Goal: Download file/media

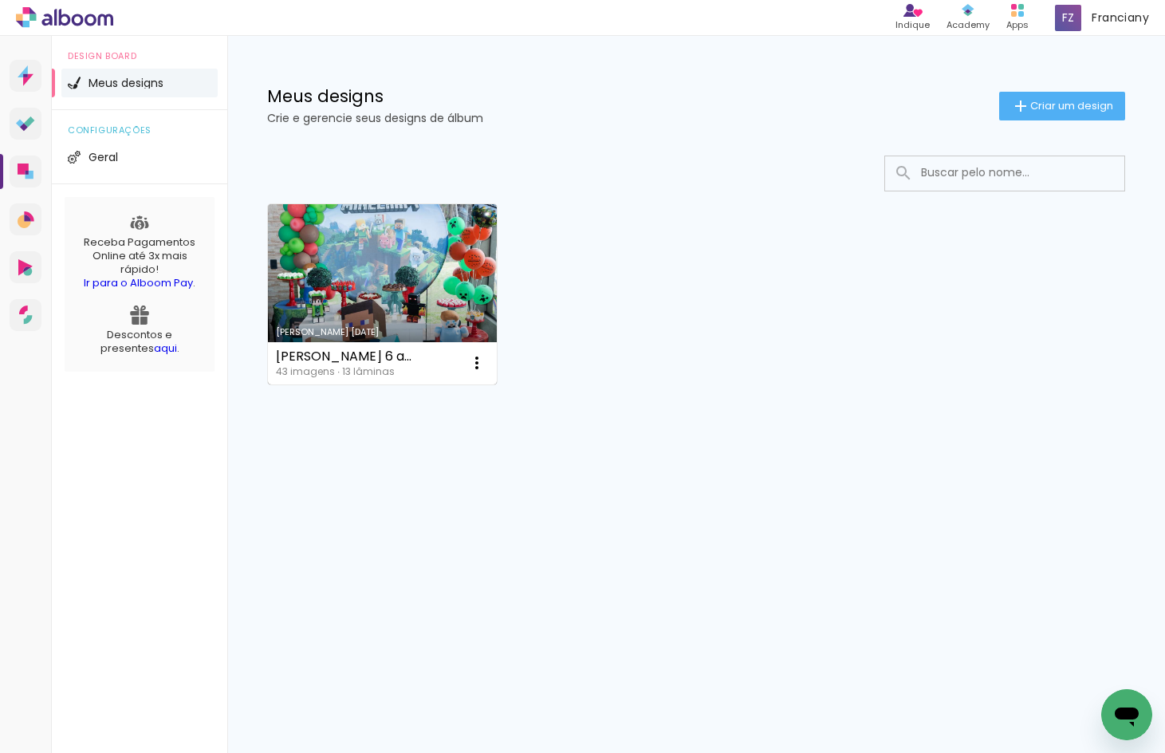
click at [409, 259] on link "Criado em [DATE]" at bounding box center [382, 294] width 229 height 180
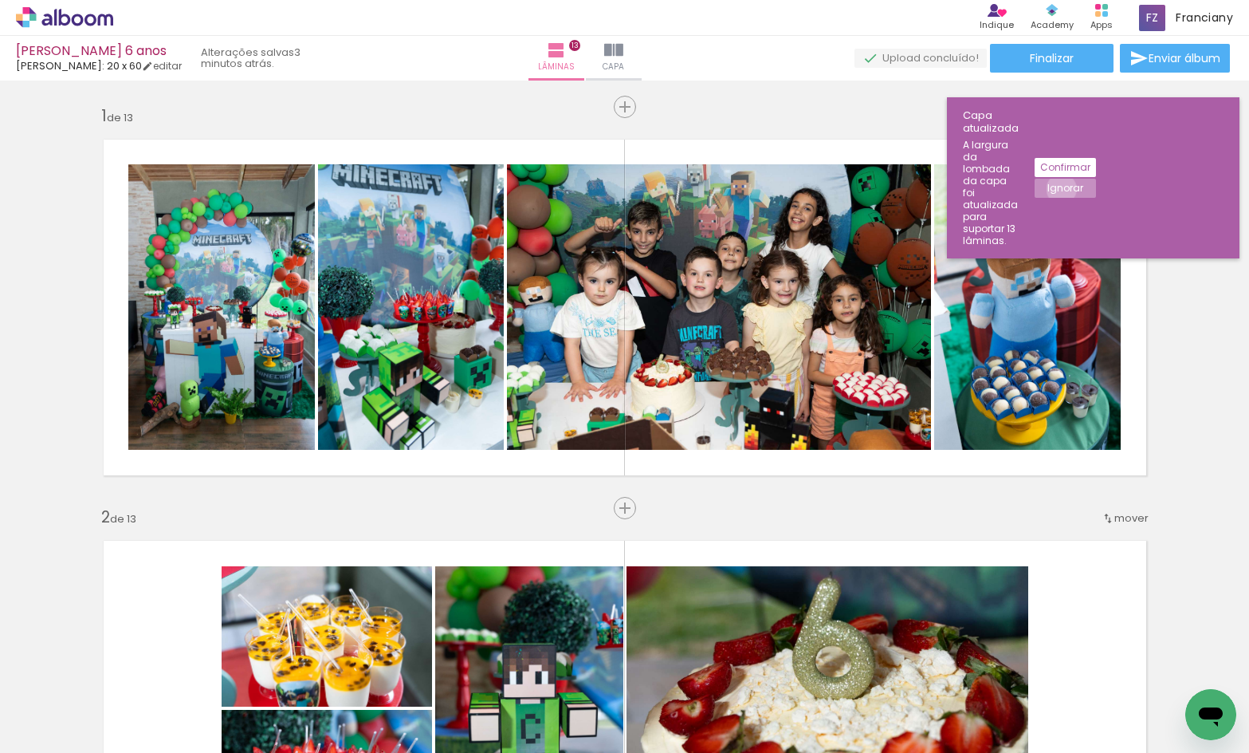
click at [0, 0] on slot "Ignorar" at bounding box center [0, 0] width 0 height 0
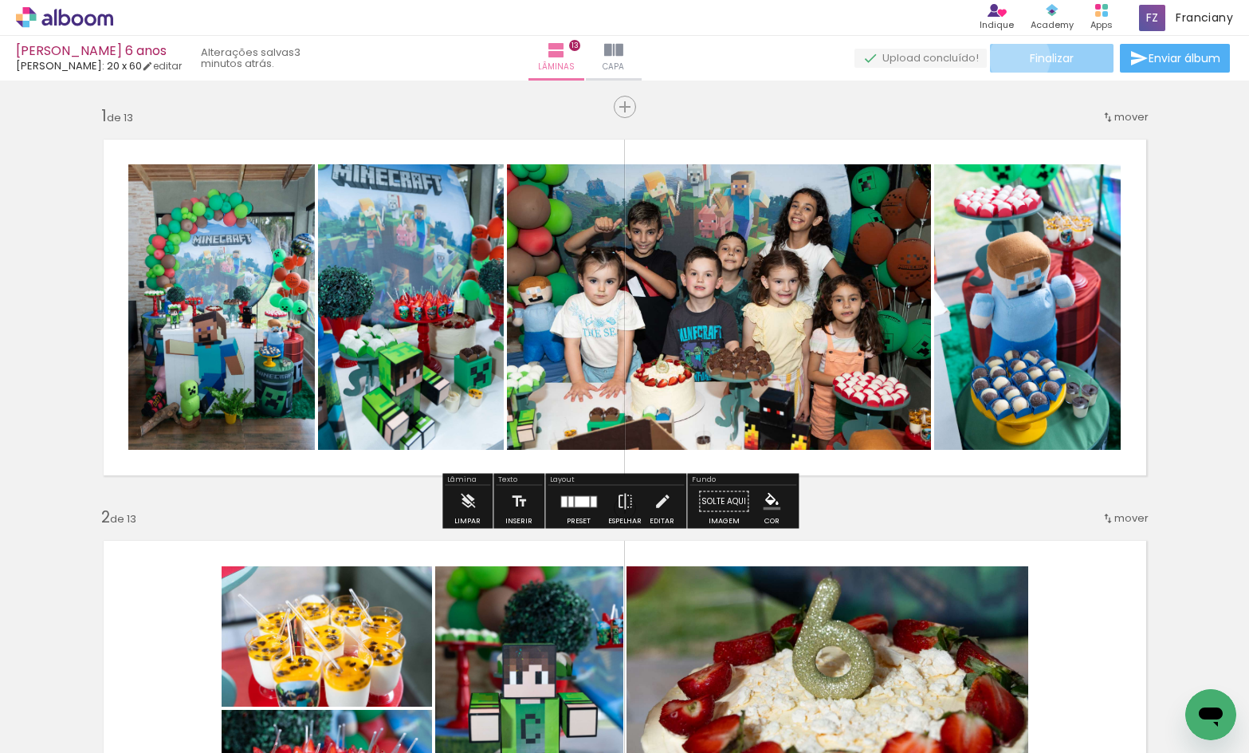
click at [1014, 58] on paper-button "Finalizar" at bounding box center [1052, 58] width 124 height 29
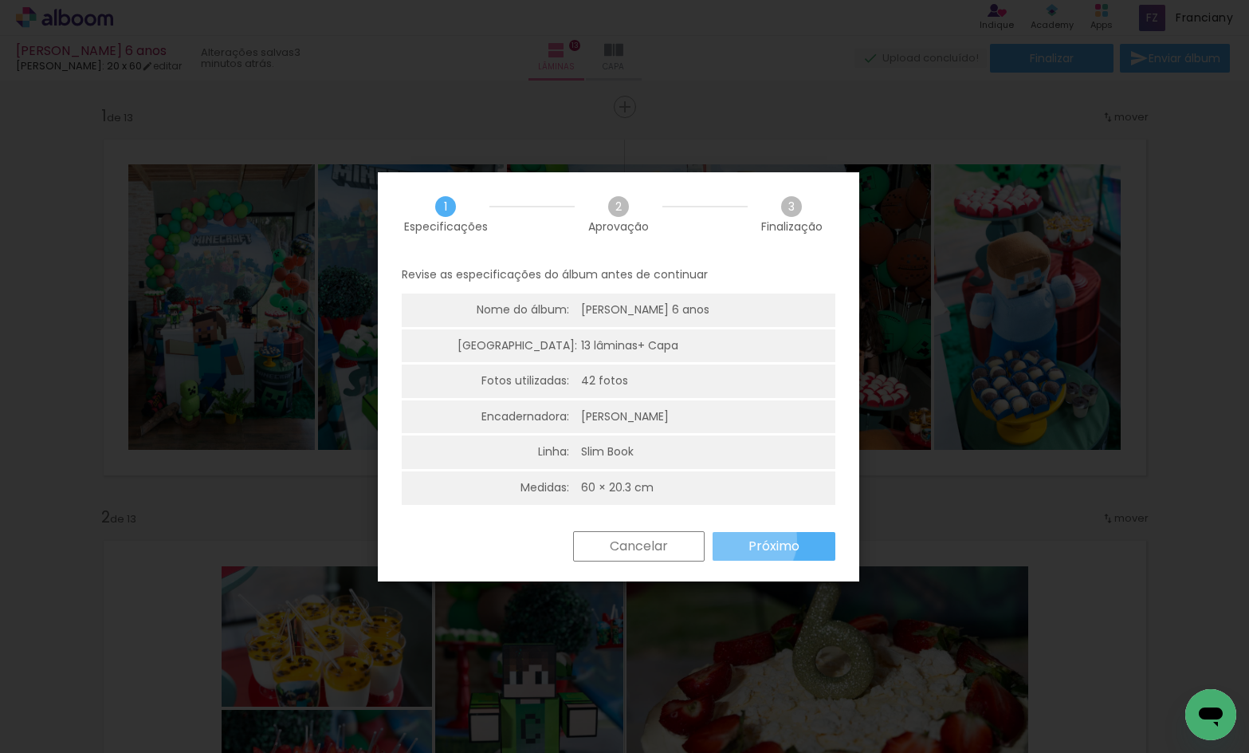
click at [747, 540] on paper-button "Próximo" at bounding box center [774, 546] width 123 height 29
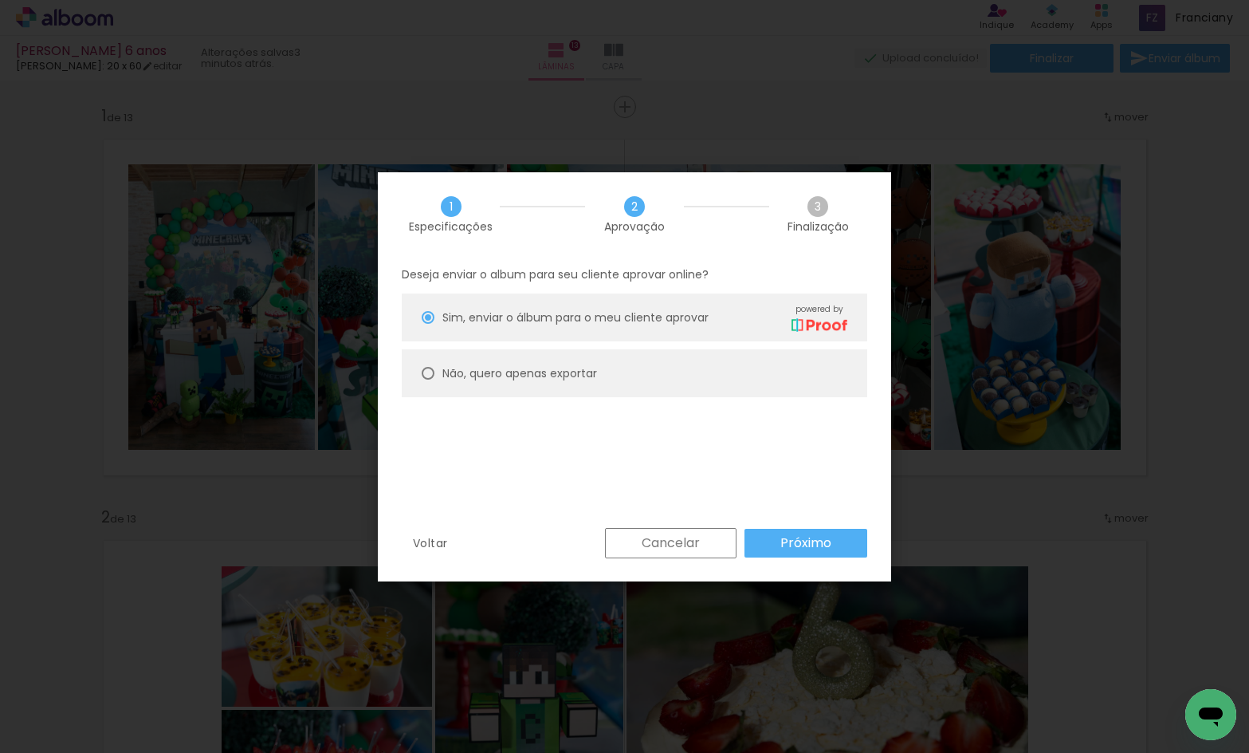
click at [0, 0] on slot "Próximo" at bounding box center [0, 0] width 0 height 0
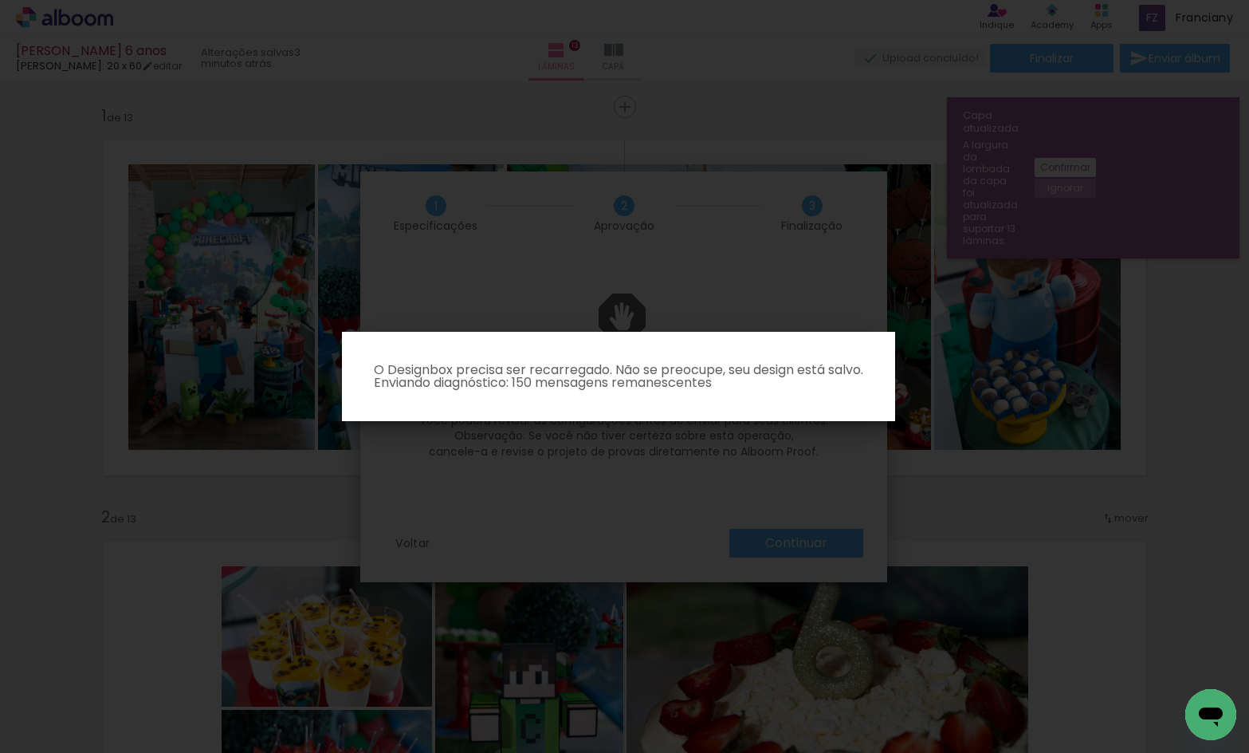
drag, startPoint x: 537, startPoint y: 460, endPoint x: 550, endPoint y: 460, distance: 13.6
click at [541, 460] on iron-overlay-backdrop at bounding box center [624, 376] width 1249 height 753
drag, startPoint x: 820, startPoint y: 537, endPoint x: 836, endPoint y: 509, distance: 32.5
click at [824, 526] on iron-overlay-backdrop at bounding box center [624, 376] width 1249 height 753
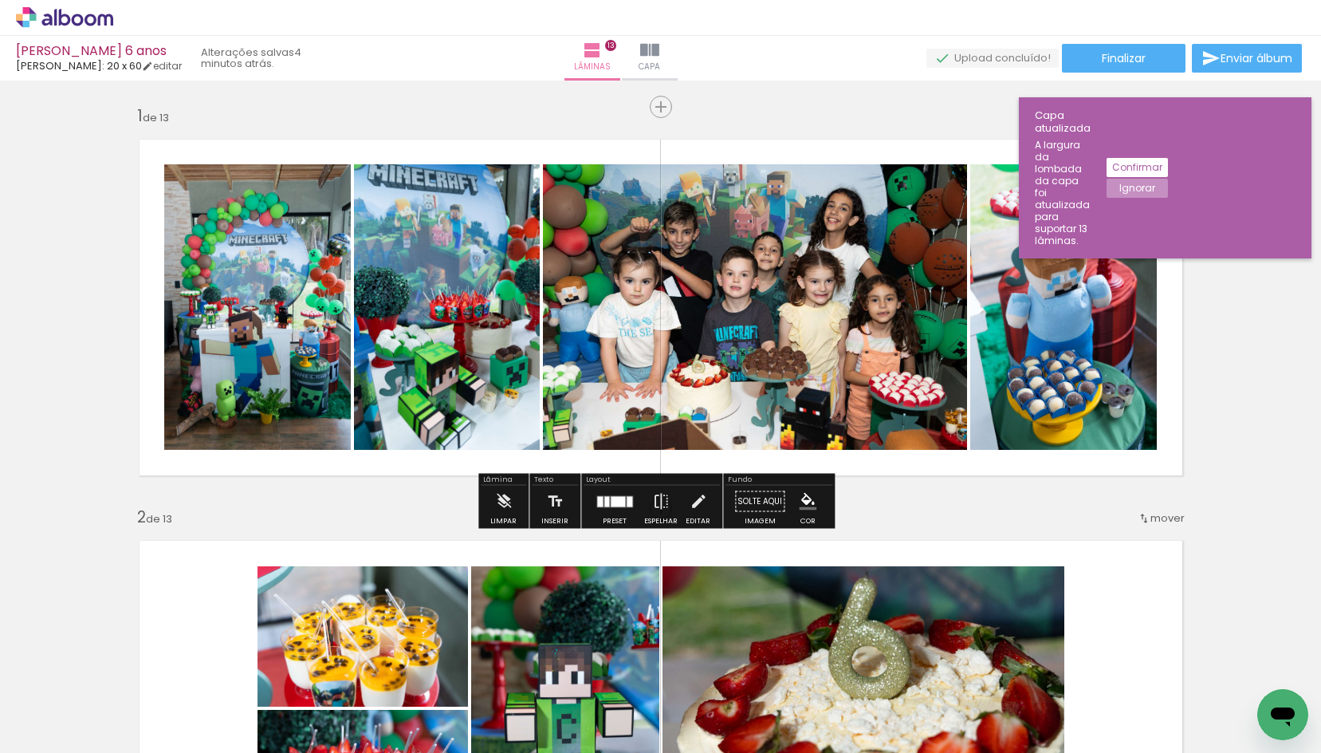
click at [0, 0] on slot "Confirmar" at bounding box center [0, 0] width 0 height 0
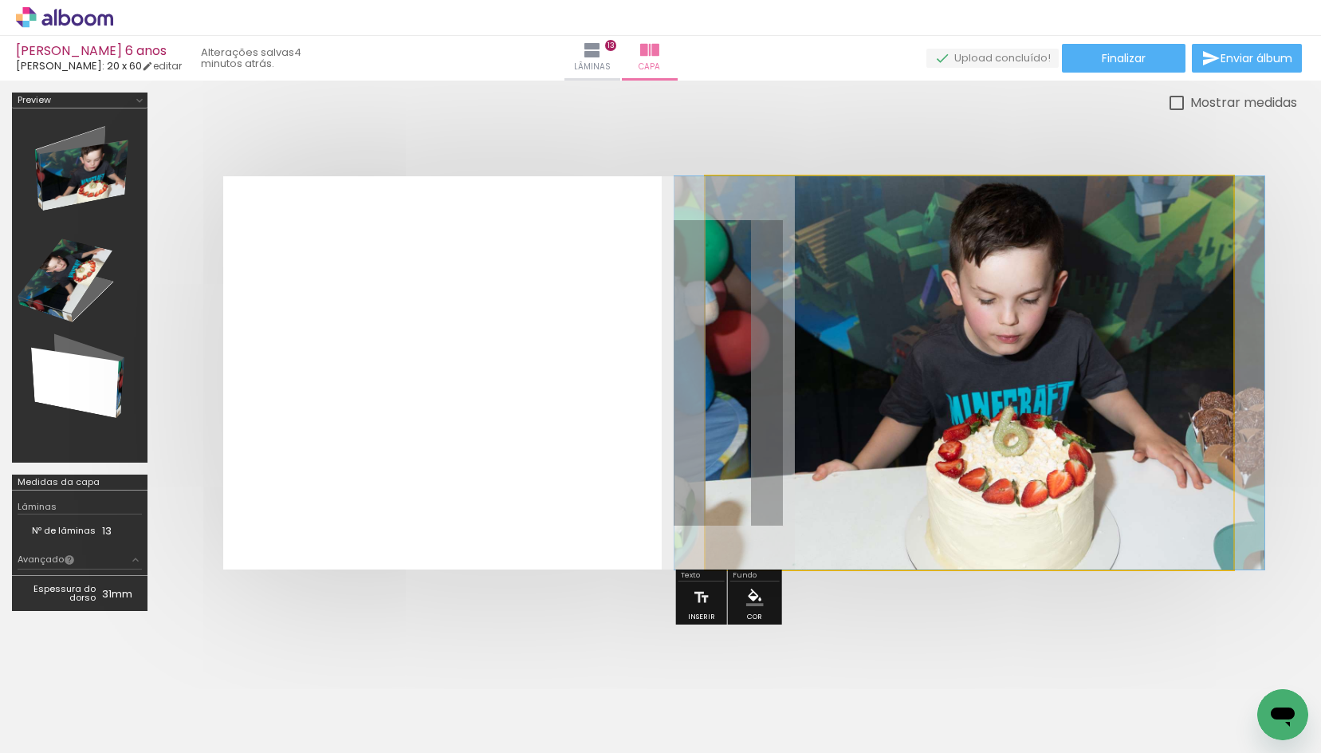
drag, startPoint x: 953, startPoint y: 320, endPoint x: 953, endPoint y: 349, distance: 29.5
drag, startPoint x: 1017, startPoint y: 355, endPoint x: 1009, endPoint y: 361, distance: 9.6
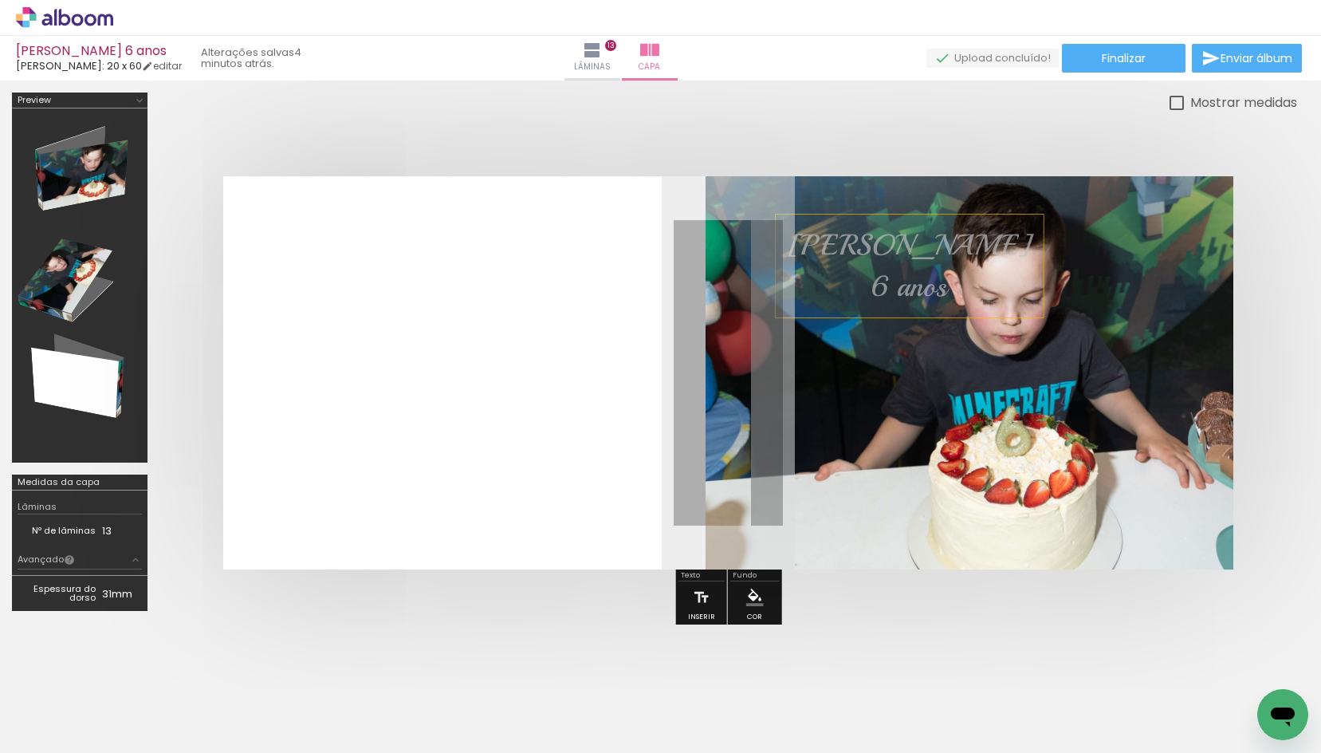
click at [871, 302] on span "6 anos" at bounding box center [909, 287] width 76 height 36
drag, startPoint x: 1021, startPoint y: 305, endPoint x: 985, endPoint y: 308, distance: 36.0
click at [985, 308] on quentale-layouter at bounding box center [728, 372] width 1010 height 393
click at [772, 112] on div at bounding box center [728, 372] width 1138 height 521
drag, startPoint x: 942, startPoint y: 221, endPoint x: 1068, endPoint y: 251, distance: 128.8
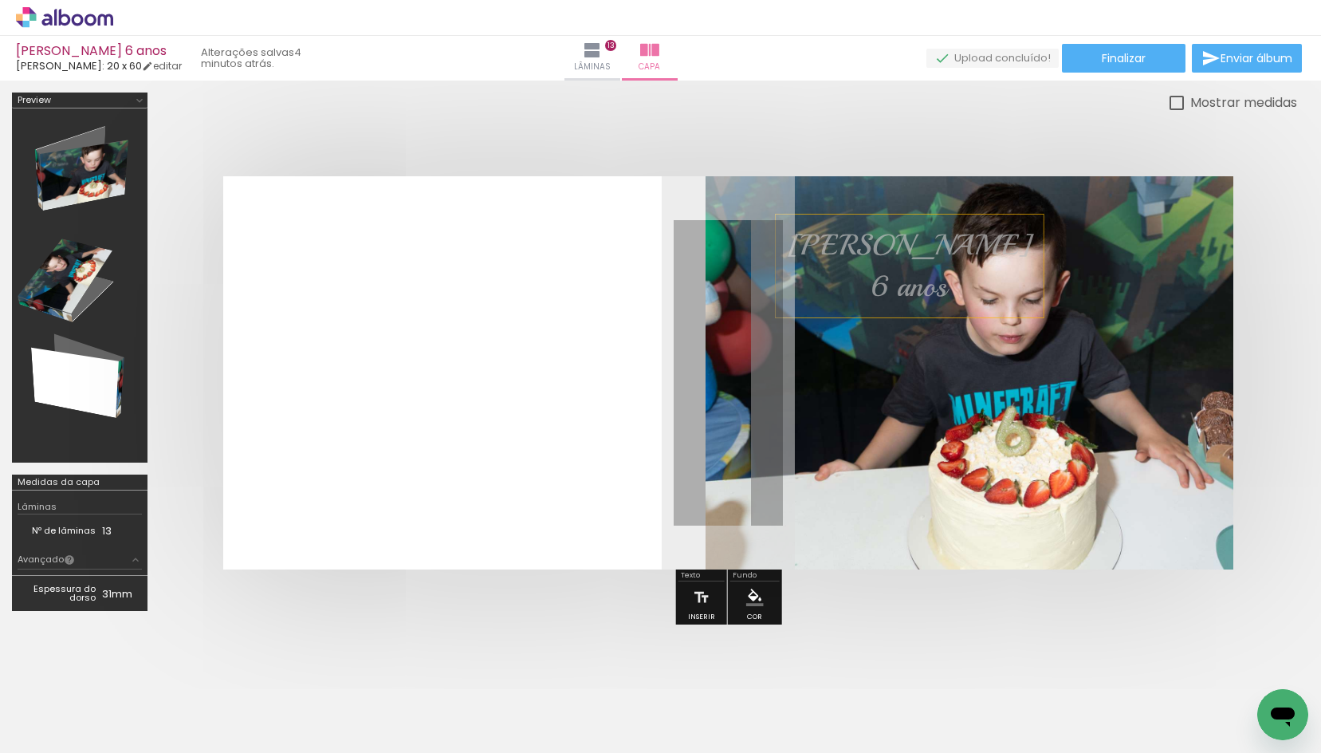
type paper-slider "100"
click at [1068, 251] on quentale-photo at bounding box center [970, 372] width 528 height 393
click at [921, 122] on div at bounding box center [728, 372] width 1138 height 521
click at [849, 261] on span "[PERSON_NAME]" at bounding box center [910, 245] width 244 height 36
click at [0, 0] on quentale-selection at bounding box center [0, 0] width 0 height 0
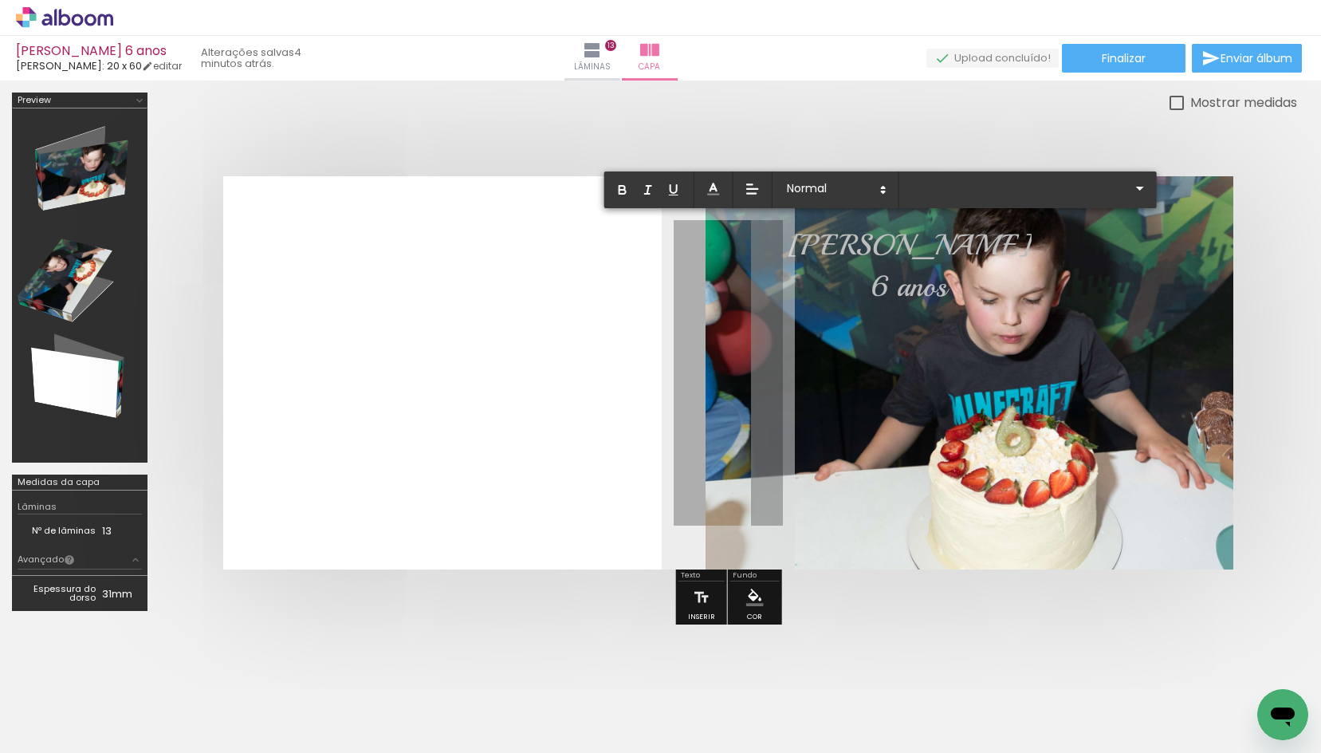
click at [534, 149] on div at bounding box center [728, 372] width 1138 height 521
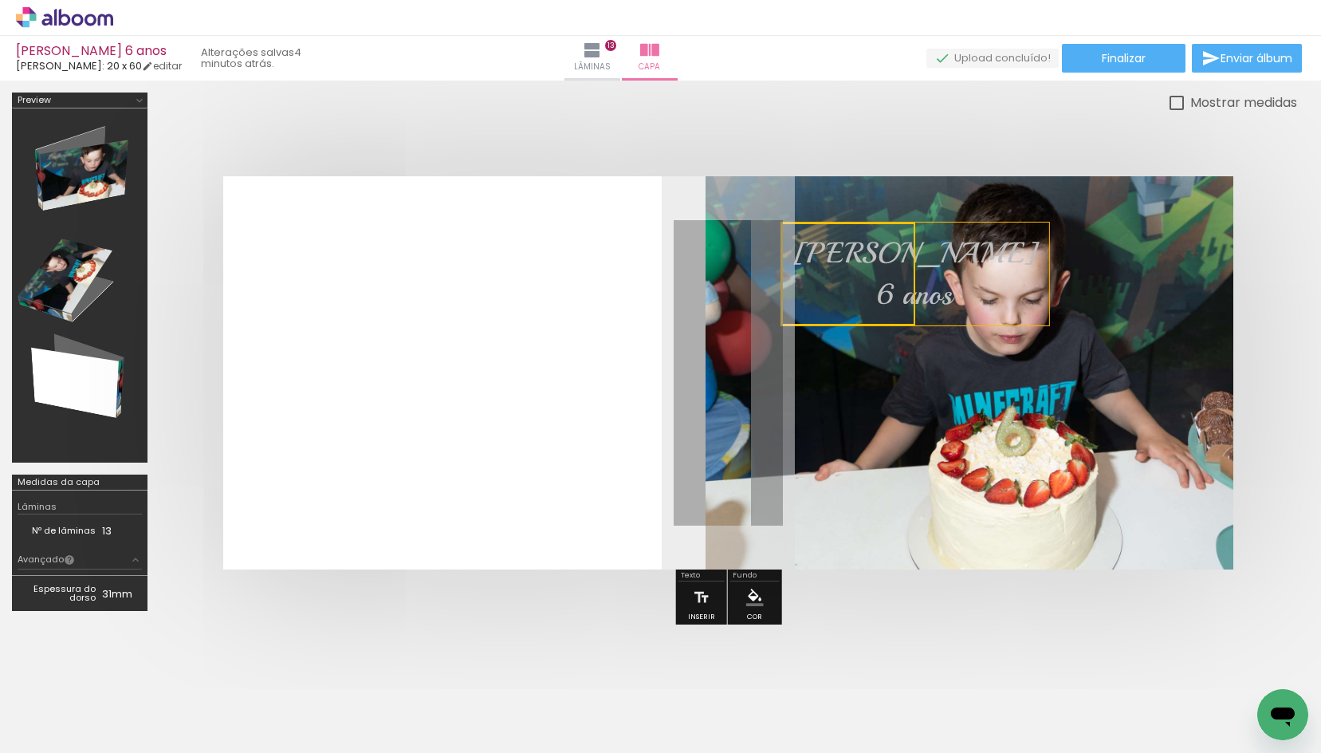
drag, startPoint x: 856, startPoint y: 259, endPoint x: 862, endPoint y: 267, distance: 10.2
click at [0, 0] on quentale-selection at bounding box center [0, 0] width 0 height 0
click at [596, 135] on div at bounding box center [728, 372] width 1138 height 521
click at [486, 118] on div at bounding box center [728, 372] width 1138 height 521
click at [956, 123] on div at bounding box center [728, 372] width 1138 height 521
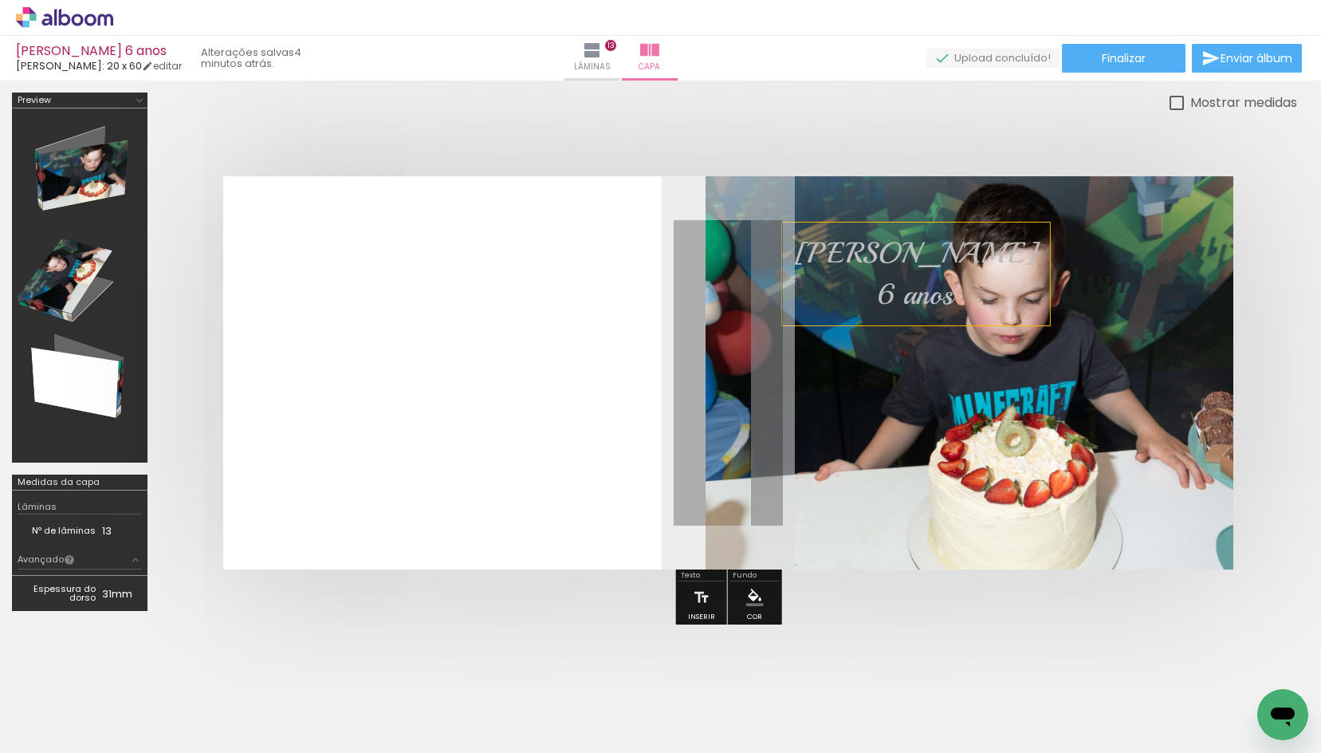
drag, startPoint x: 580, startPoint y: 358, endPoint x: 515, endPoint y: 394, distance: 73.9
click at [580, 360] on quentale-layouter at bounding box center [728, 372] width 1010 height 393
drag, startPoint x: 354, startPoint y: 323, endPoint x: 339, endPoint y: 391, distance: 69.4
click at [338, 376] on quentale-layouter at bounding box center [728, 372] width 1010 height 393
drag, startPoint x: 462, startPoint y: 541, endPoint x: 663, endPoint y: 547, distance: 200.2
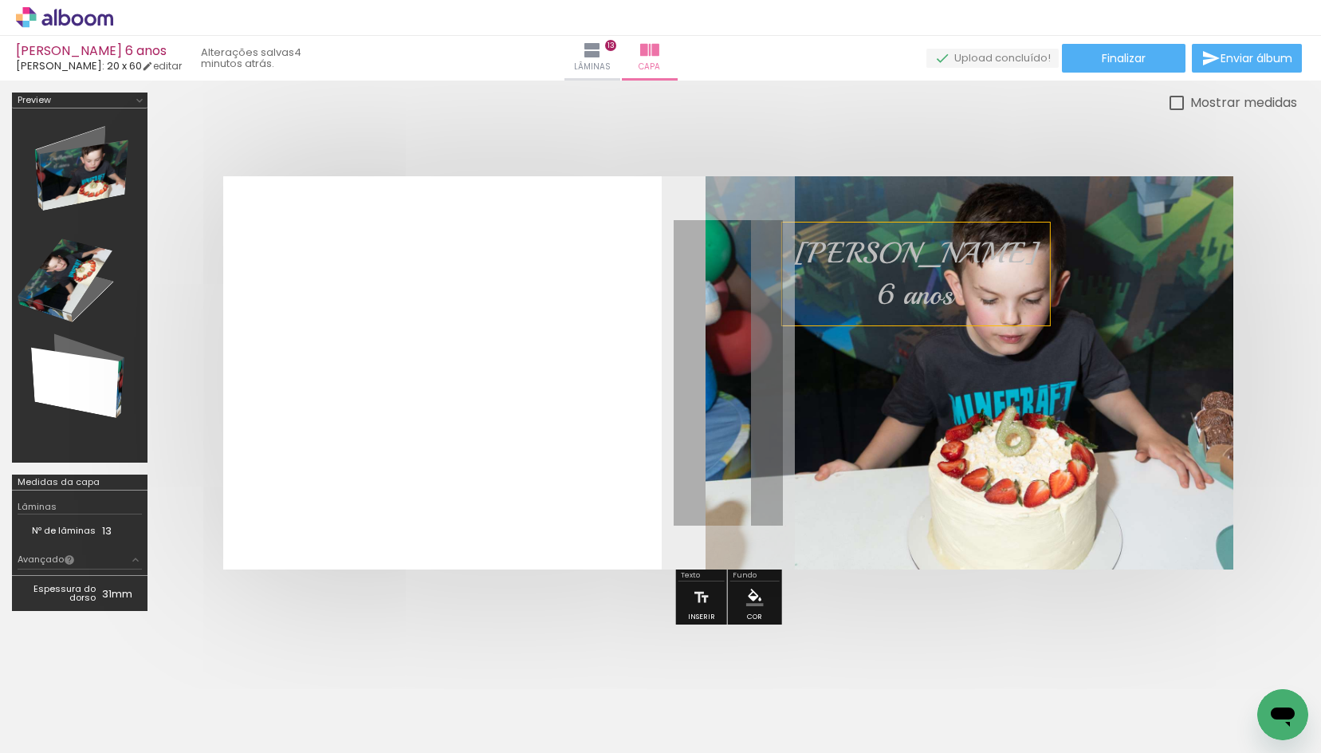
click at [486, 539] on quentale-layouter at bounding box center [728, 372] width 1010 height 393
click at [1191, 484] on quentale-photo at bounding box center [970, 372] width 528 height 393
click at [391, 374] on quentale-layouter at bounding box center [728, 372] width 1010 height 393
click at [435, 169] on div at bounding box center [728, 372] width 1138 height 521
click at [792, 118] on div at bounding box center [728, 372] width 1138 height 521
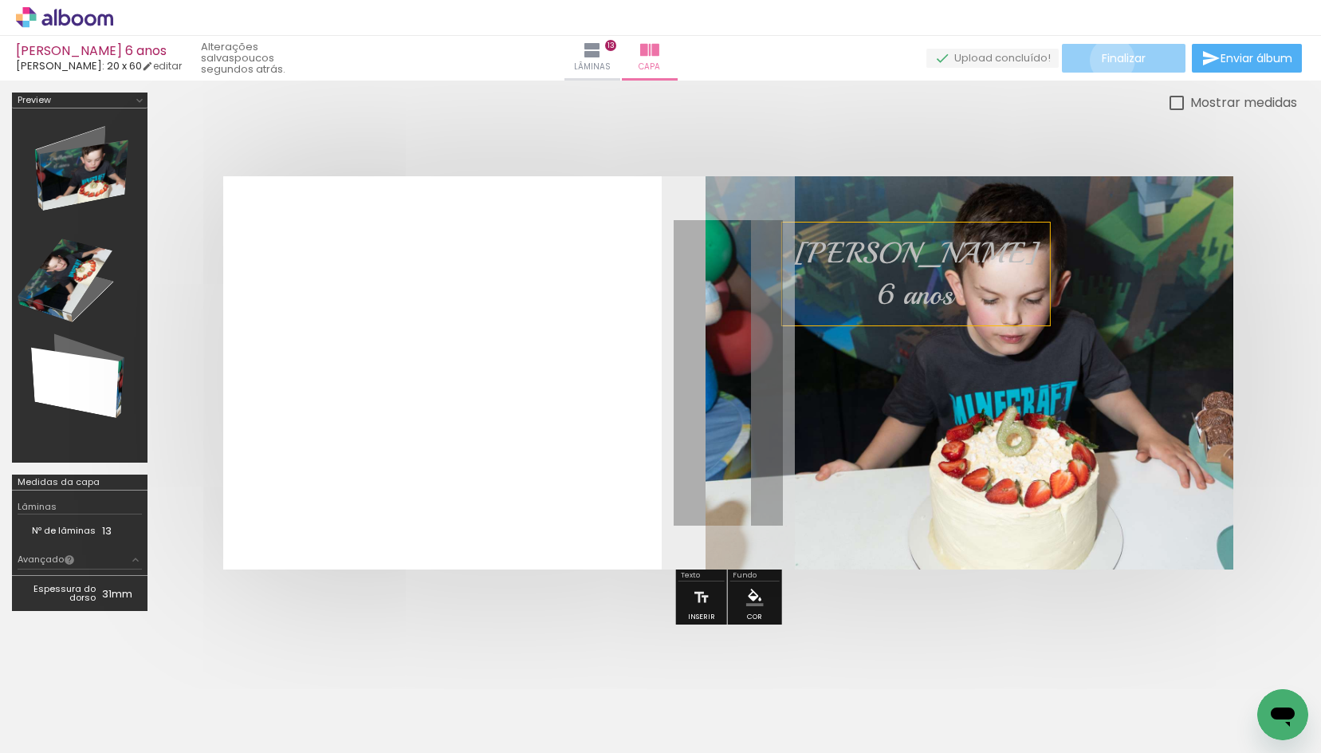
click at [1107, 60] on span "Finalizar" at bounding box center [1124, 58] width 44 height 11
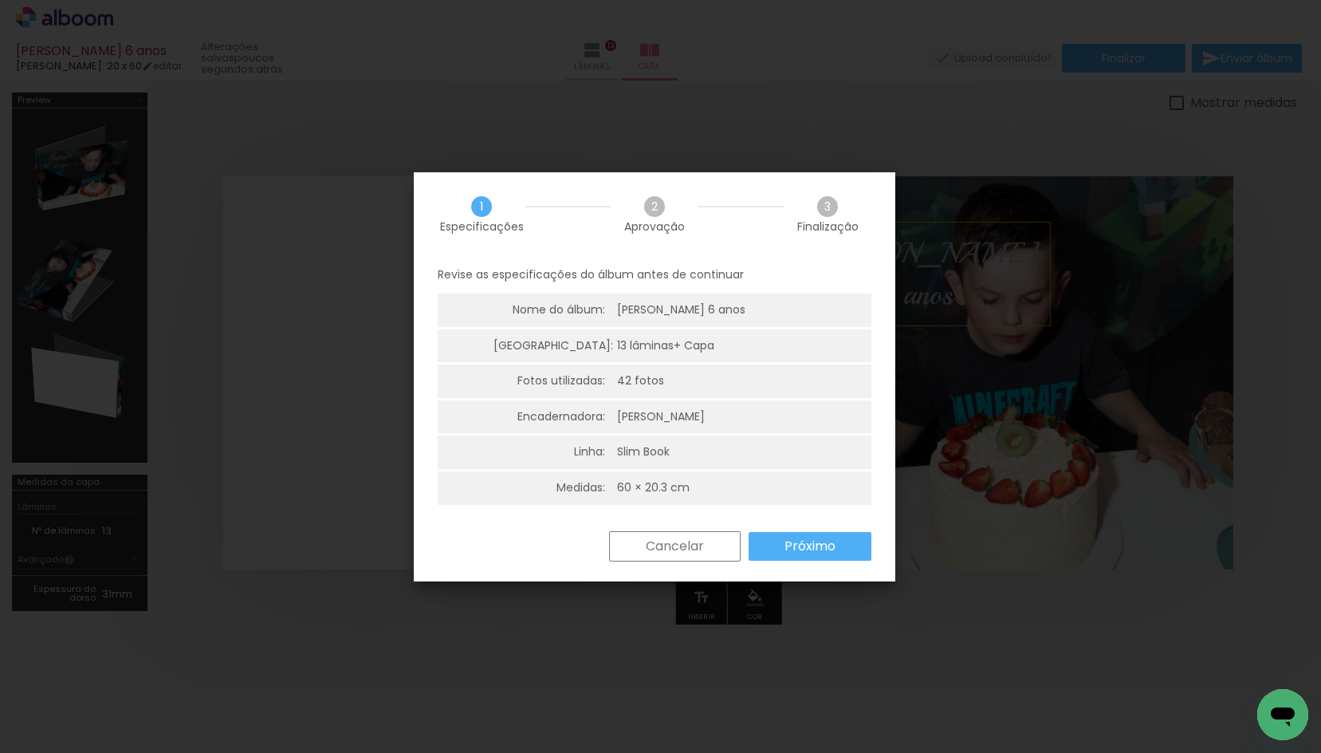
click at [0, 0] on slot "Próximo" at bounding box center [0, 0] width 0 height 0
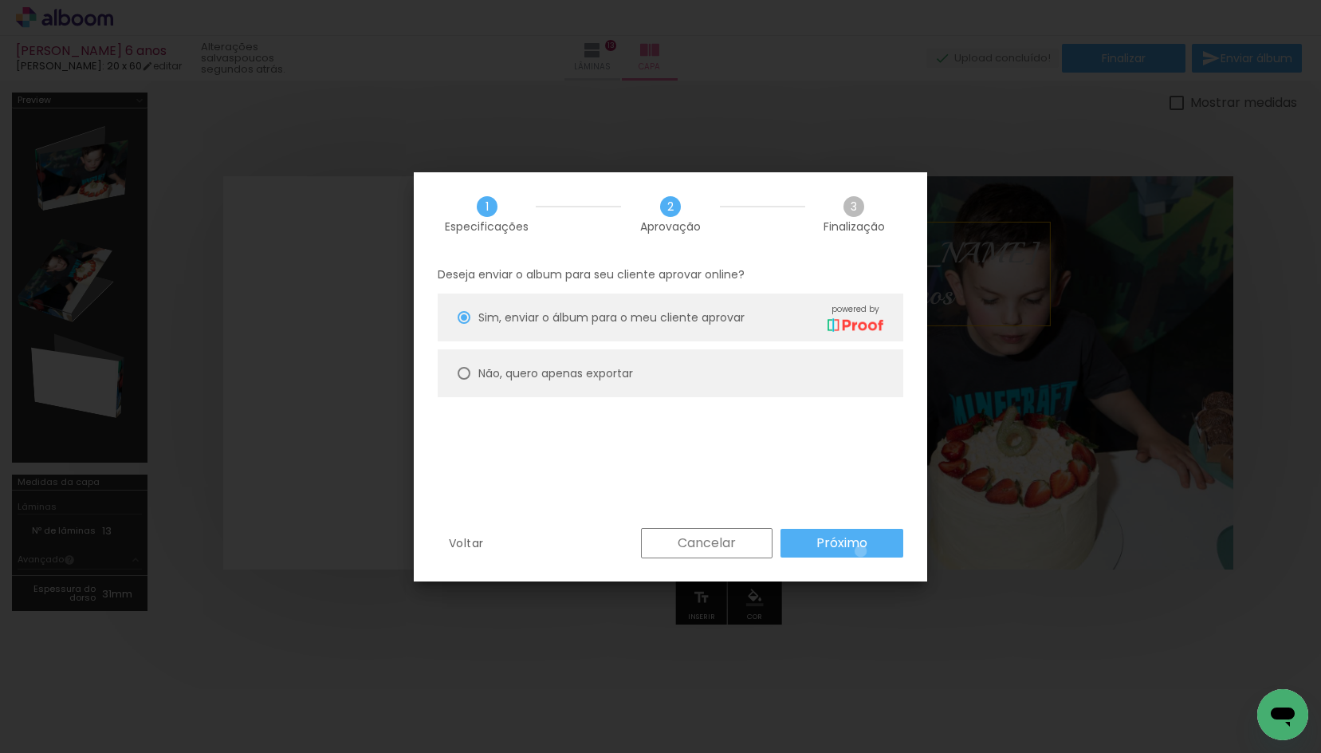
click at [0, 0] on slot "Próximo" at bounding box center [0, 0] width 0 height 0
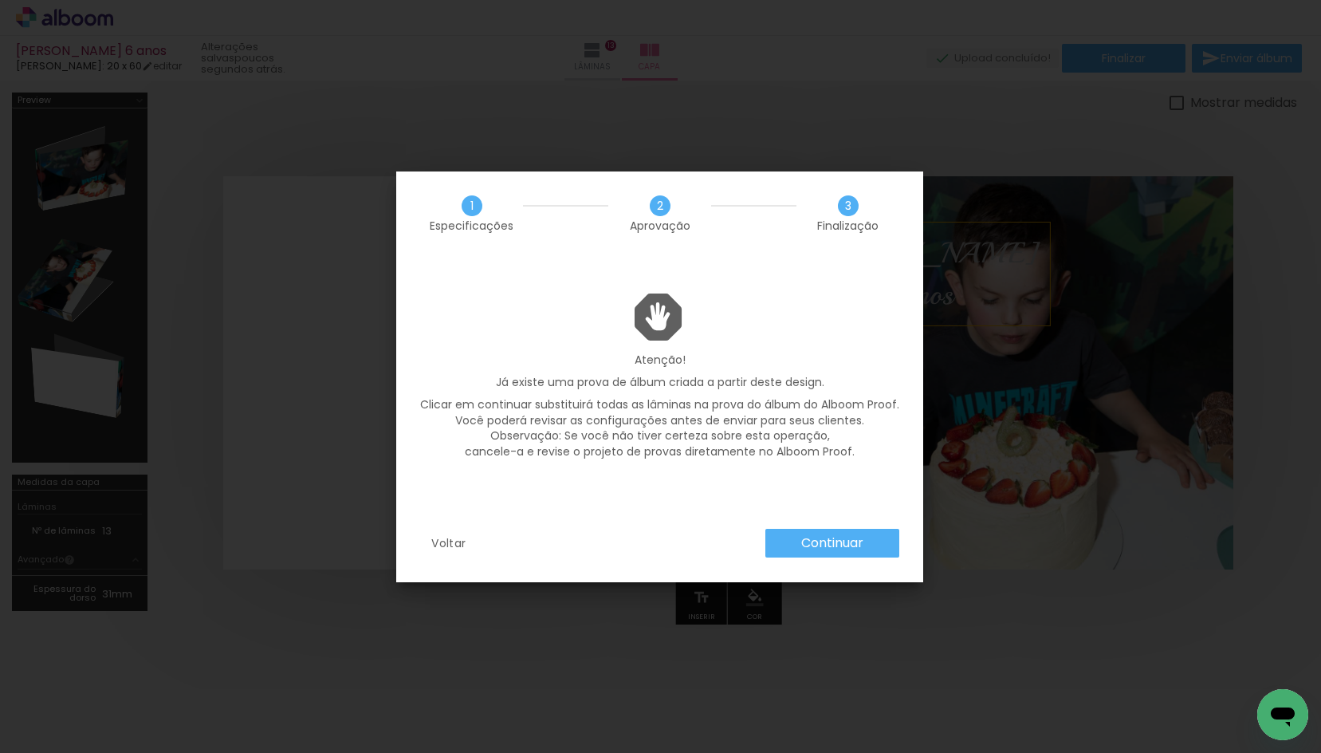
click at [0, 0] on slot "Continuar" at bounding box center [0, 0] width 0 height 0
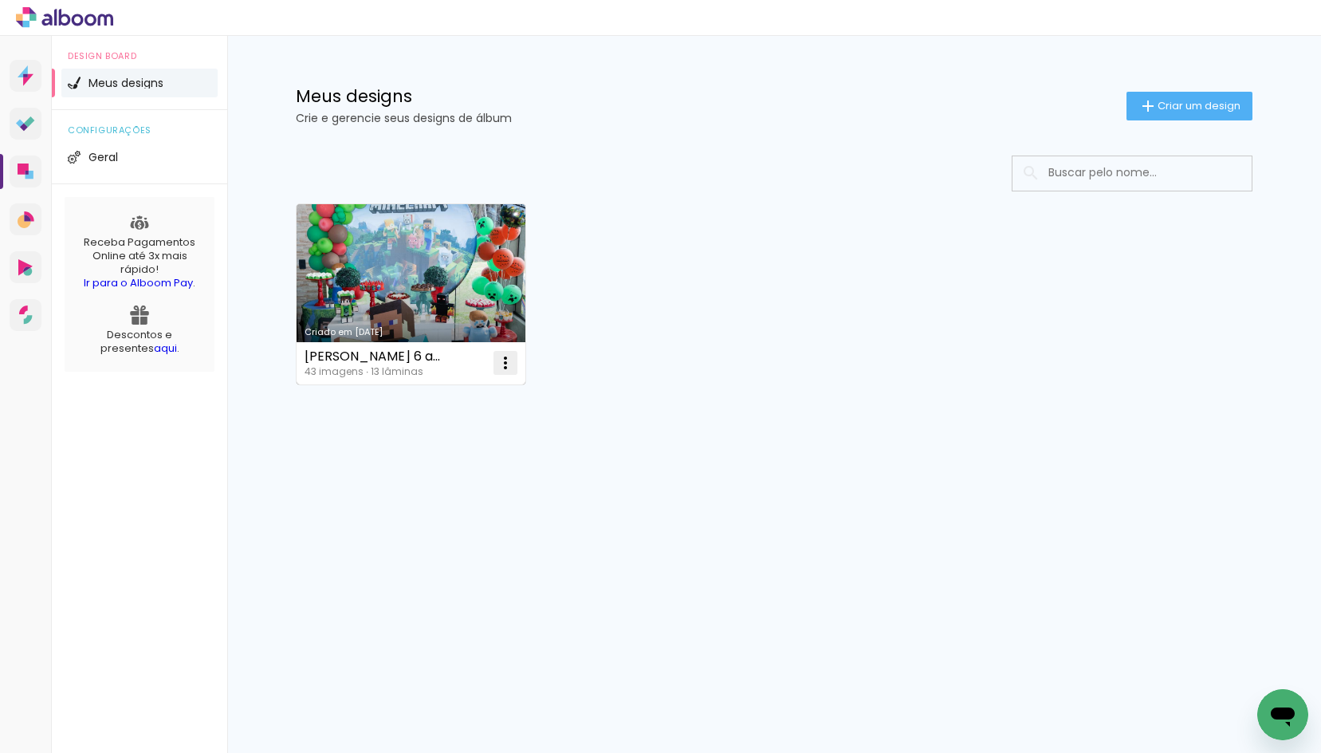
click at [497, 361] on iron-icon at bounding box center [505, 362] width 19 height 19
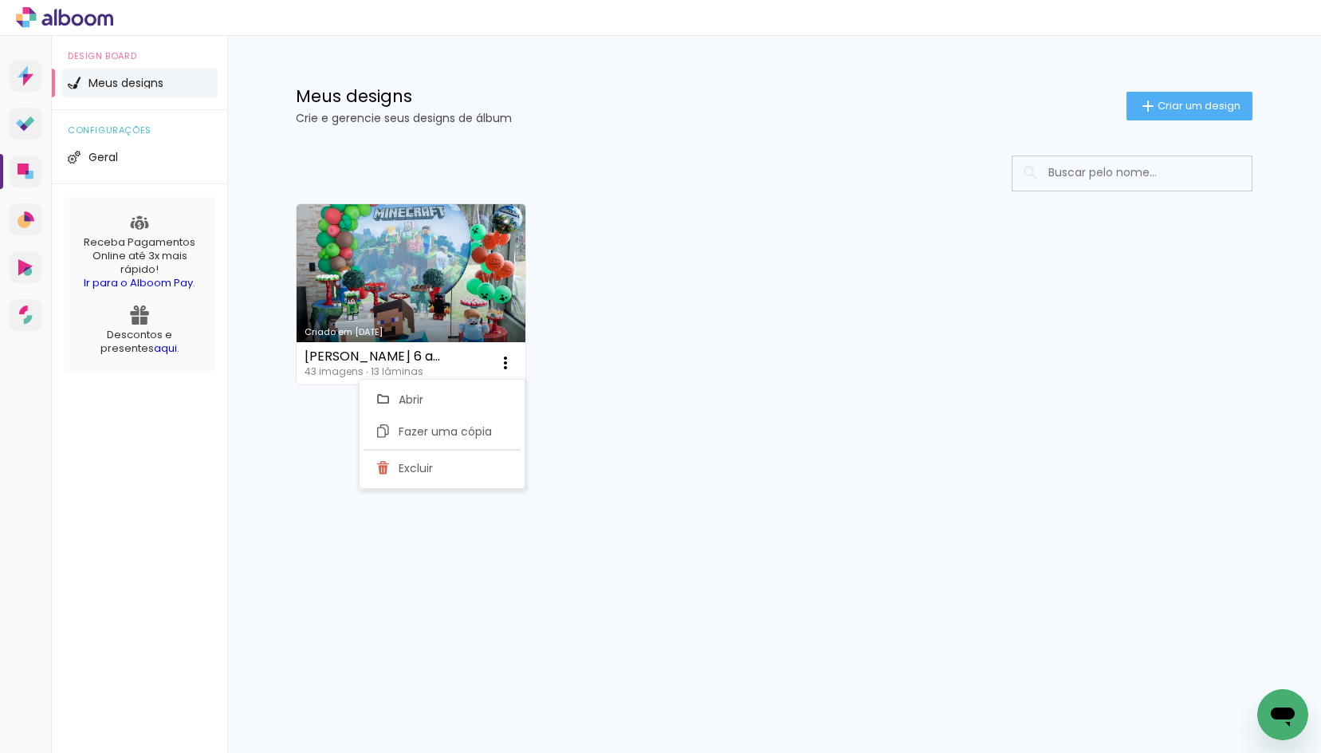
click at [473, 427] on span "Fazer uma cópia" at bounding box center [445, 431] width 93 height 11
type input "Cópia de Guilherme 6 anos"
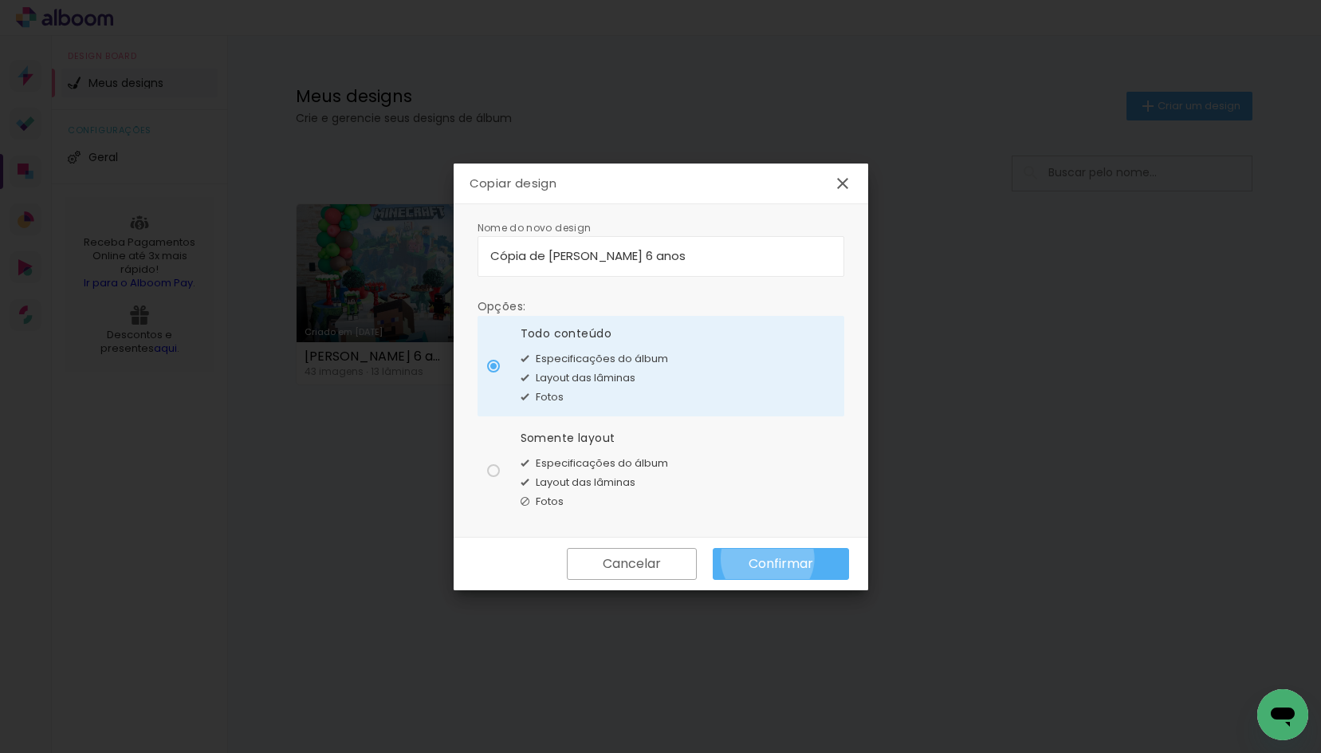
click at [0, 0] on slot "Confirmar" at bounding box center [0, 0] width 0 height 0
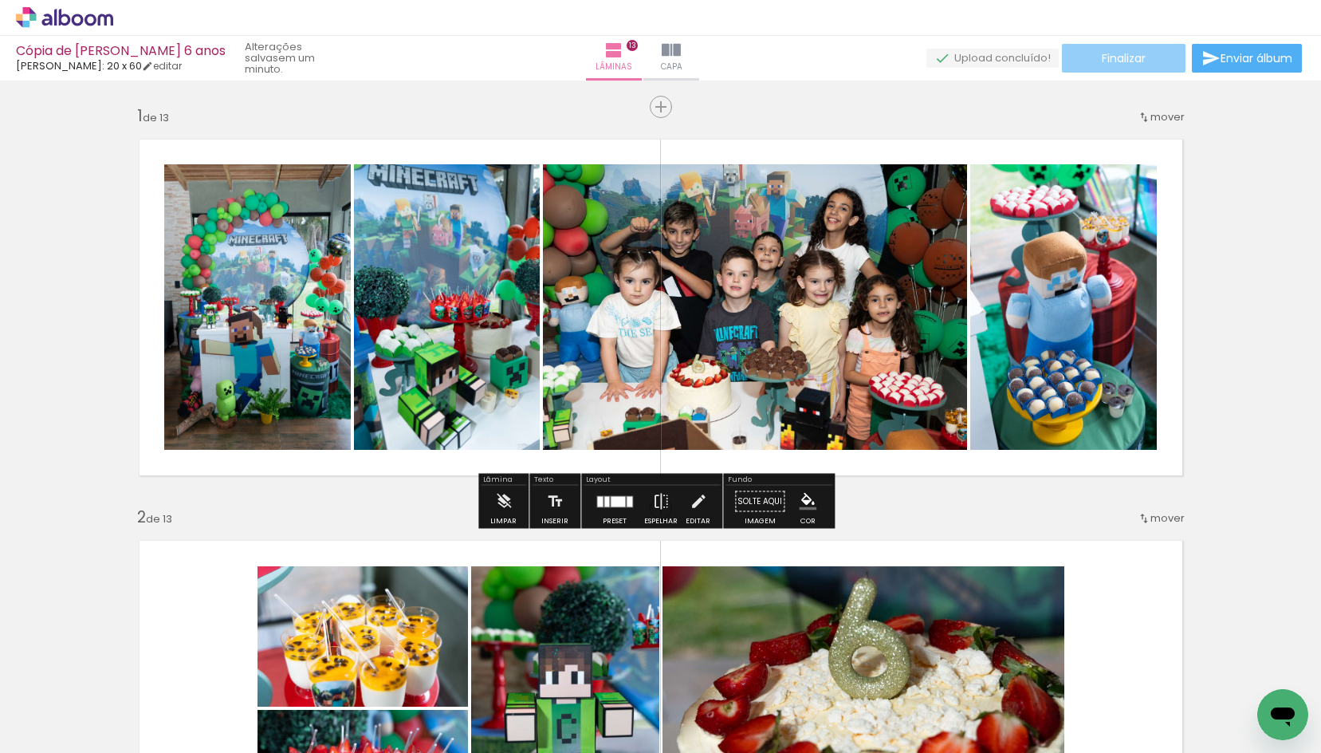
click at [1117, 63] on span "Finalizar" at bounding box center [1124, 58] width 44 height 11
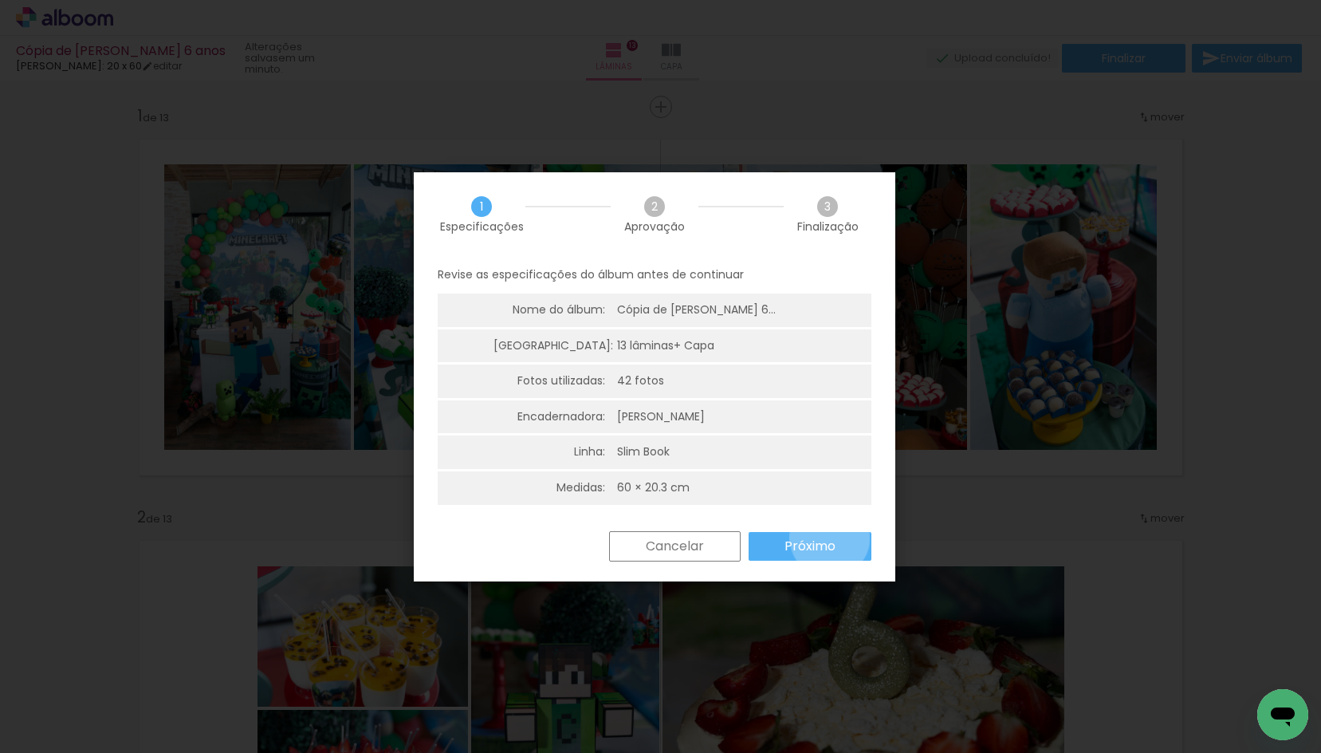
click at [0, 0] on slot "Próximo" at bounding box center [0, 0] width 0 height 0
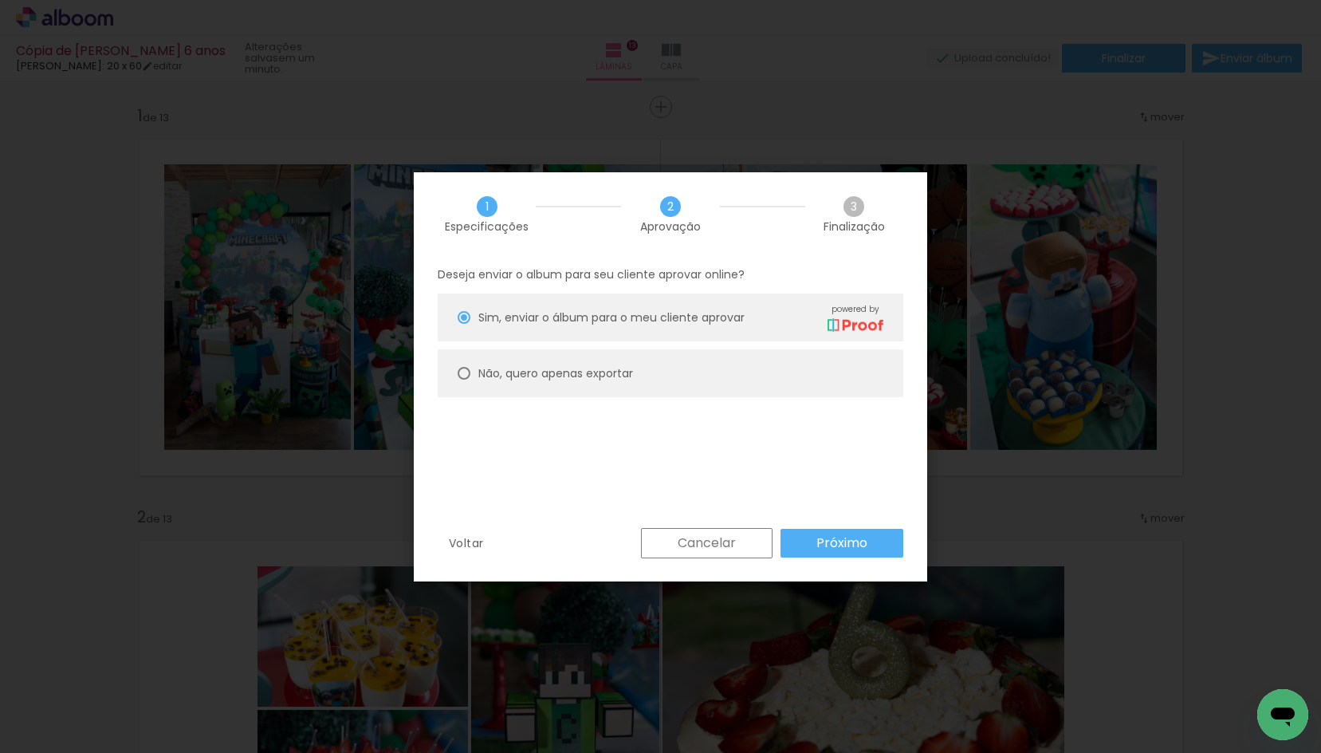
click at [0, 0] on slot "Próximo" at bounding box center [0, 0] width 0 height 0
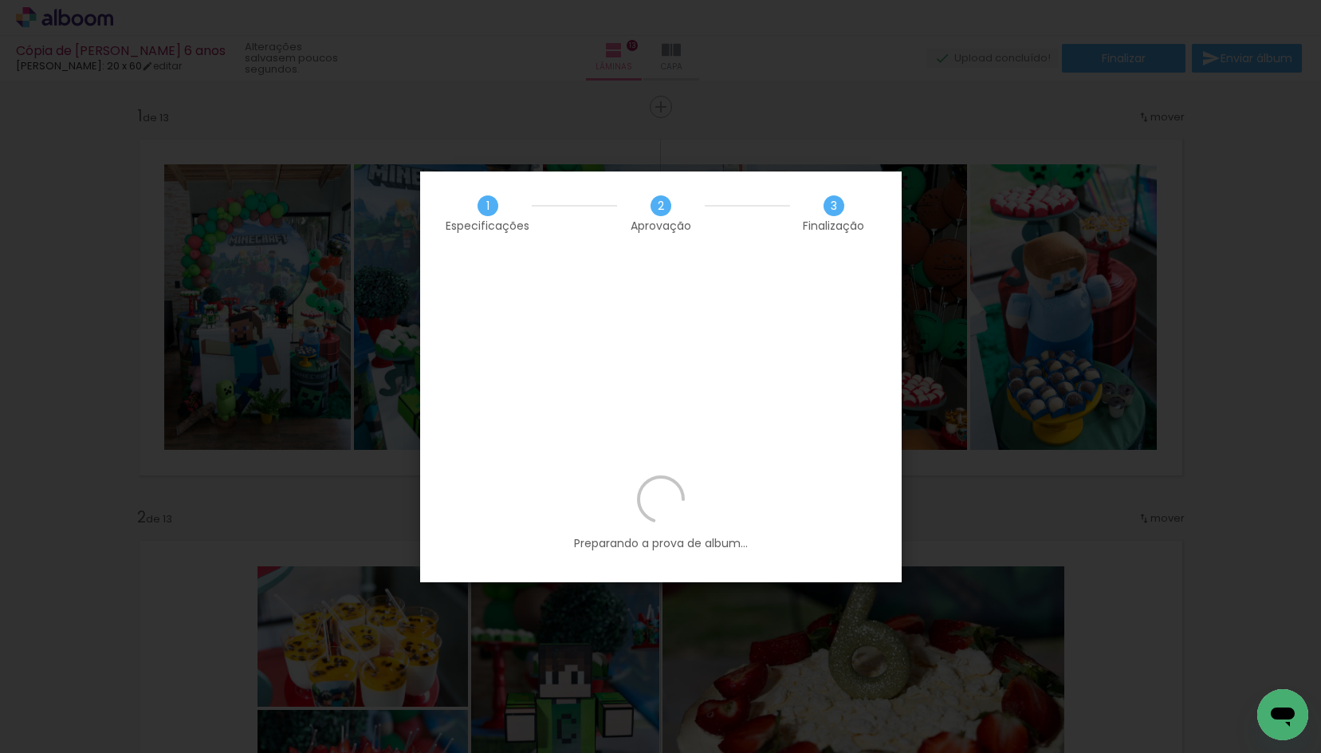
click at [714, 475] on p "Preparando a prova de album..." at bounding box center [661, 513] width 434 height 76
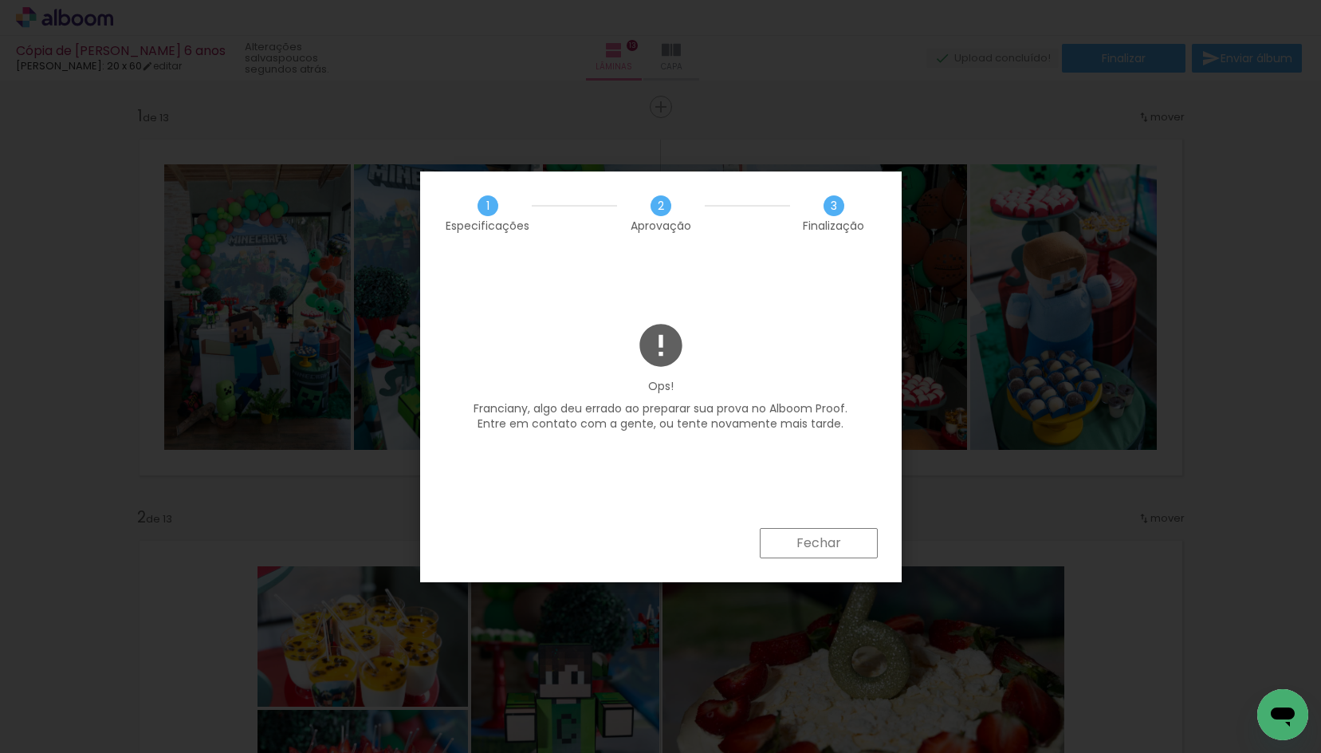
click at [790, 547] on paper-button "Fechar" at bounding box center [819, 543] width 118 height 30
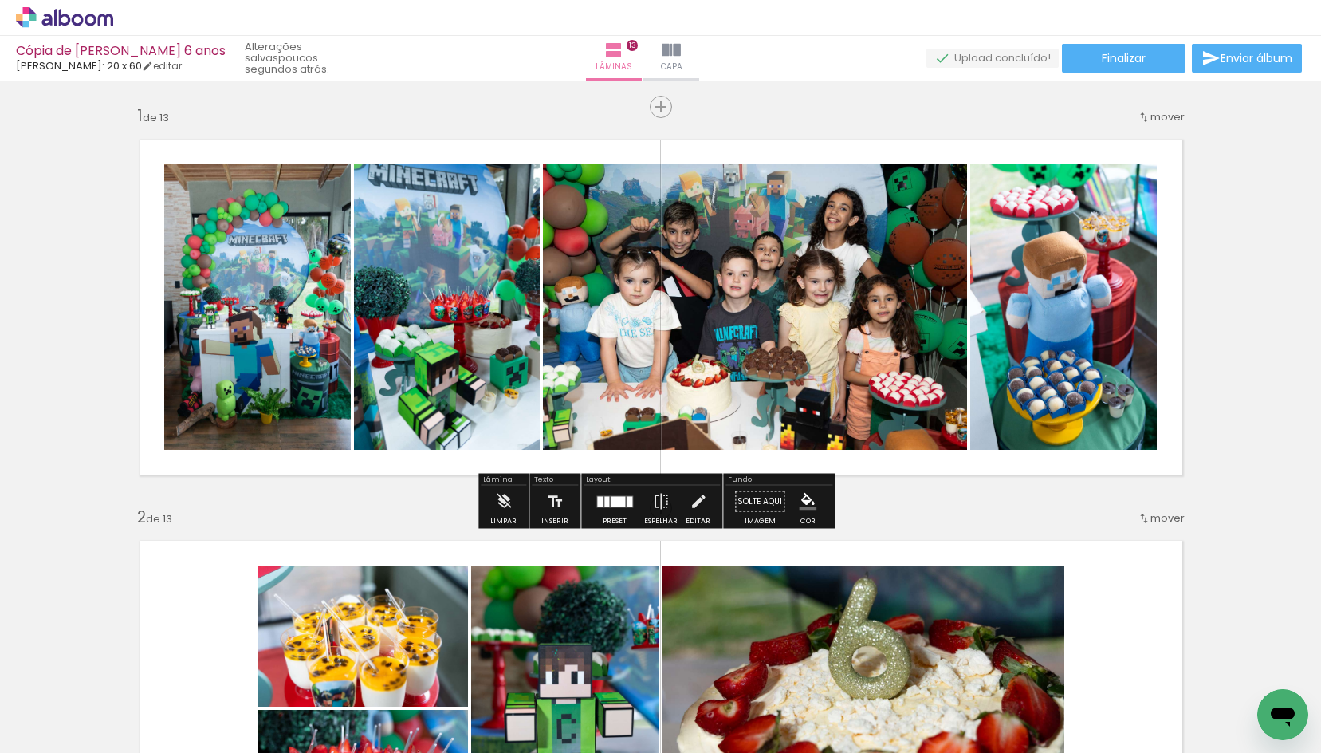
click at [41, 15] on icon at bounding box center [64, 17] width 97 height 21
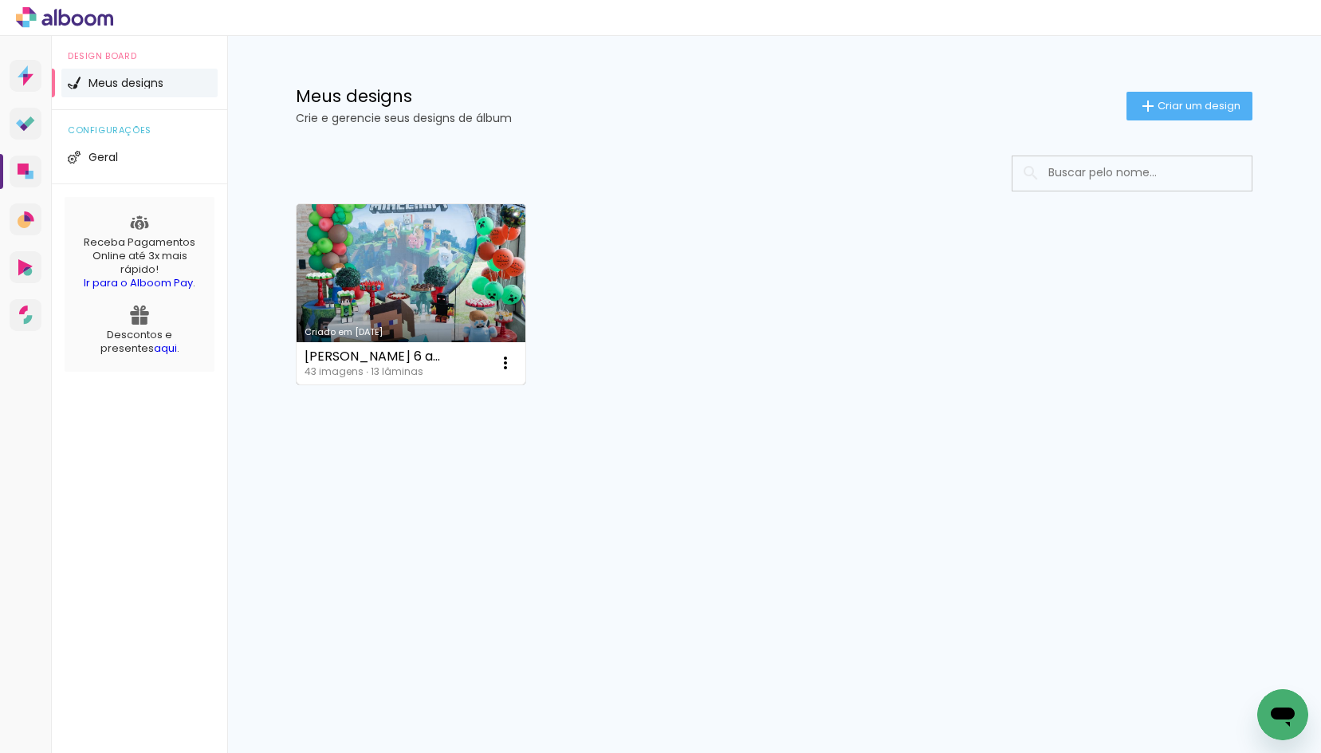
click at [381, 293] on link "Criado em [DATE]" at bounding box center [411, 294] width 229 height 180
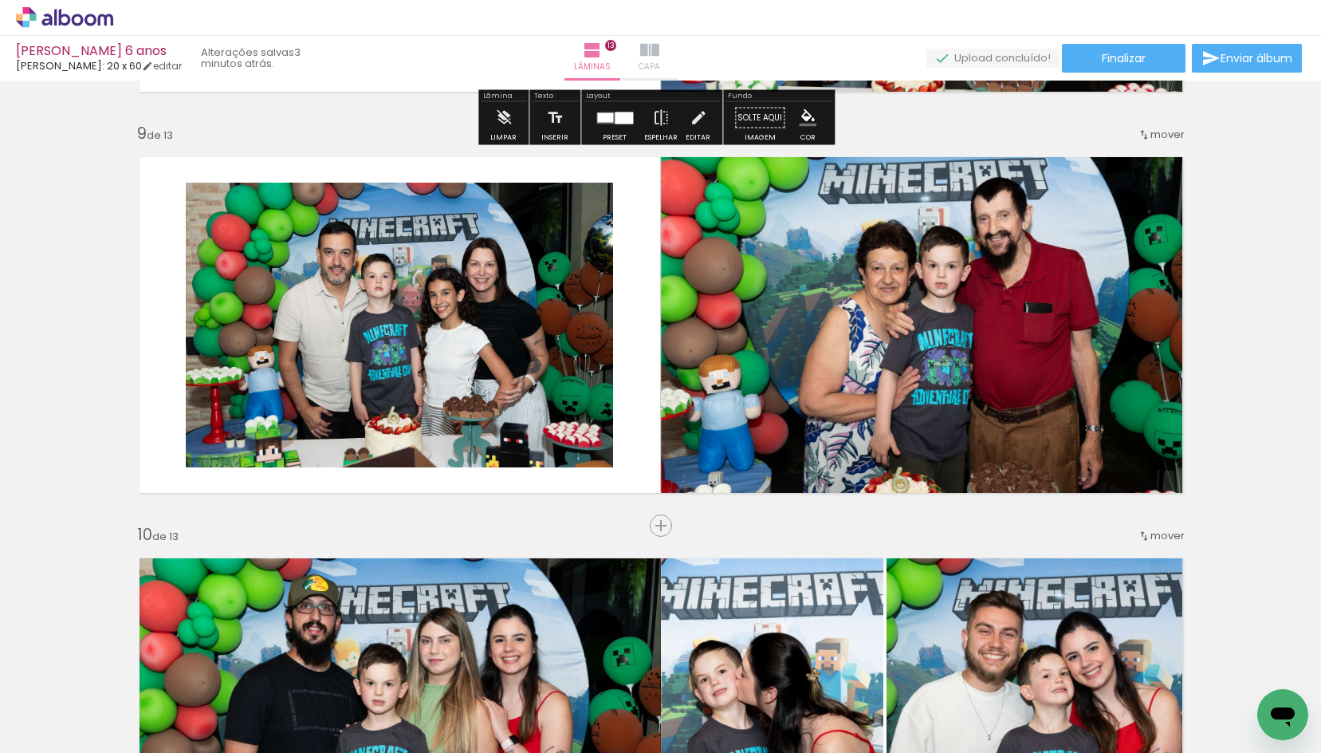
click at [678, 57] on paper-button "Capa" at bounding box center [650, 58] width 56 height 45
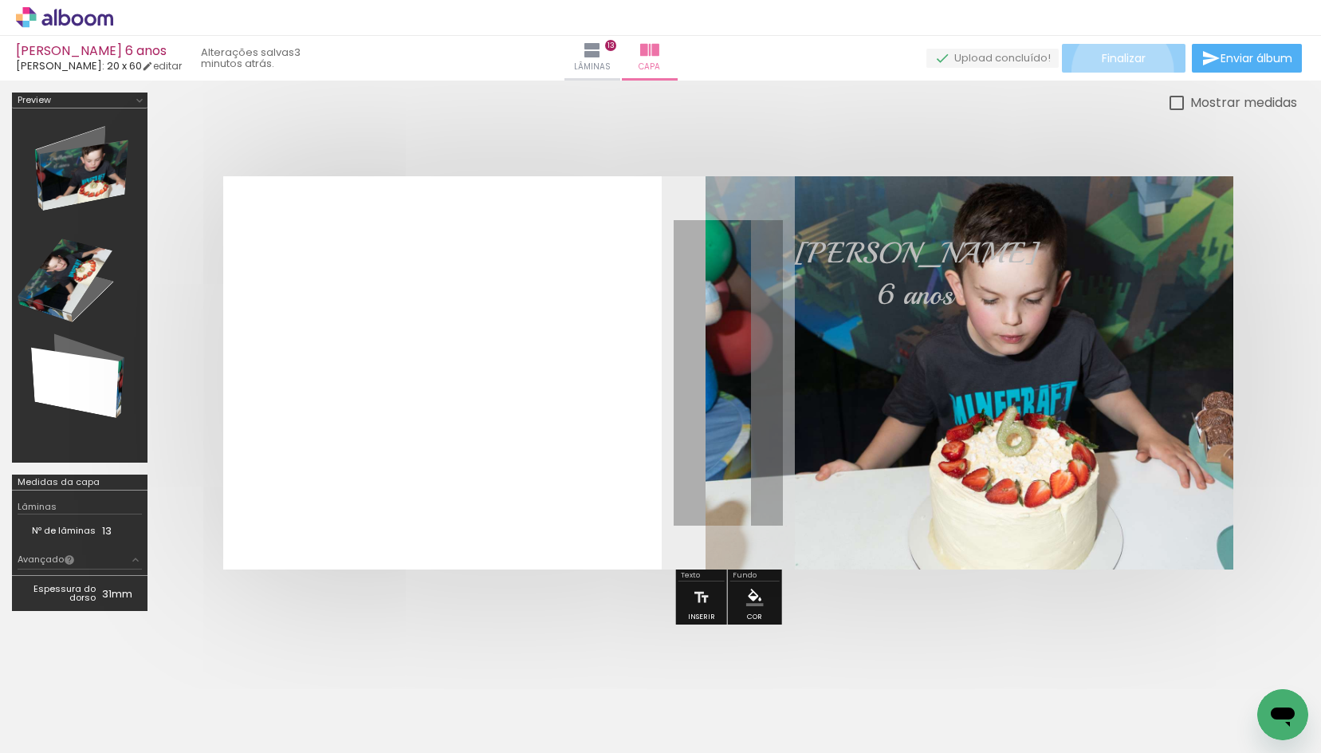
click at [1117, 71] on paper-button "Finalizar" at bounding box center [1124, 58] width 124 height 29
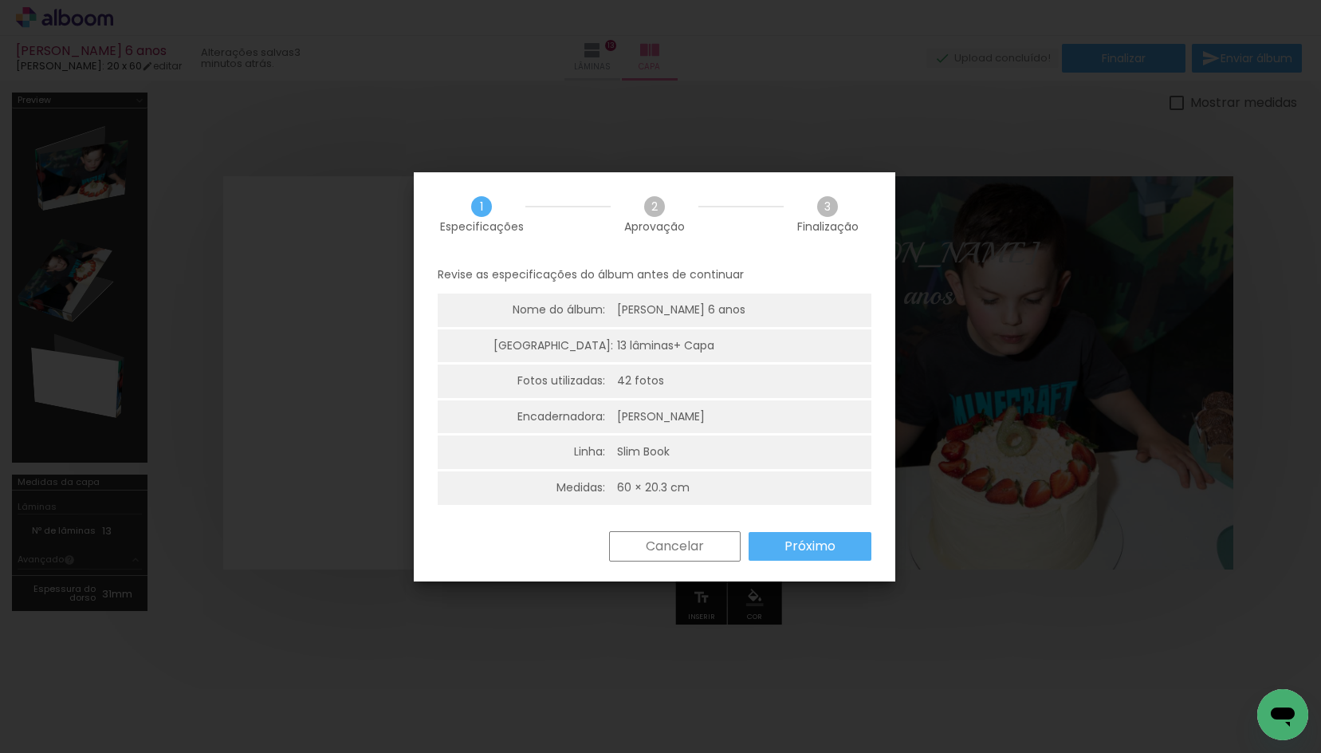
click at [824, 120] on iron-overlay-backdrop at bounding box center [660, 376] width 1321 height 753
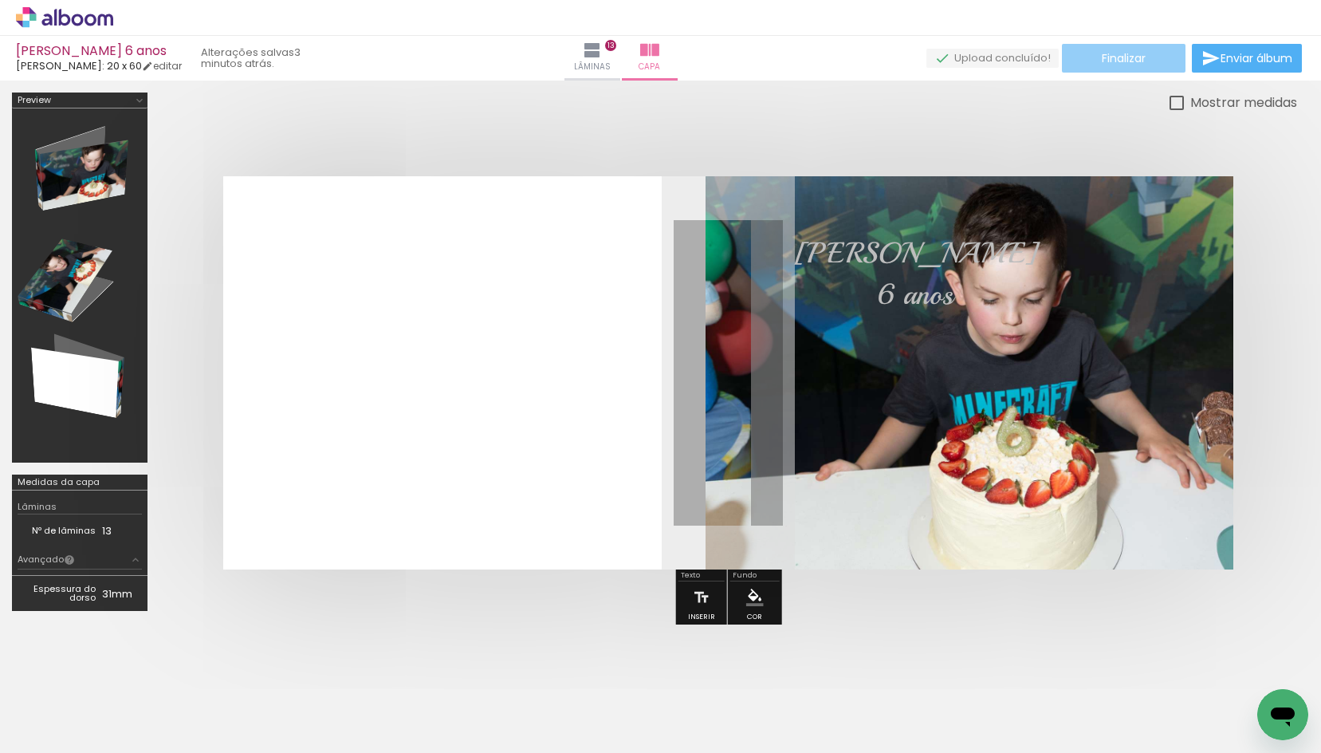
click at [1115, 69] on paper-button "Finalizar" at bounding box center [1124, 58] width 124 height 29
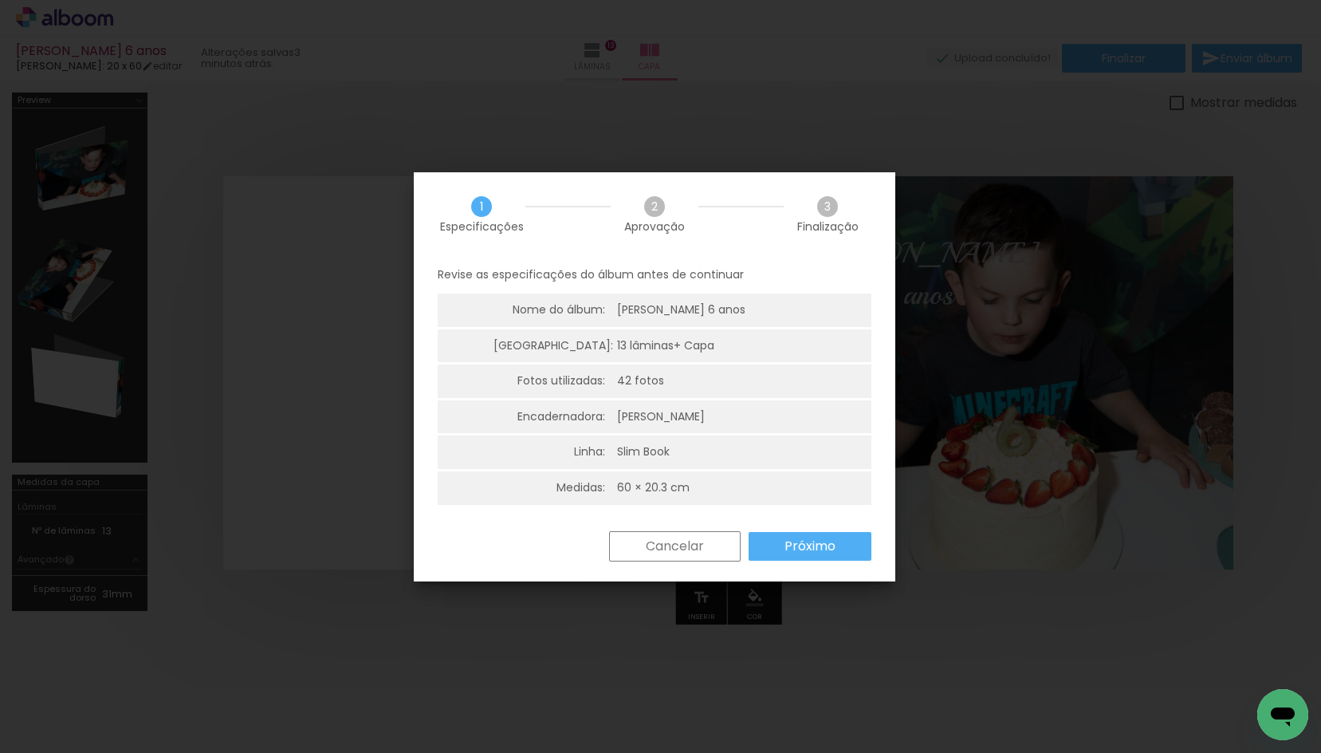
click at [814, 555] on paper-button "Próximo" at bounding box center [810, 546] width 123 height 29
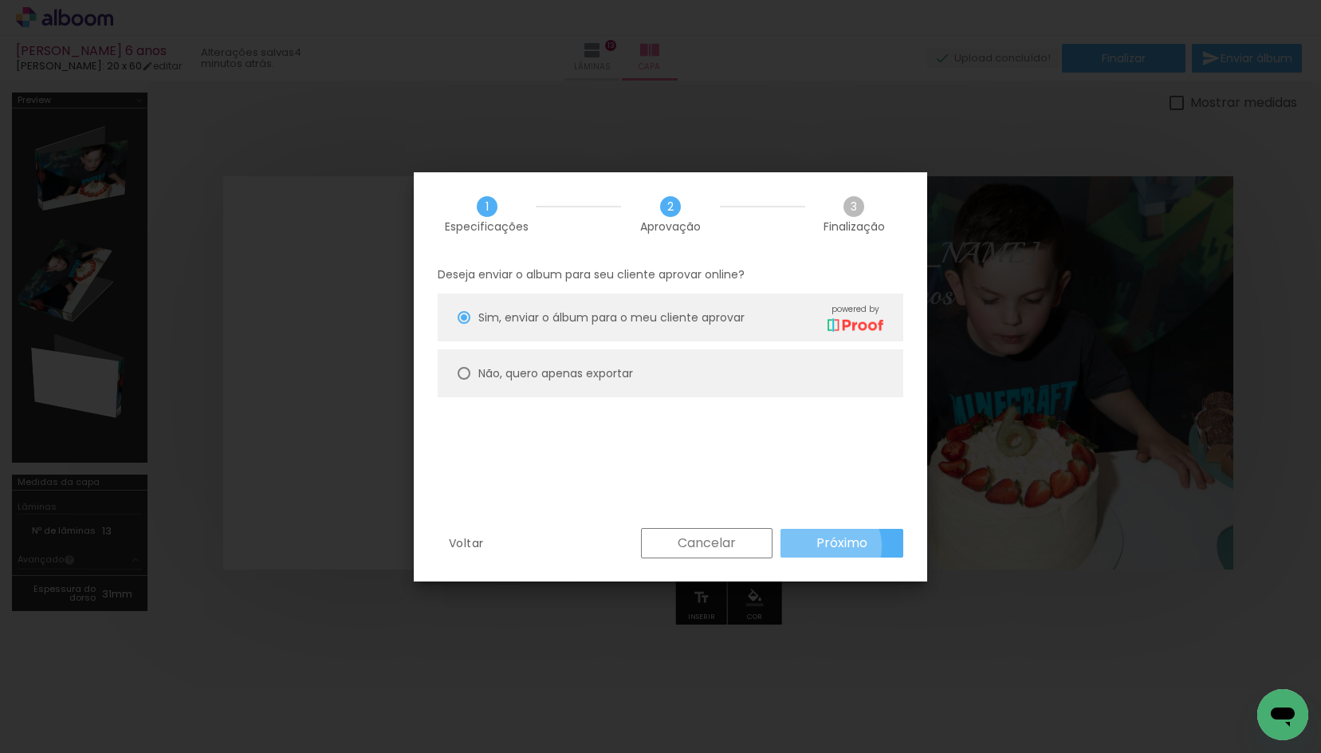
click at [0, 0] on slot "Próximo" at bounding box center [0, 0] width 0 height 0
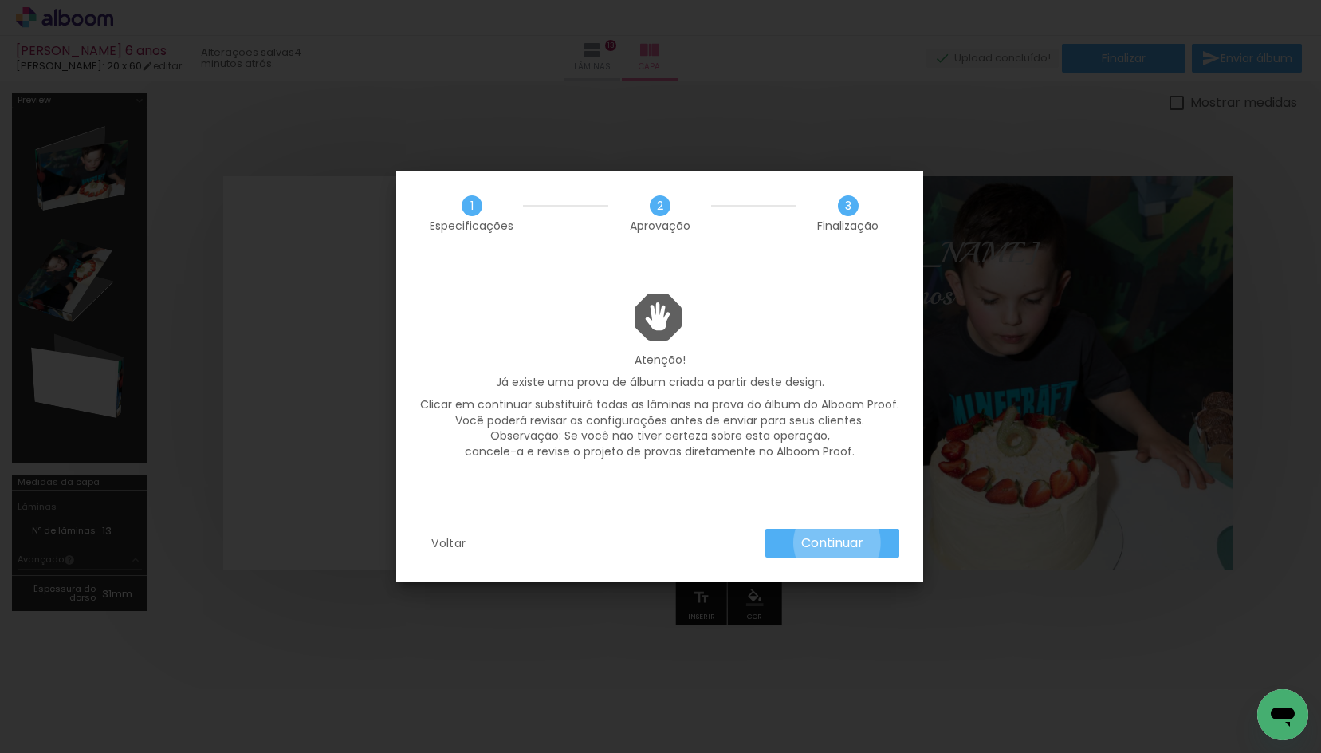
click at [0, 0] on slot "Continuar" at bounding box center [0, 0] width 0 height 0
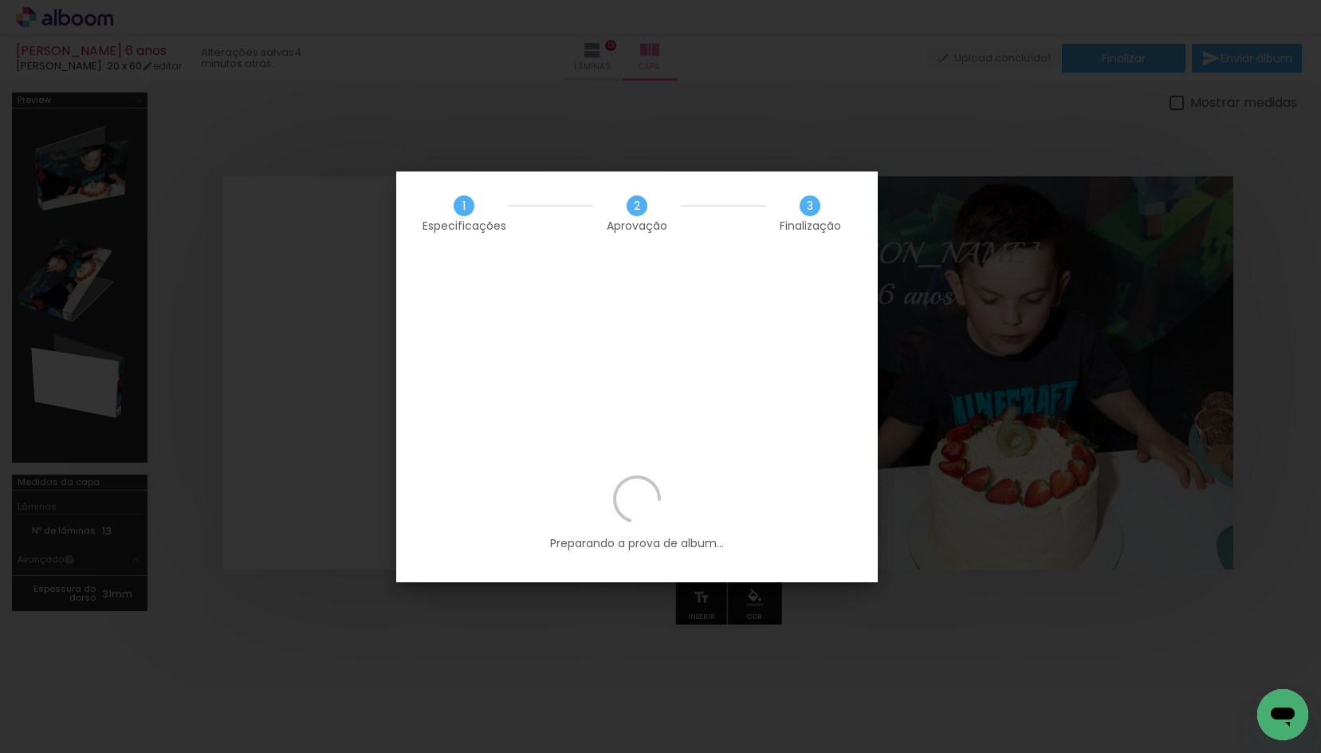
click at [738, 475] on p "Preparando a prova de album..." at bounding box center [637, 513] width 434 height 76
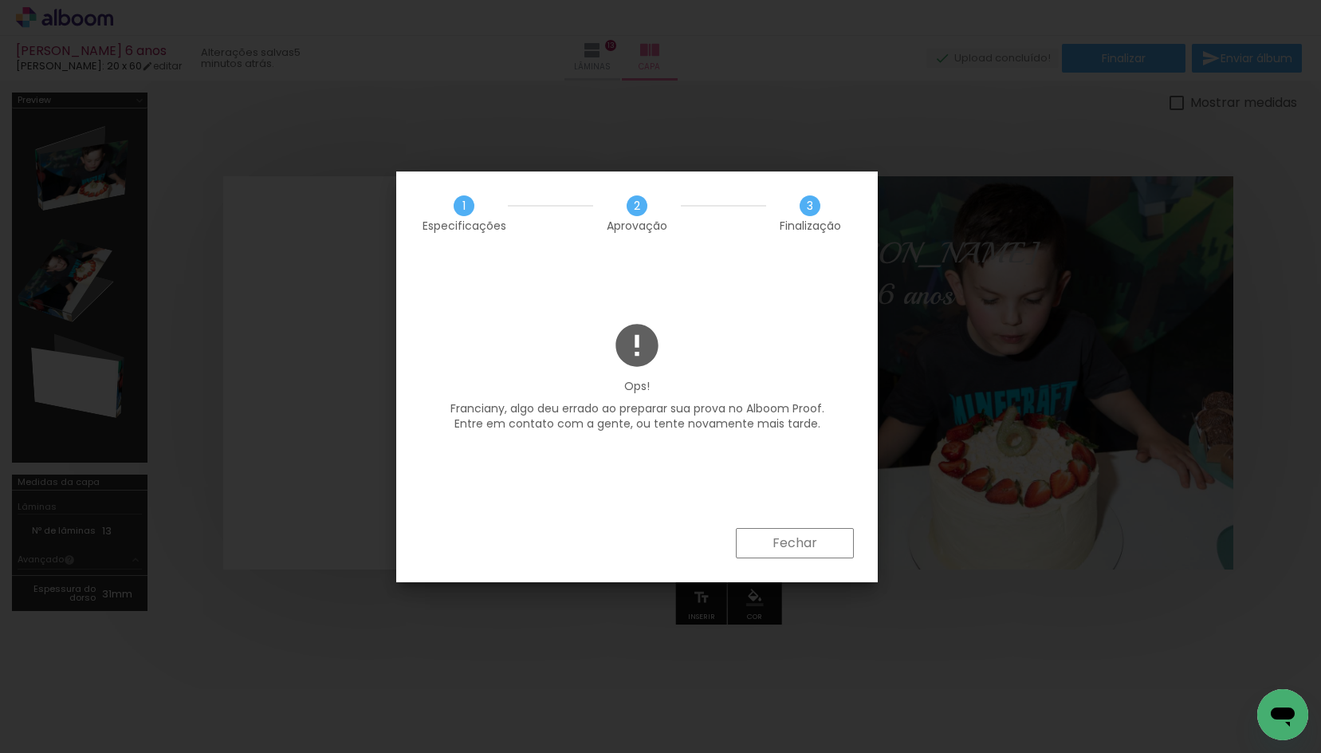
click at [677, 463] on div "Ops! Franciany, algo deu errado ao preparar sua prova no Alboom Proof. Entre em…" at bounding box center [637, 392] width 482 height 144
click at [769, 533] on paper-button "Fechar" at bounding box center [795, 543] width 118 height 30
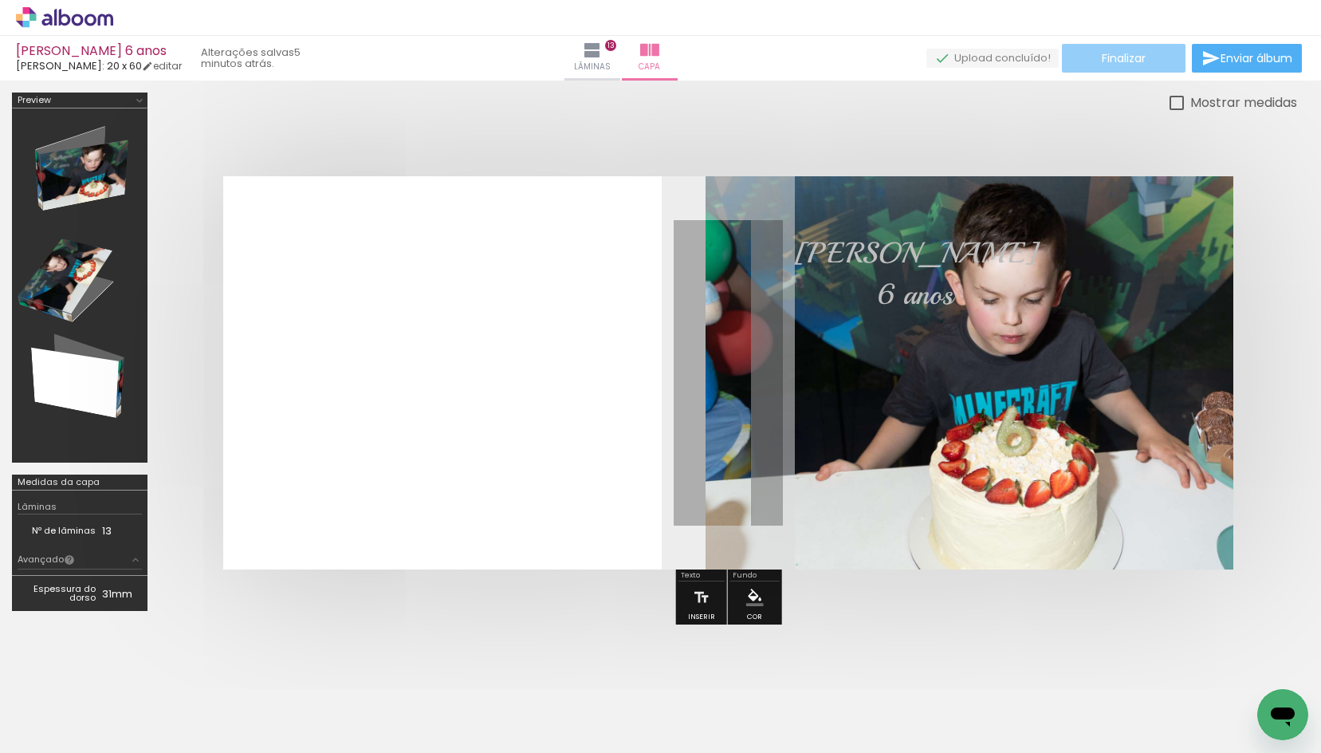
click at [1098, 69] on paper-button "Finalizar" at bounding box center [1124, 58] width 124 height 29
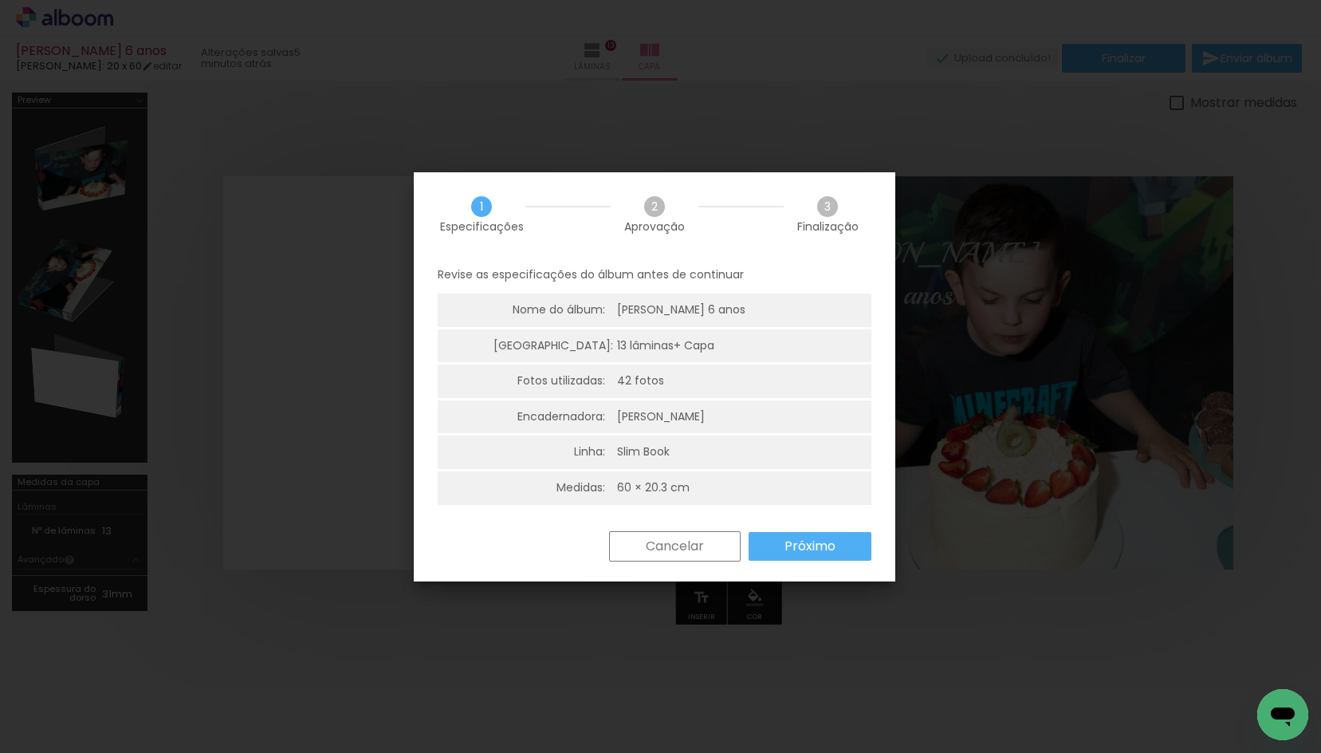
click at [0, 0] on slot "Próximo" at bounding box center [0, 0] width 0 height 0
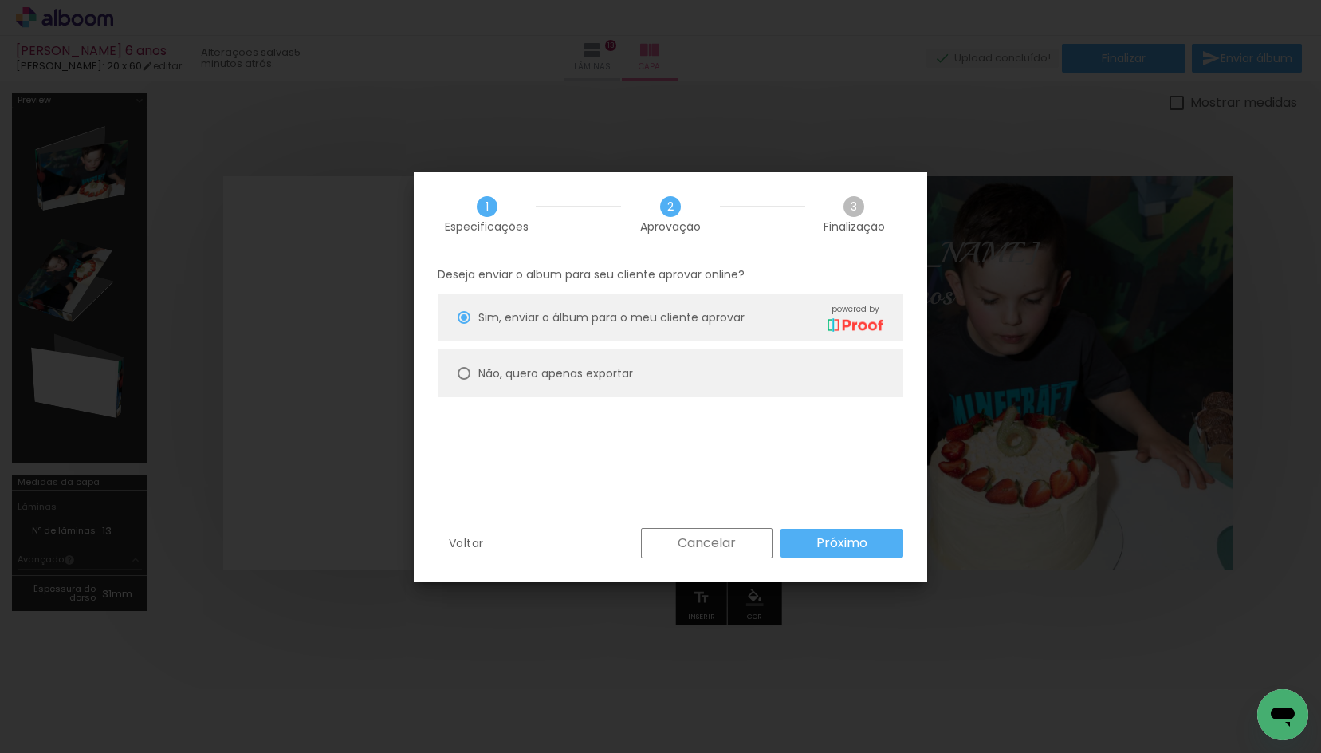
click at [525, 348] on paper-radio-group "Sim, enviar o álbum para o meu cliente aprovar powered by Não, quero apenas exp…" at bounding box center [671, 349] width 466 height 112
click at [0, 0] on slot "Não, quero apenas exportar" at bounding box center [0, 0] width 0 height 0
type paper-radio-button "on"
click at [866, 553] on paper-button "Próximo" at bounding box center [842, 543] width 123 height 29
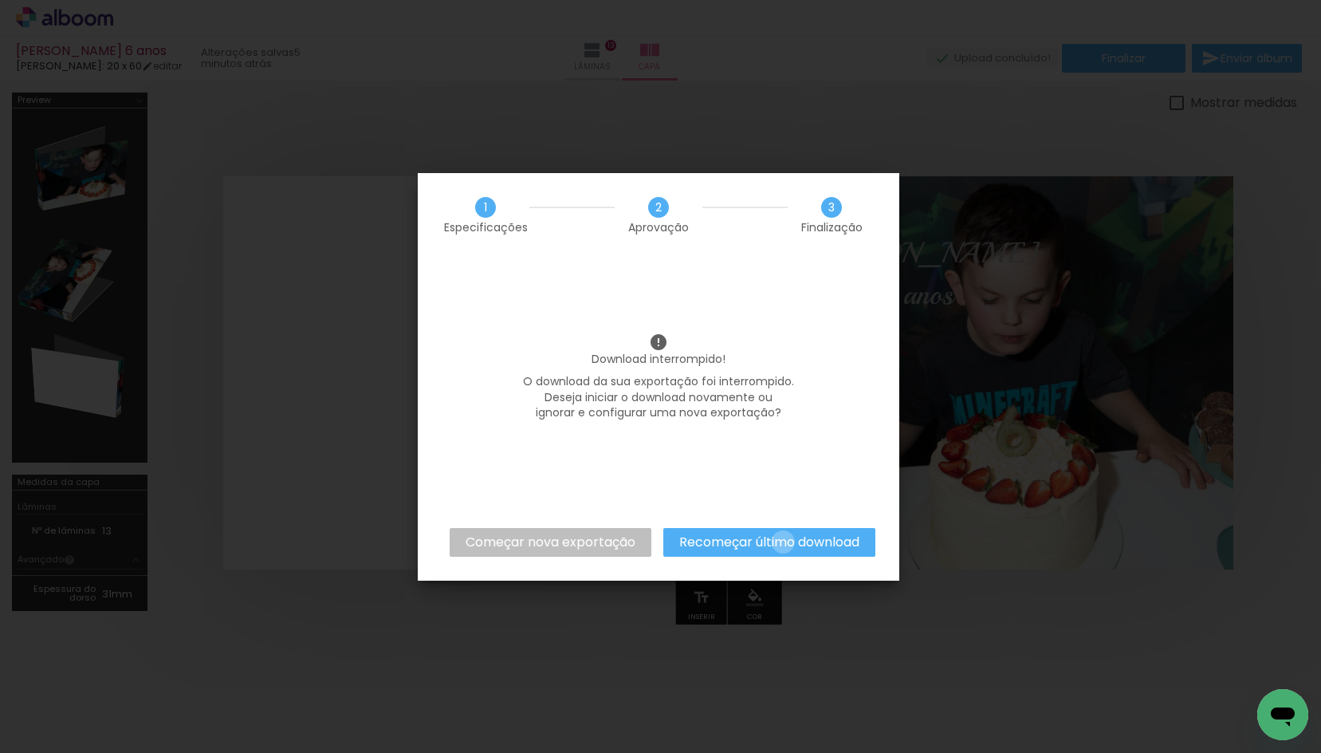
click at [0, 0] on slot "Recomeçar último download" at bounding box center [0, 0] width 0 height 0
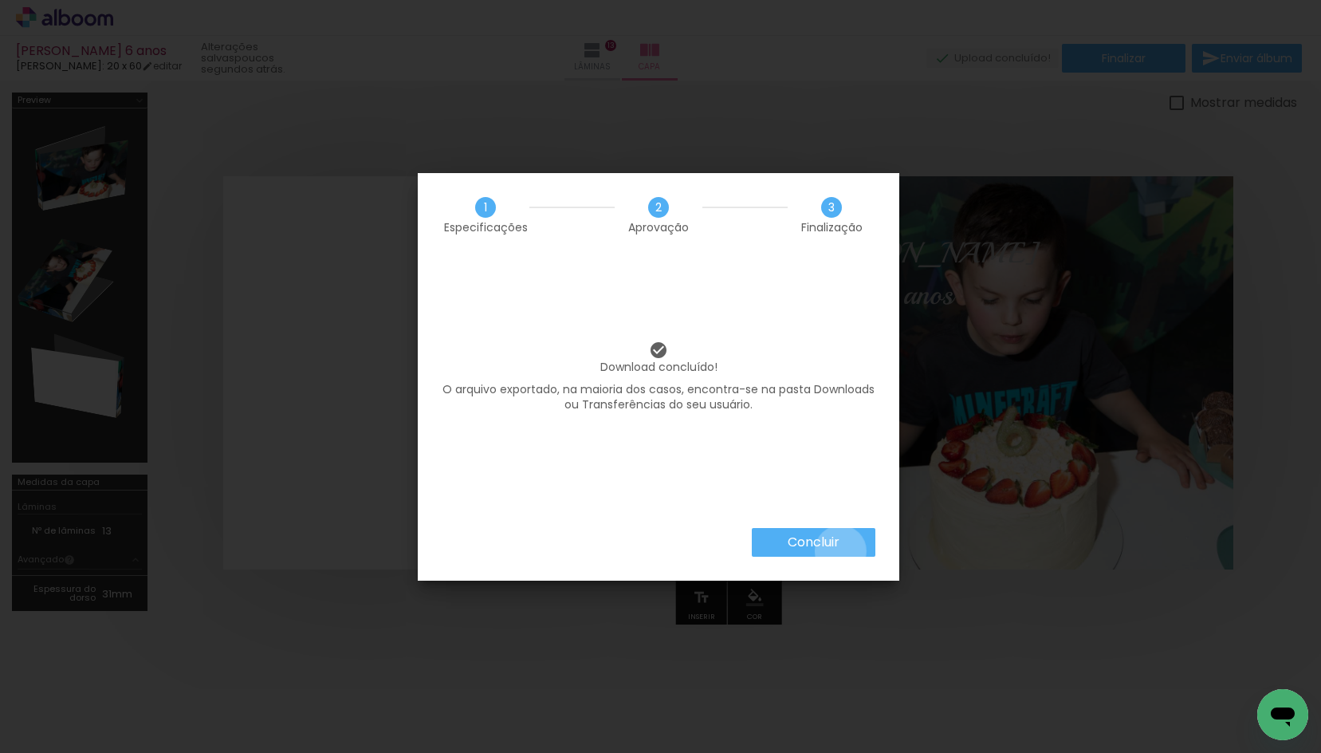
click at [840, 551] on paper-button "Concluir" at bounding box center [814, 542] width 124 height 29
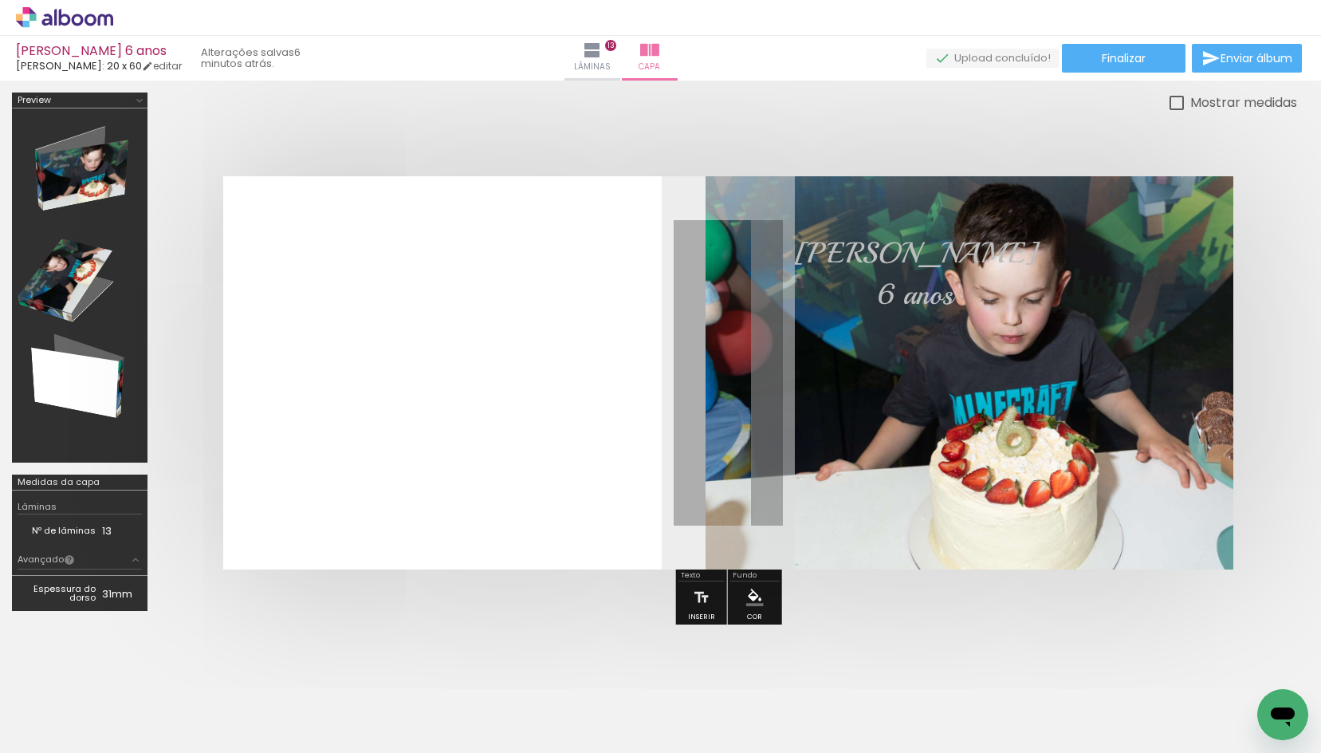
drag, startPoint x: 557, startPoint y: 123, endPoint x: 582, endPoint y: 102, distance: 32.9
click at [559, 120] on div at bounding box center [728, 372] width 1138 height 521
click at [611, 69] on span "Lâminas" at bounding box center [592, 67] width 37 height 14
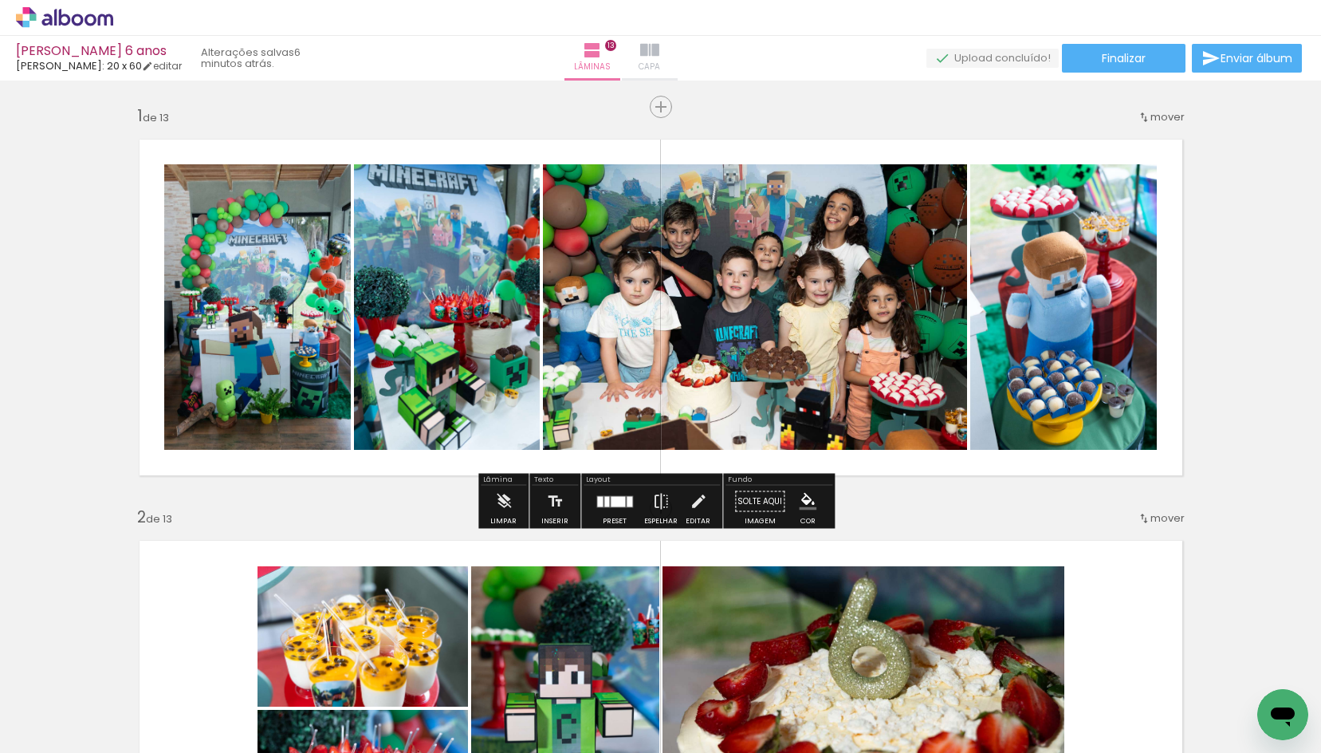
click at [678, 65] on paper-button "Capa" at bounding box center [650, 58] width 56 height 45
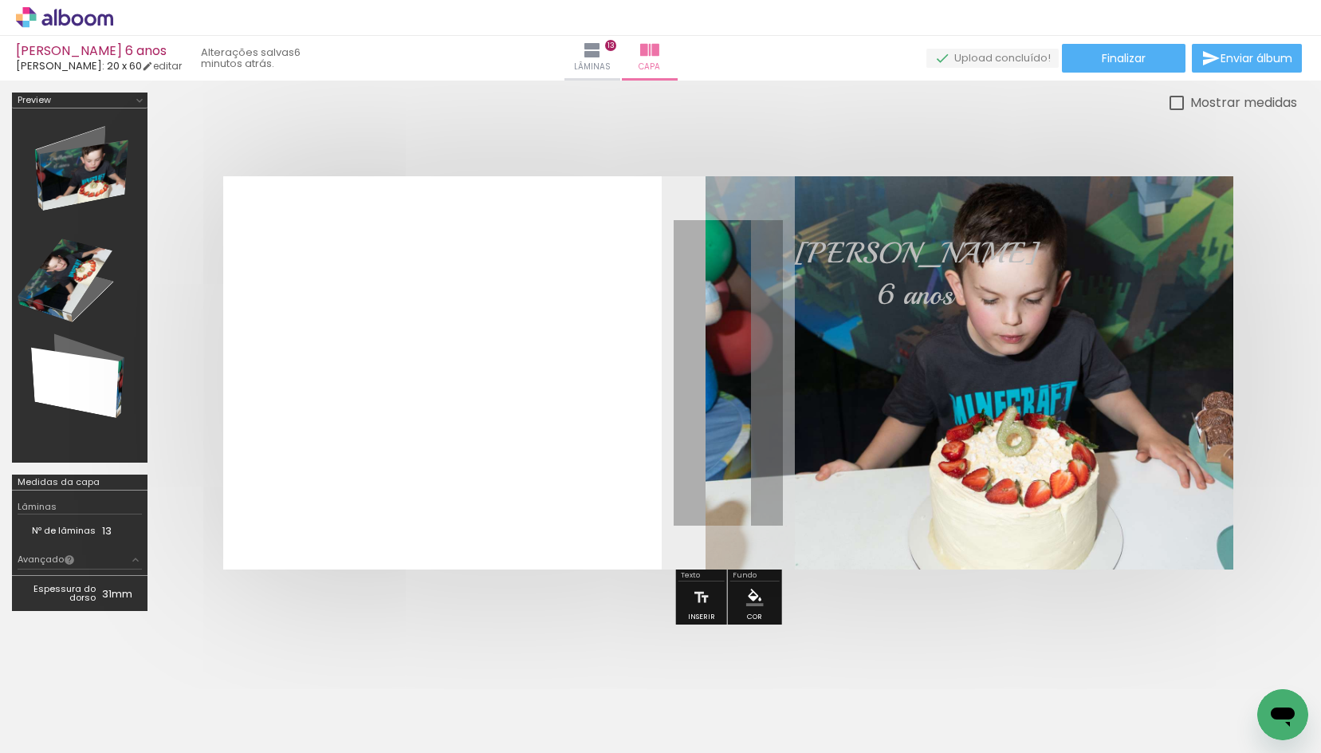
click at [849, 135] on div at bounding box center [728, 372] width 1138 height 521
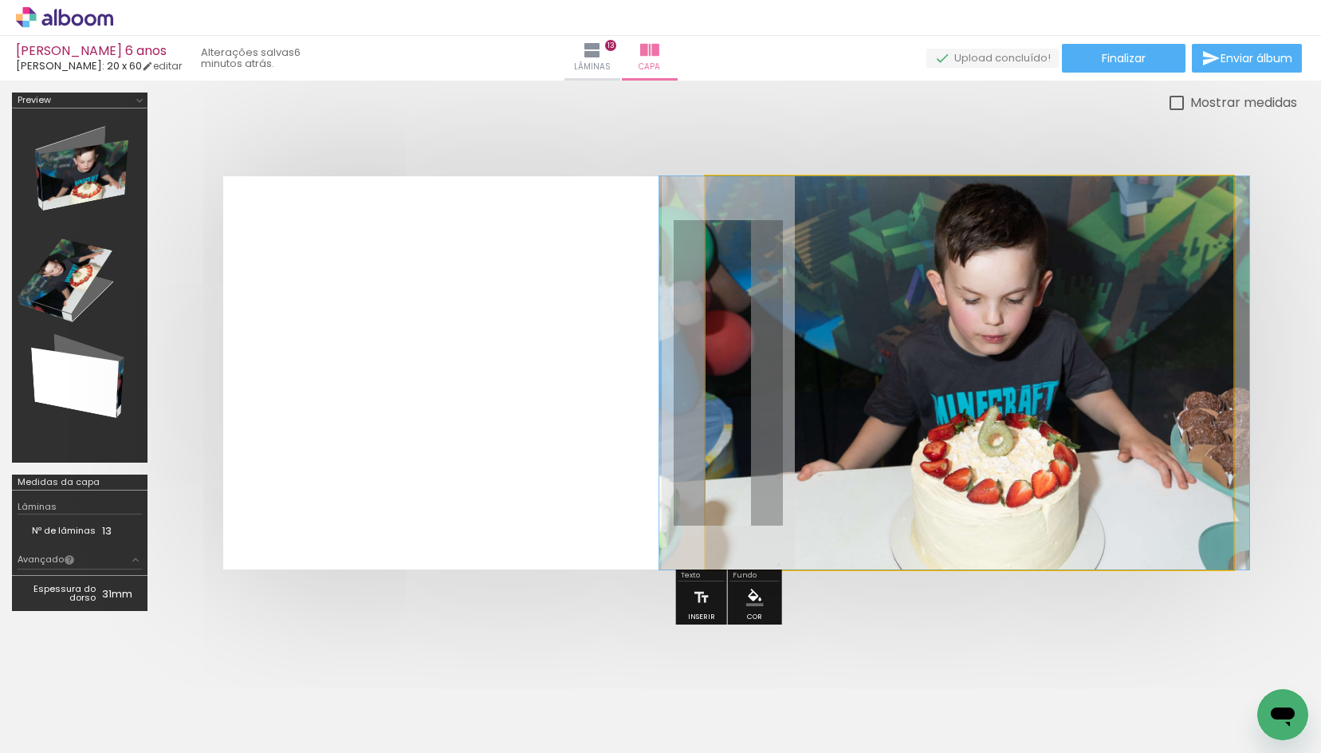
drag, startPoint x: 987, startPoint y: 389, endPoint x: 969, endPoint y: 398, distance: 20.3
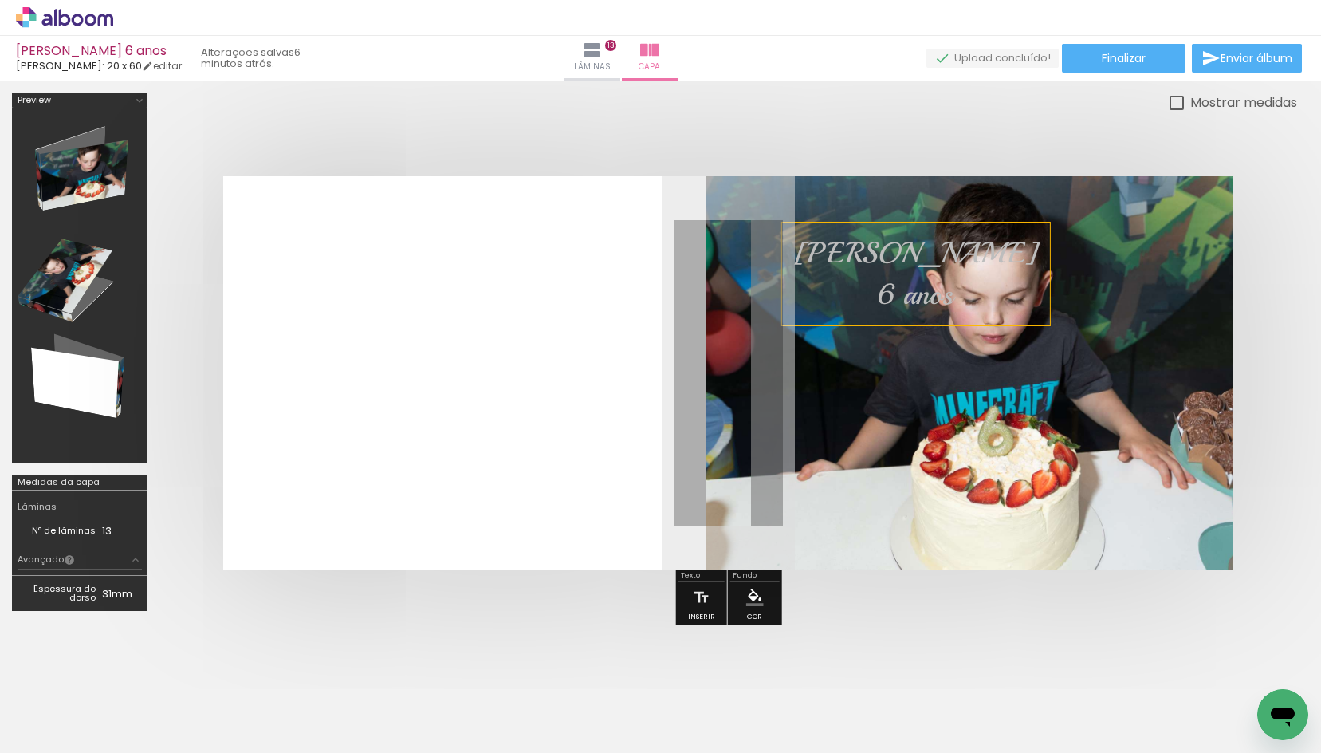
click at [878, 280] on span "6 anos" at bounding box center [916, 295] width 76 height 36
click at [860, 273] on quentale-selection at bounding box center [849, 273] width 134 height 103
type input "Playball"
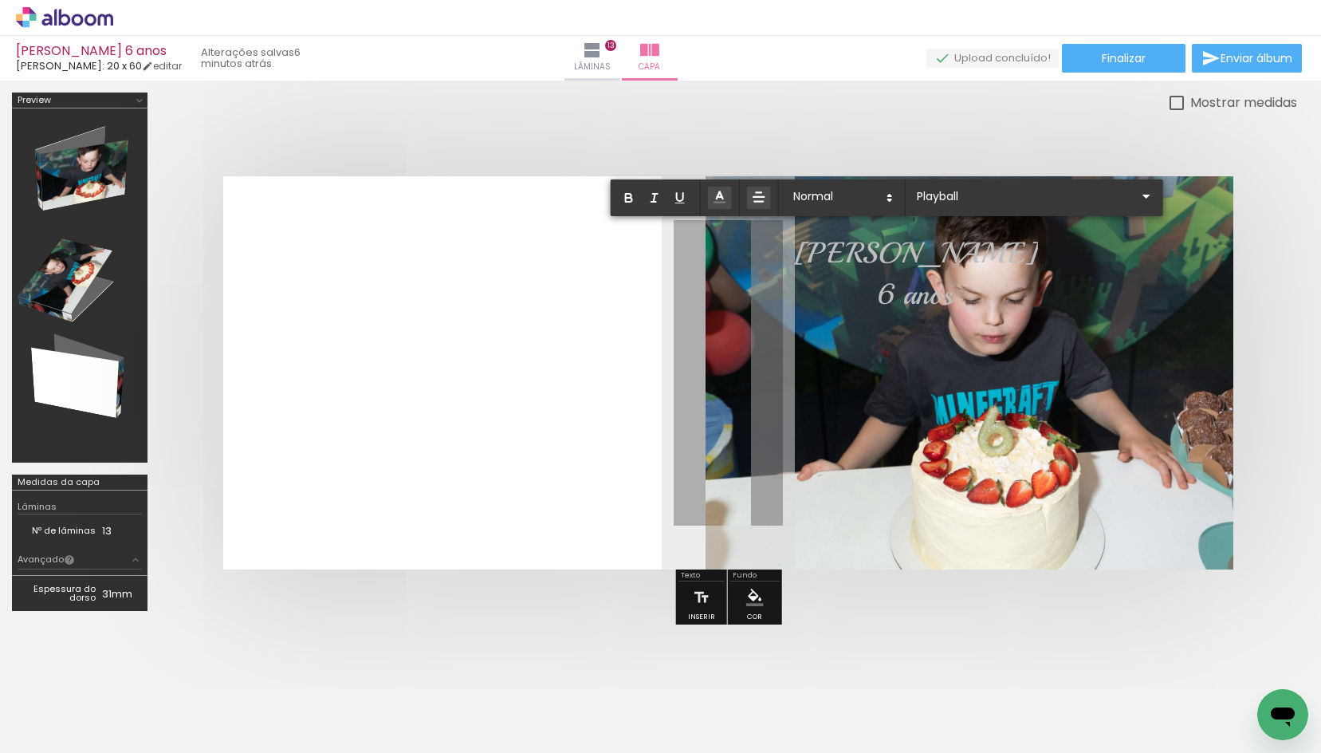
drag, startPoint x: 837, startPoint y: 268, endPoint x: 914, endPoint y: 304, distance: 84.5
click at [914, 304] on album-spread at bounding box center [728, 372] width 1010 height 393
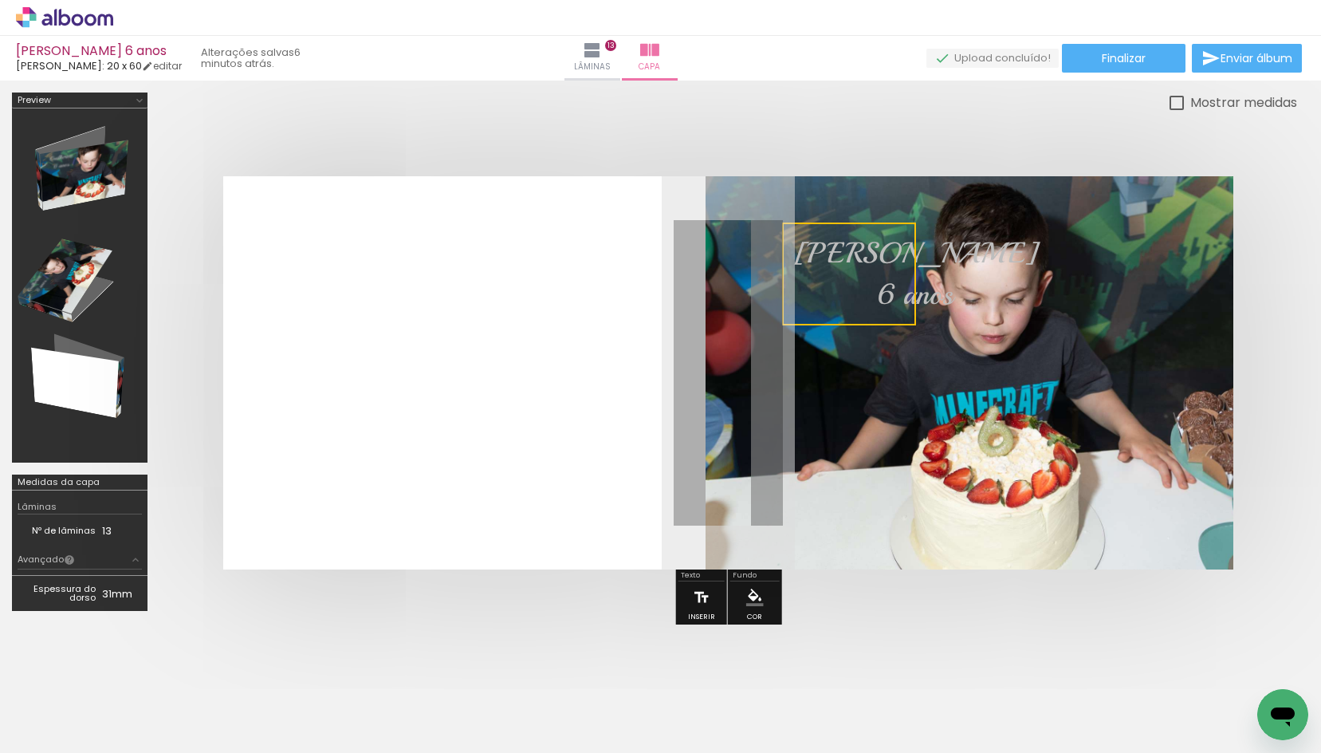
click at [698, 599] on iron-icon at bounding box center [702, 597] width 18 height 32
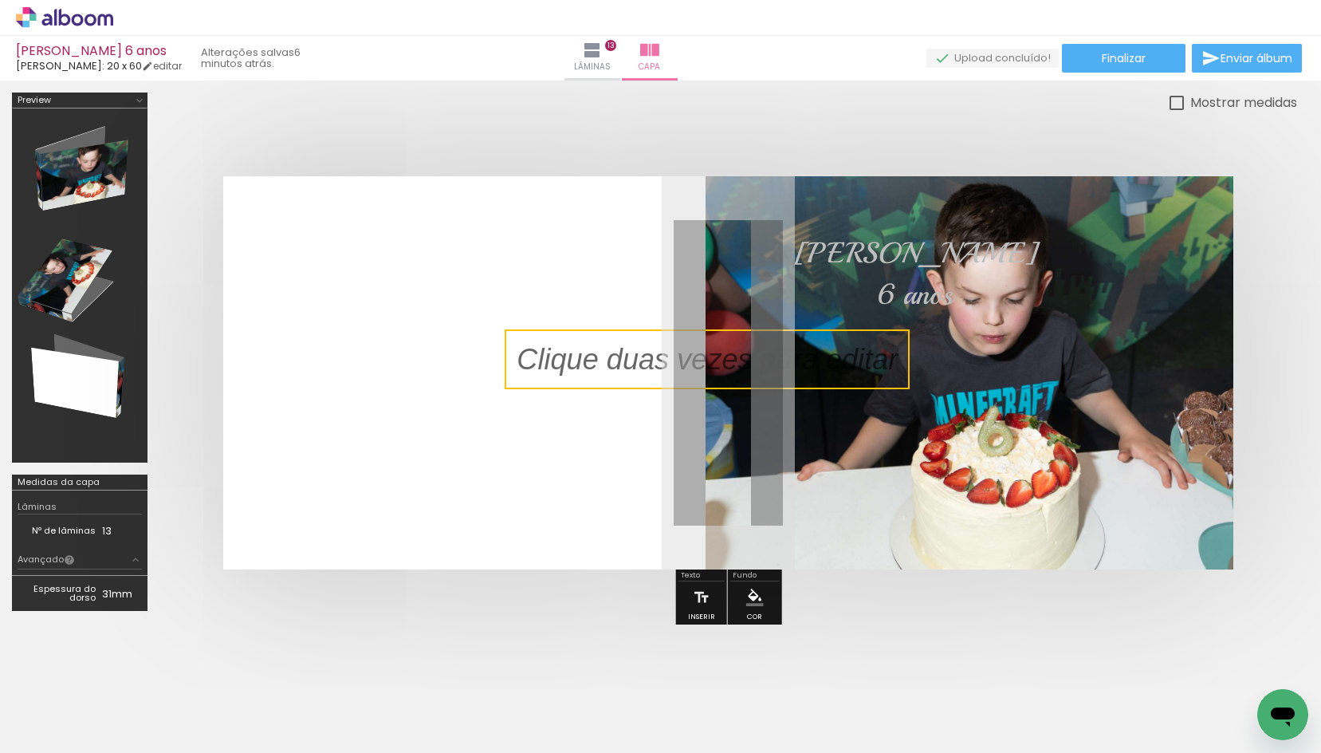
click at [779, 401] on quentale-layouter at bounding box center [728, 372] width 1010 height 393
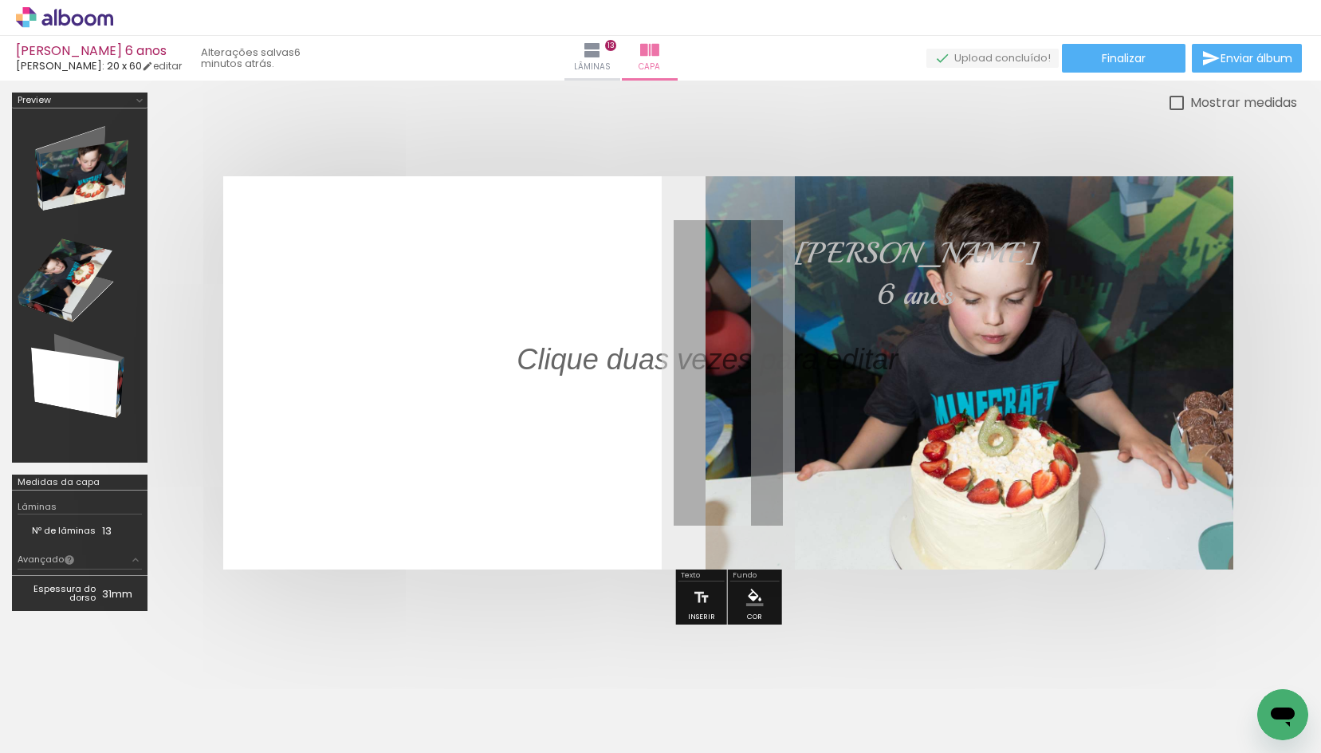
drag, startPoint x: 741, startPoint y: 362, endPoint x: 793, endPoint y: 392, distance: 60.0
click at [793, 392] on album-spread at bounding box center [728, 372] width 1010 height 393
click at [767, 321] on quentale-photo at bounding box center [970, 372] width 528 height 393
click at [773, 368] on p at bounding box center [719, 359] width 405 height 41
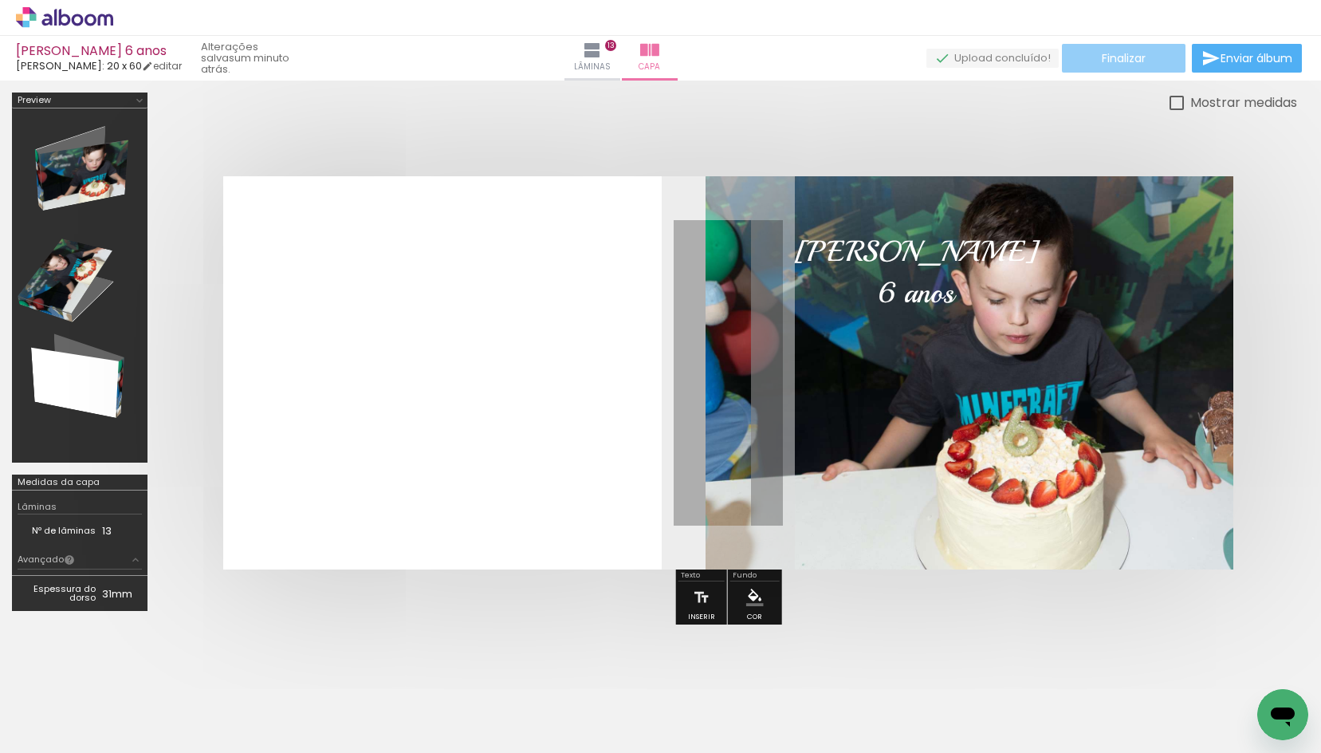
click at [1119, 60] on span "Finalizar" at bounding box center [1124, 58] width 44 height 11
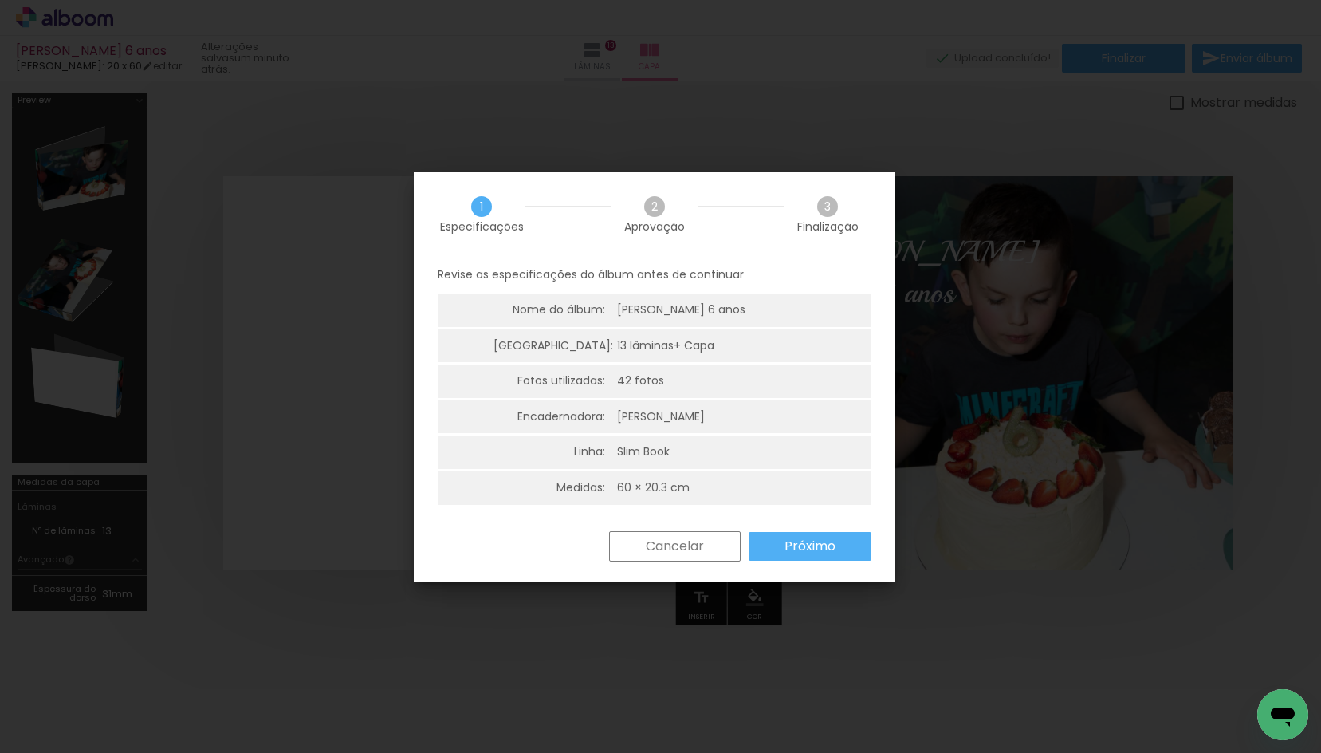
click at [0, 0] on slot "Próximo" at bounding box center [0, 0] width 0 height 0
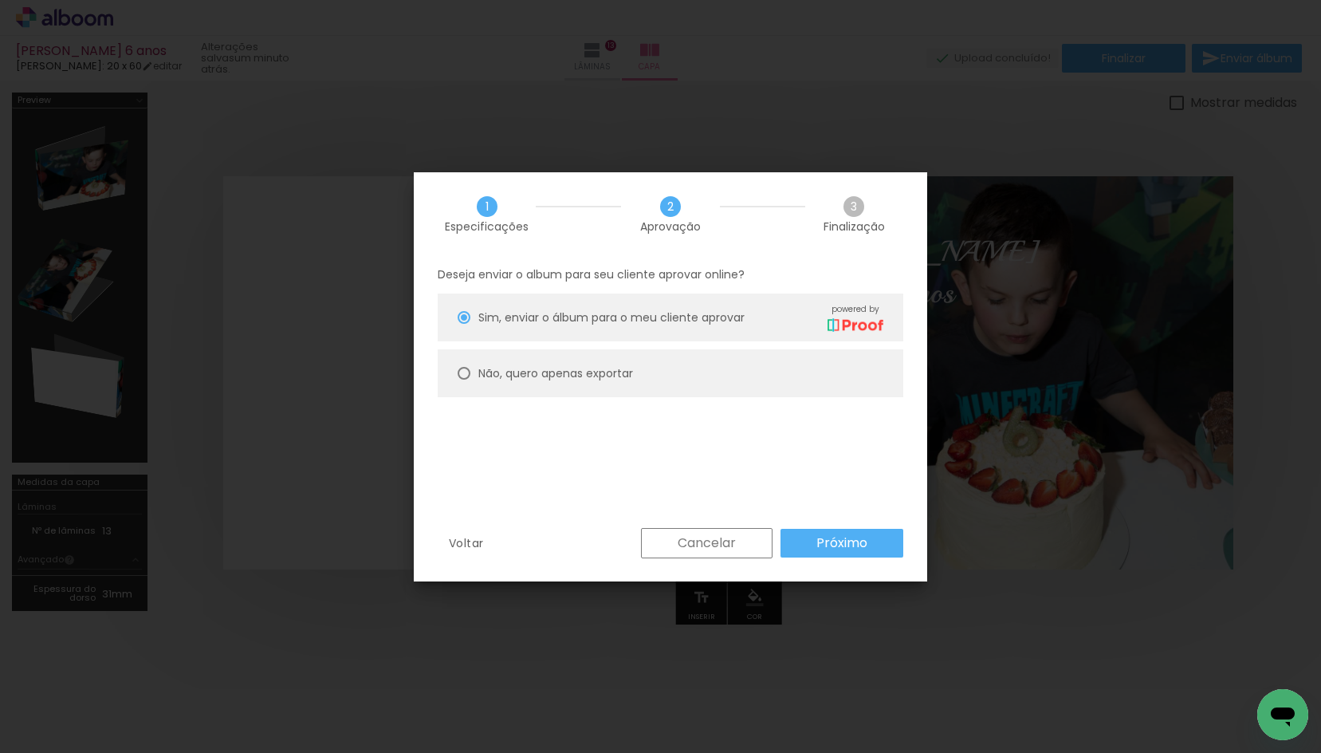
click at [0, 0] on slot "Próximo" at bounding box center [0, 0] width 0 height 0
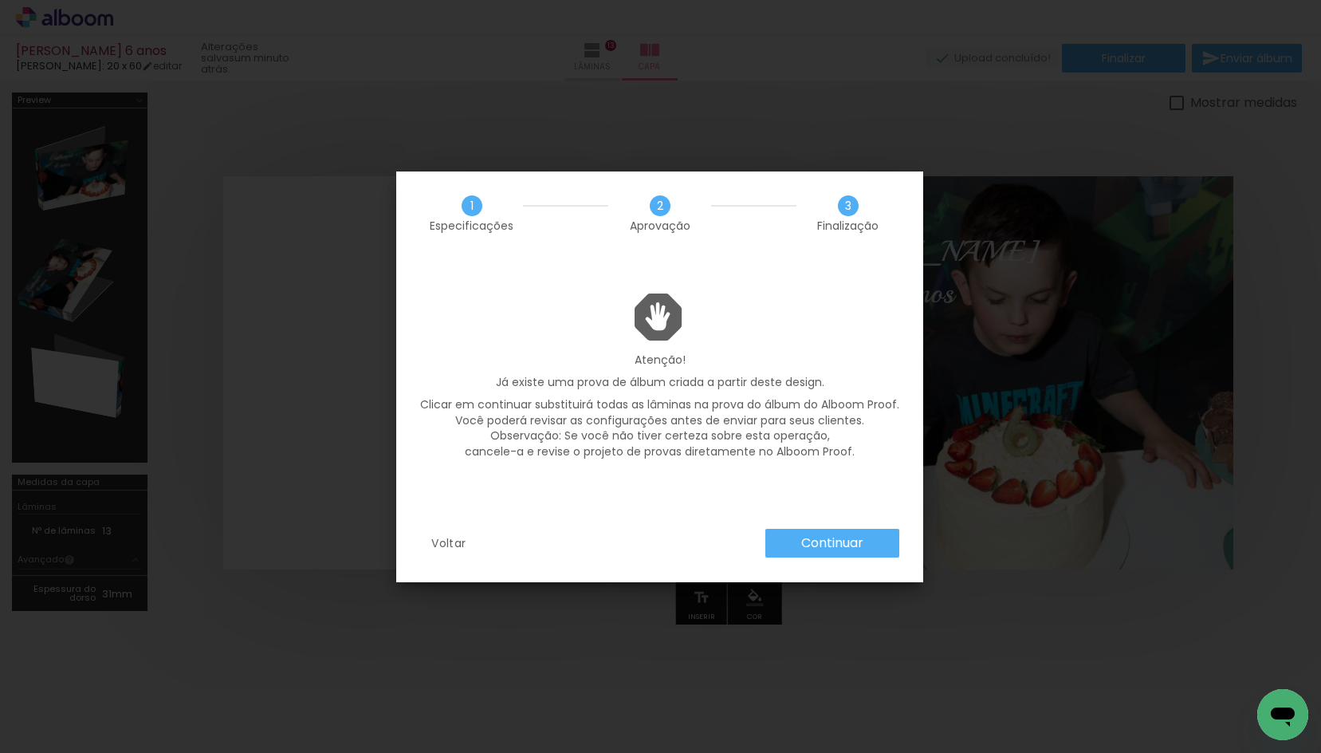
click at [799, 545] on paper-button "Continuar" at bounding box center [832, 543] width 134 height 29
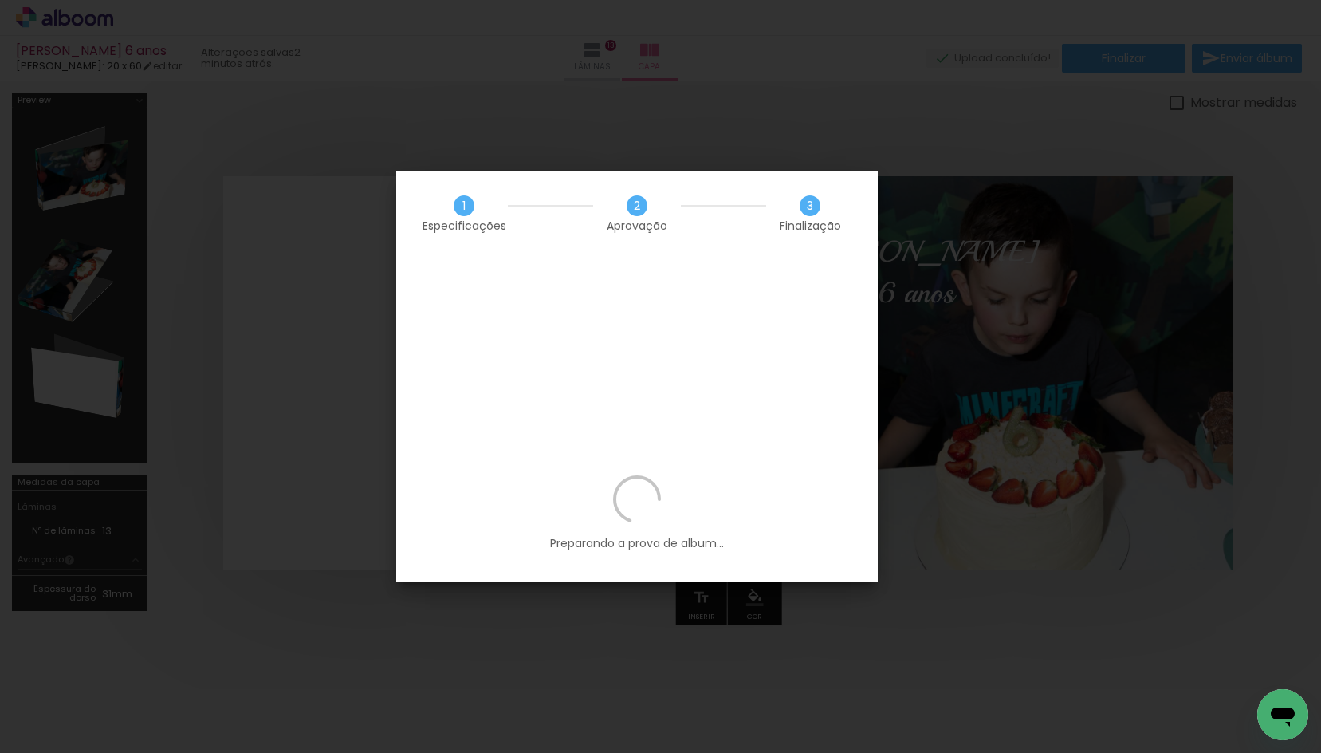
click at [628, 468] on icon at bounding box center [637, 499] width 62 height 62
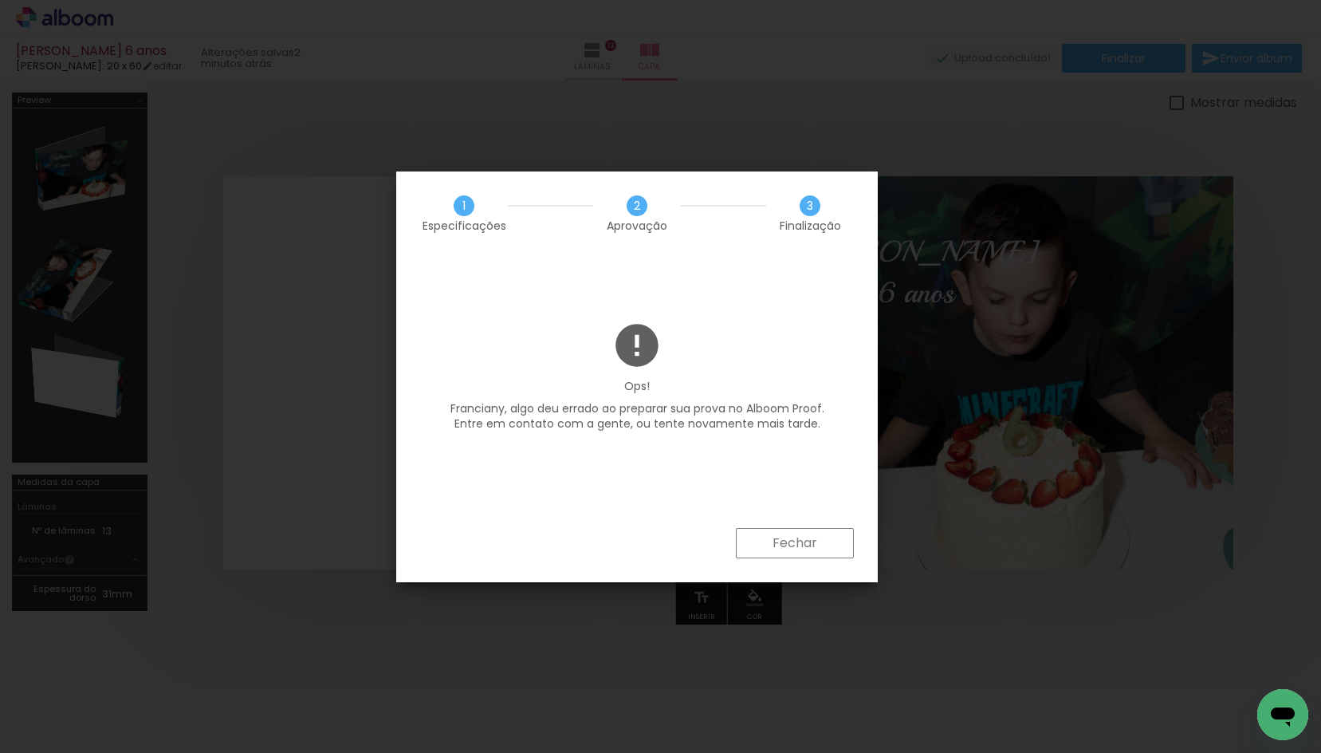
click at [0, 0] on slot "Fechar" at bounding box center [0, 0] width 0 height 0
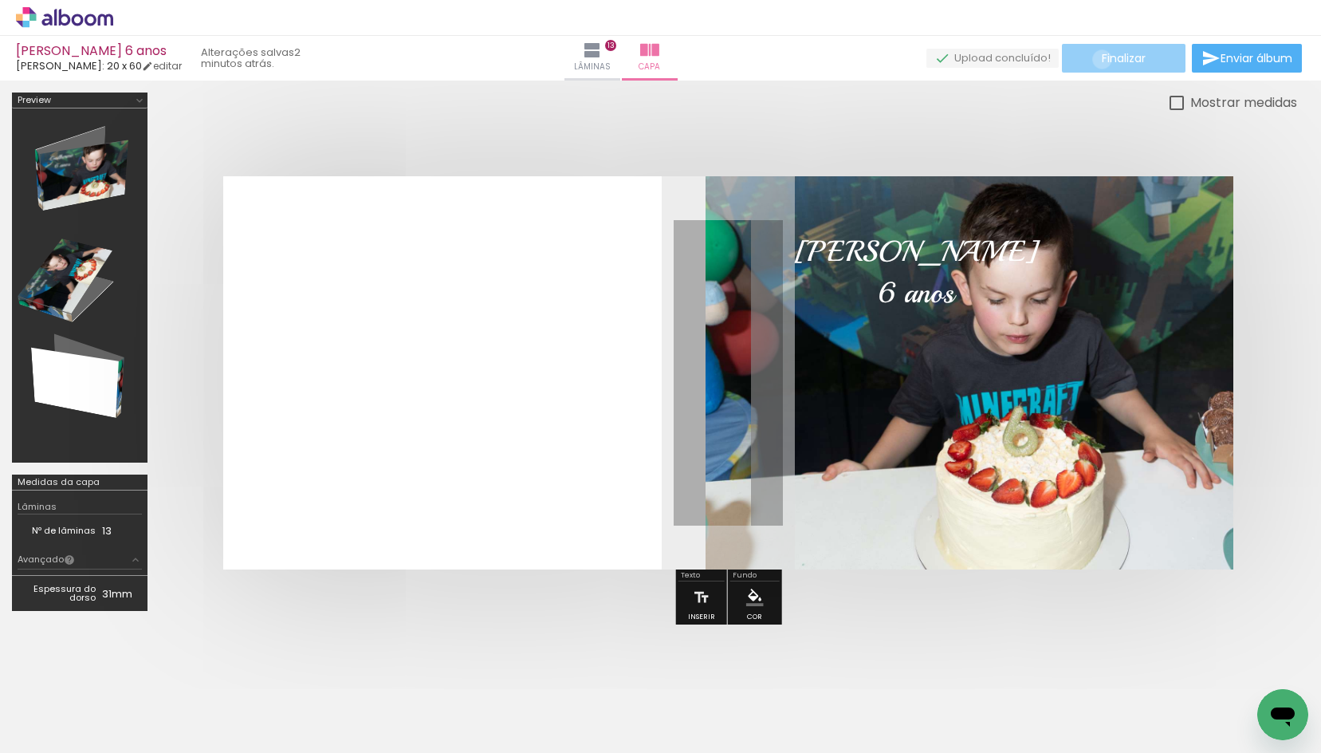
click at [1102, 59] on span "Finalizar" at bounding box center [1124, 58] width 44 height 11
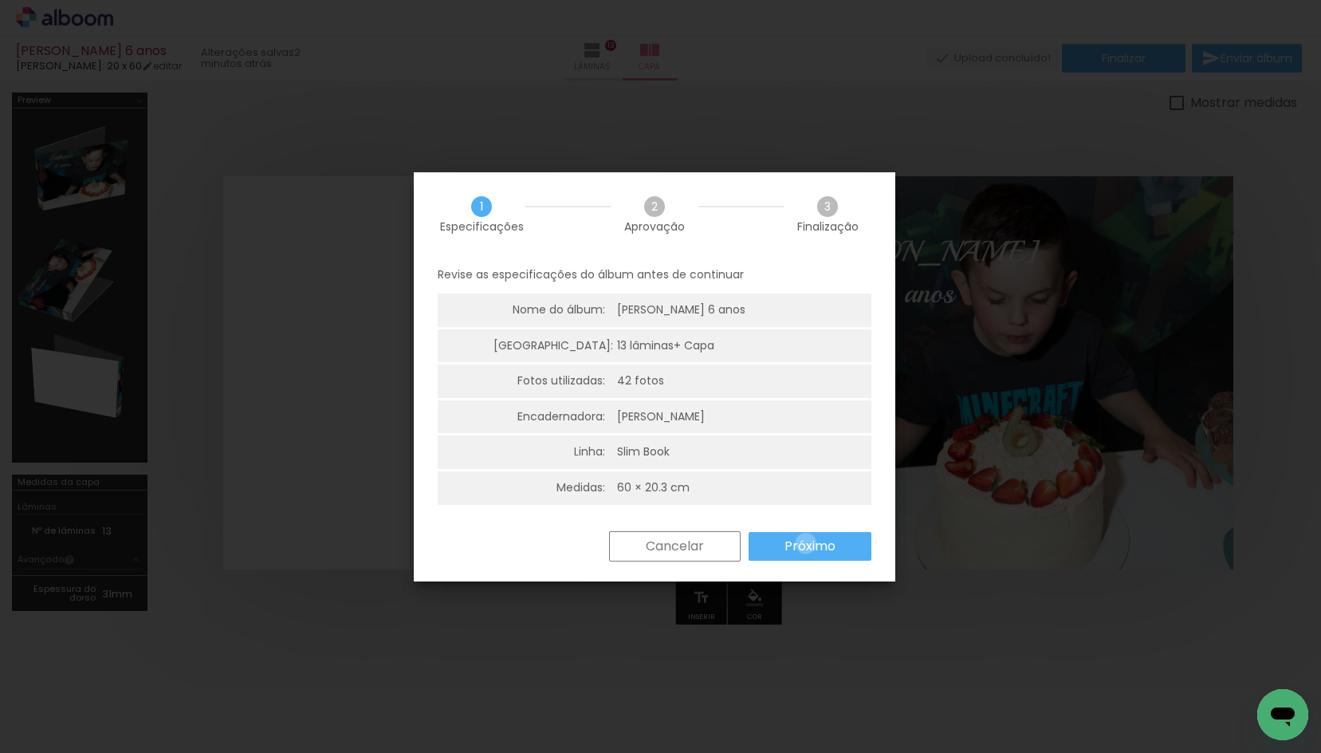
drag, startPoint x: 806, startPoint y: 543, endPoint x: 801, endPoint y: 535, distance: 9.3
click at [0, 0] on slot "Próximo" at bounding box center [0, 0] width 0 height 0
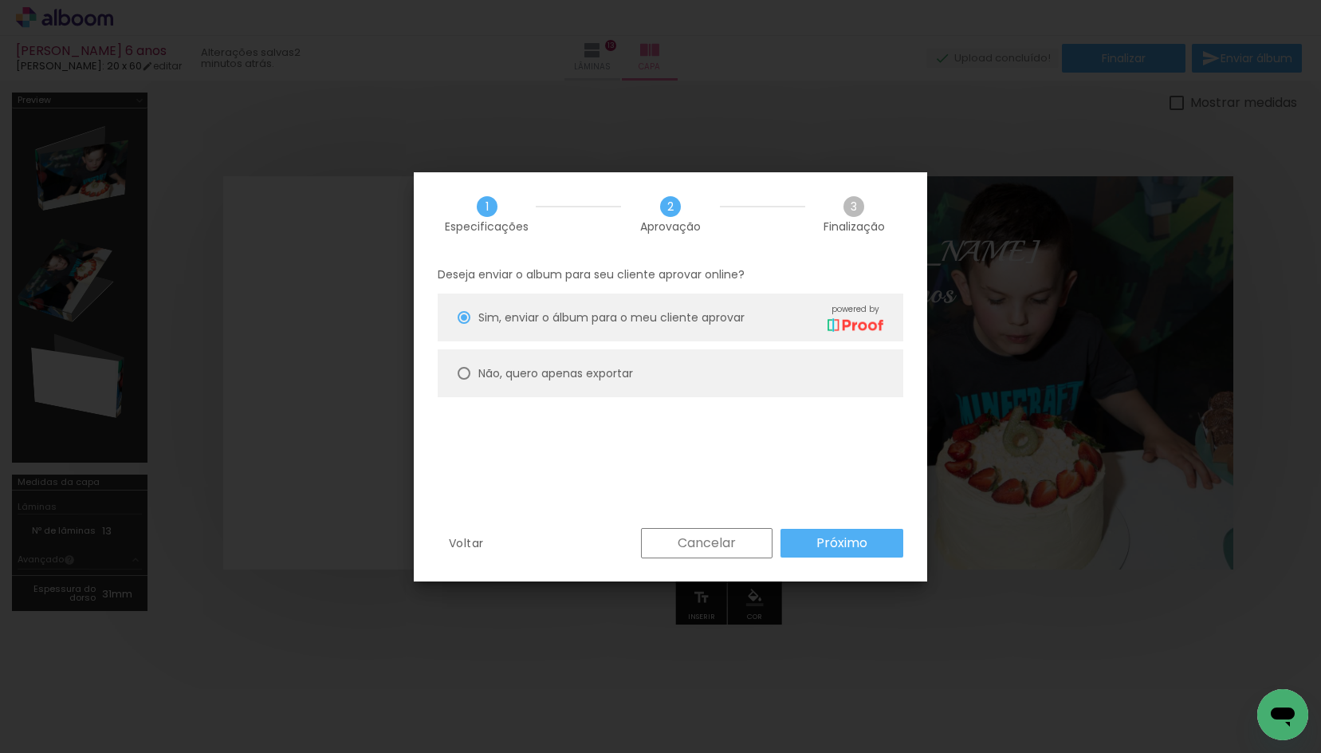
click at [0, 0] on slot "Não, quero apenas exportar" at bounding box center [0, 0] width 0 height 0
type paper-radio-button "on"
click at [0, 0] on slot "Próximo" at bounding box center [0, 0] width 0 height 0
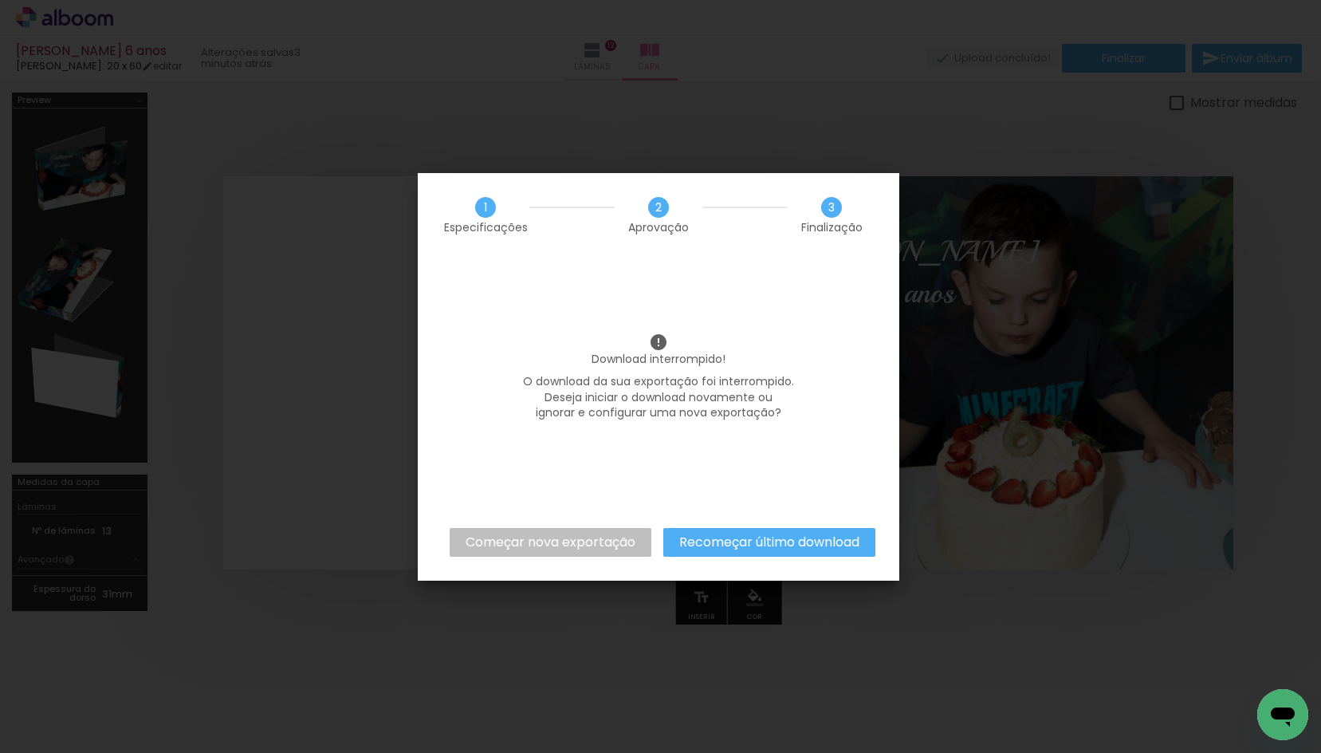
click at [0, 0] on slot "Recomeçar último download" at bounding box center [0, 0] width 0 height 0
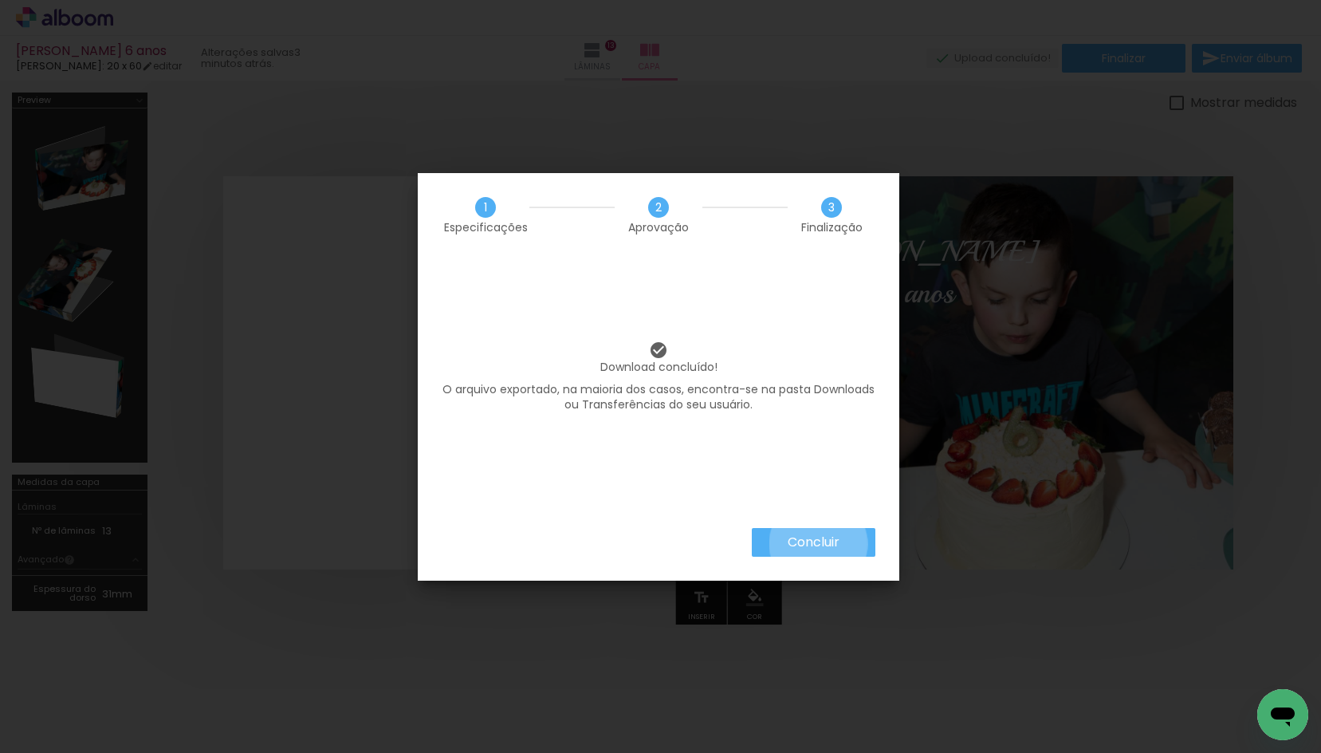
click at [0, 0] on slot "Concluir" at bounding box center [0, 0] width 0 height 0
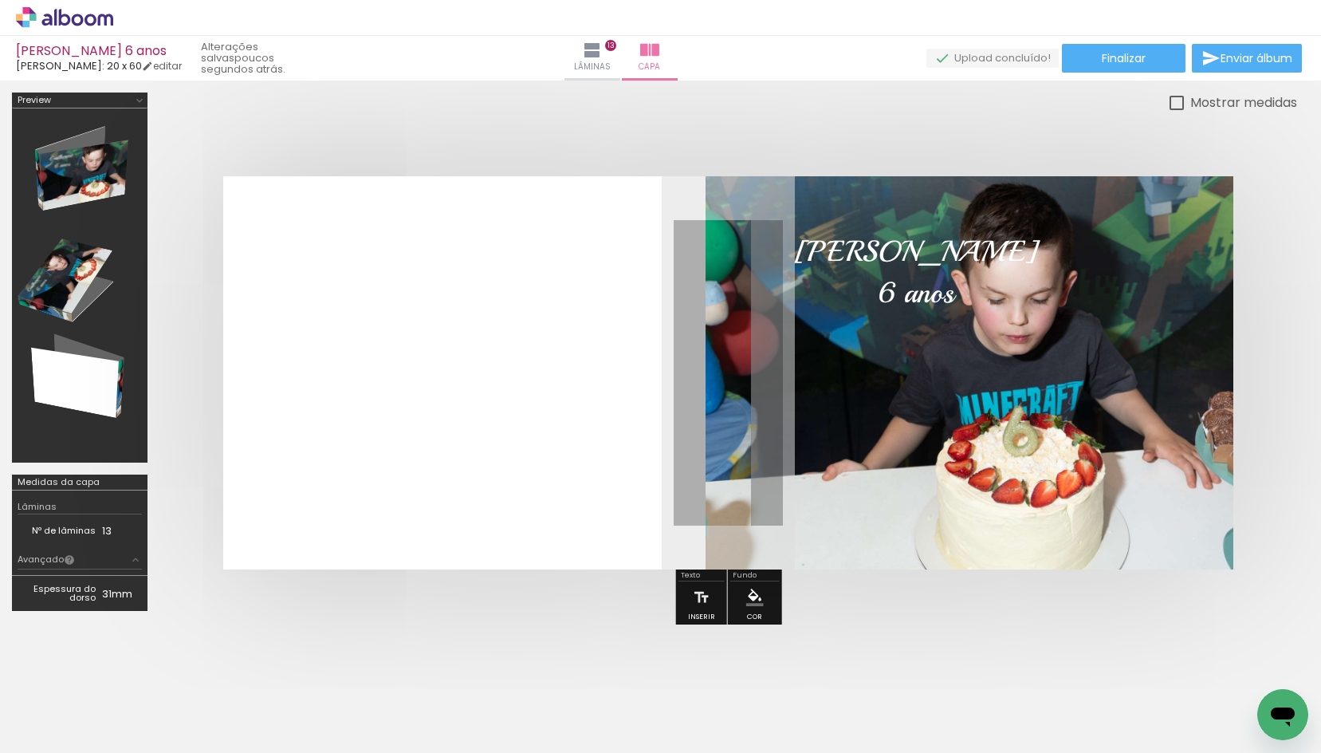
click at [867, 136] on div at bounding box center [728, 372] width 1138 height 521
click at [1128, 64] on span "Finalizar" at bounding box center [1124, 58] width 44 height 11
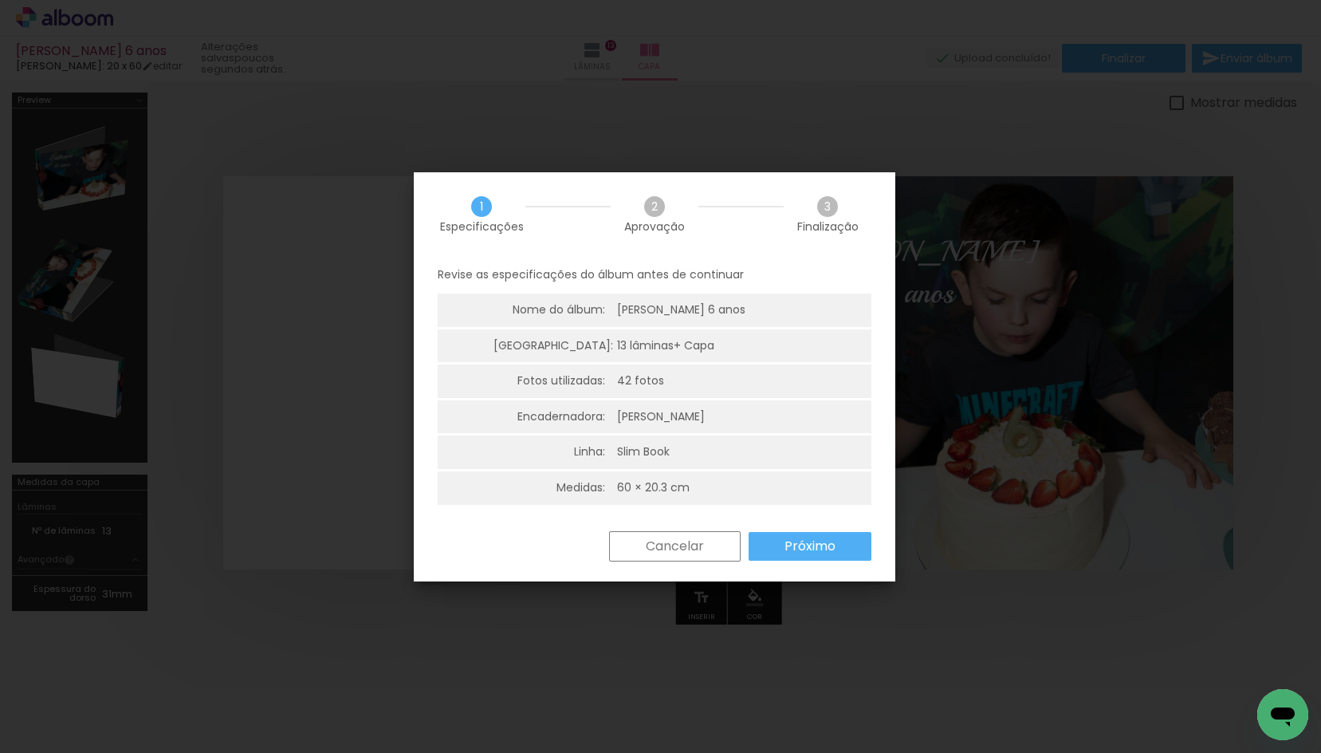
click at [855, 545] on paper-button "Próximo" at bounding box center [810, 546] width 123 height 29
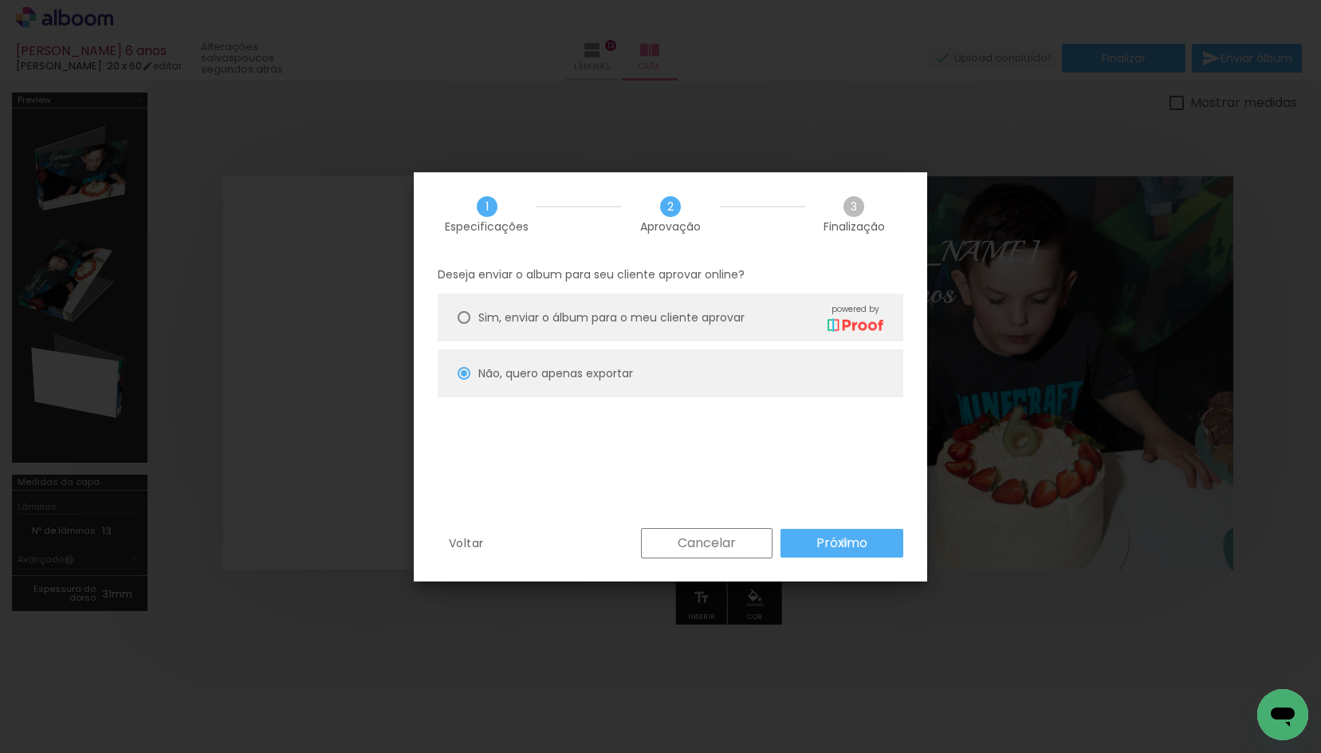
click at [0, 0] on slot "Próximo" at bounding box center [0, 0] width 0 height 0
type input "Alta, 300 DPI"
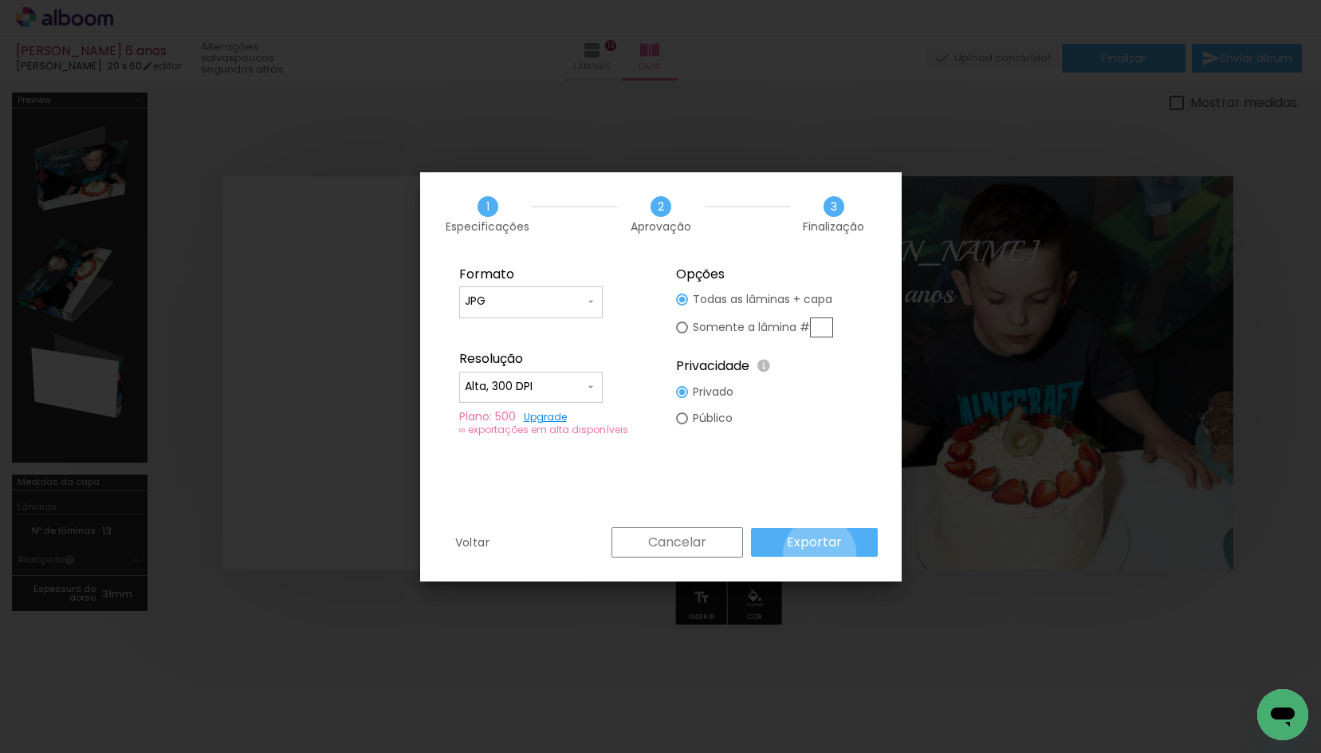
click at [822, 553] on paper-button "Exportar" at bounding box center [814, 542] width 127 height 29
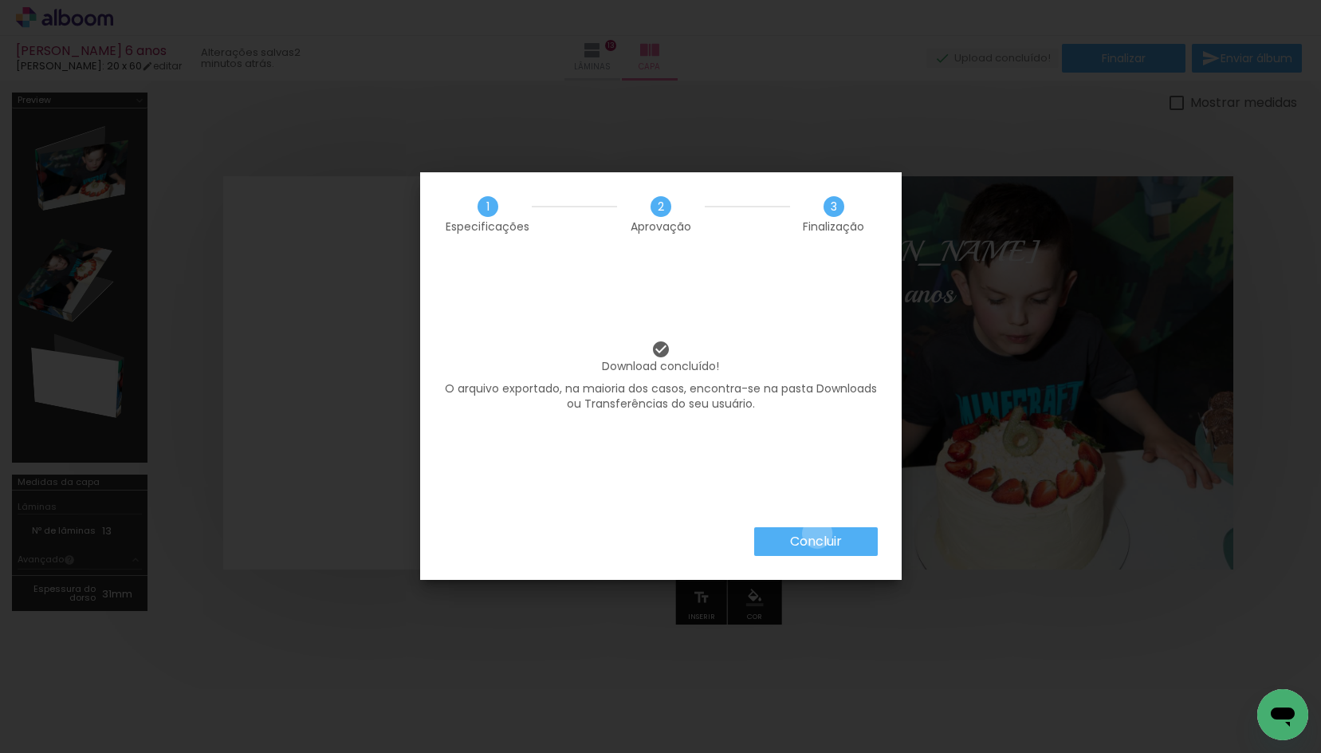
click at [0, 0] on slot "Concluir" at bounding box center [0, 0] width 0 height 0
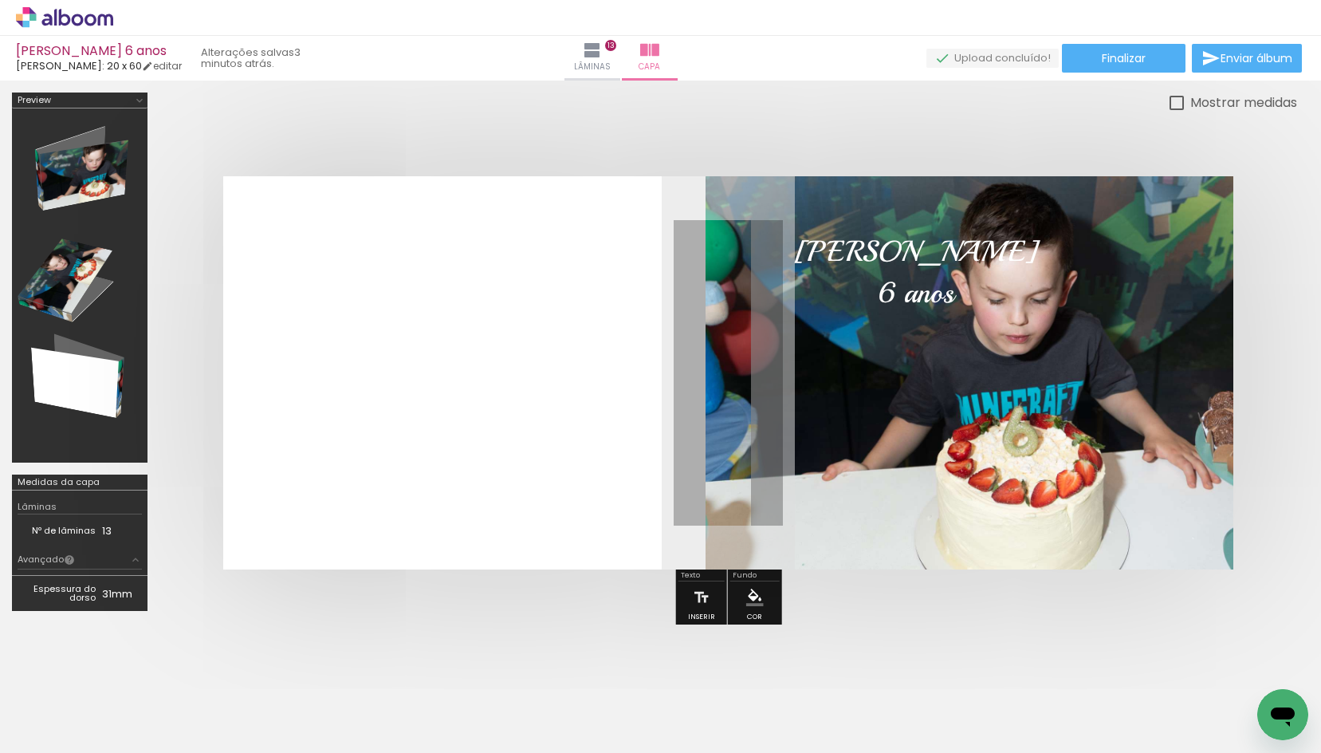
click at [865, 105] on div "Mostrar medidas" at bounding box center [728, 102] width 1138 height 20
click at [611, 70] on span "Lâminas" at bounding box center [592, 67] width 37 height 14
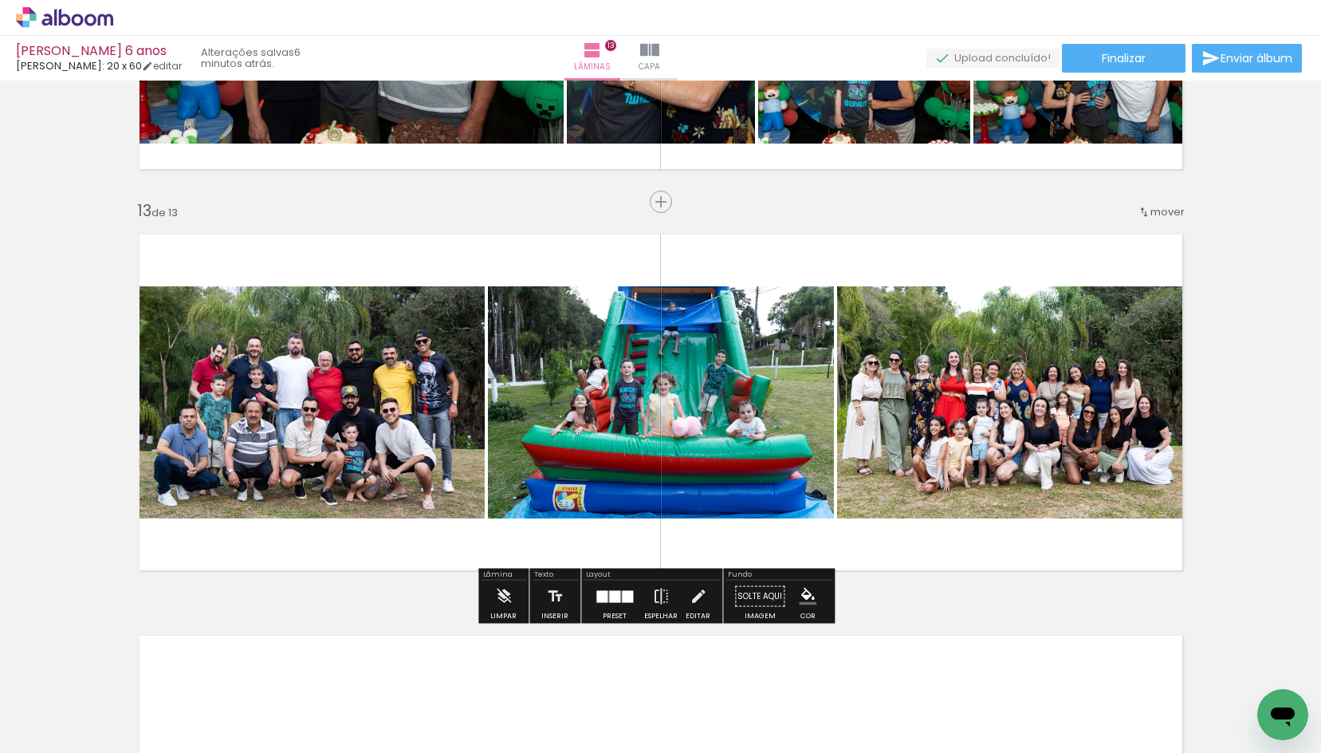
scroll to position [4704, 0]
